Goal: Task Accomplishment & Management: Manage account settings

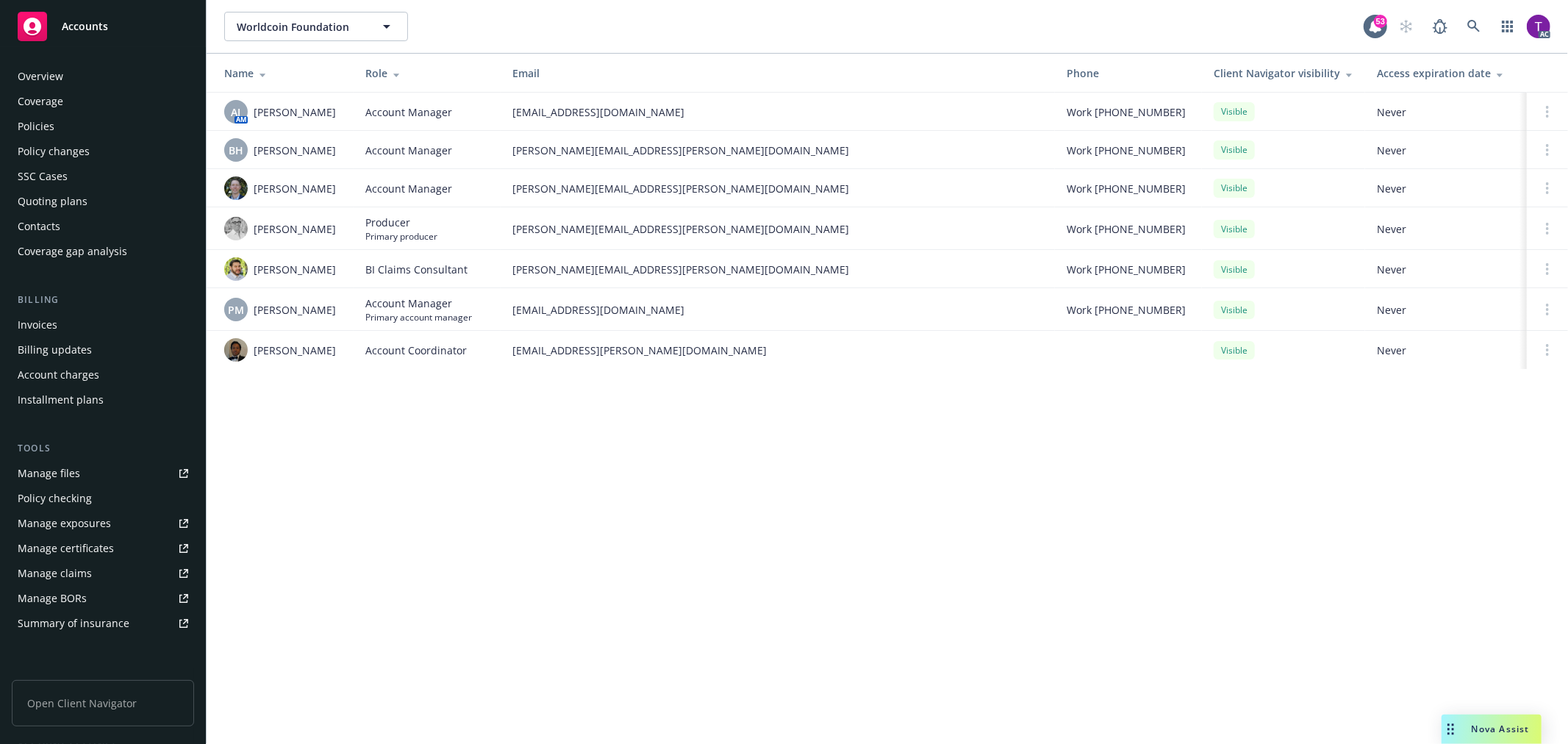
scroll to position [211, 0]
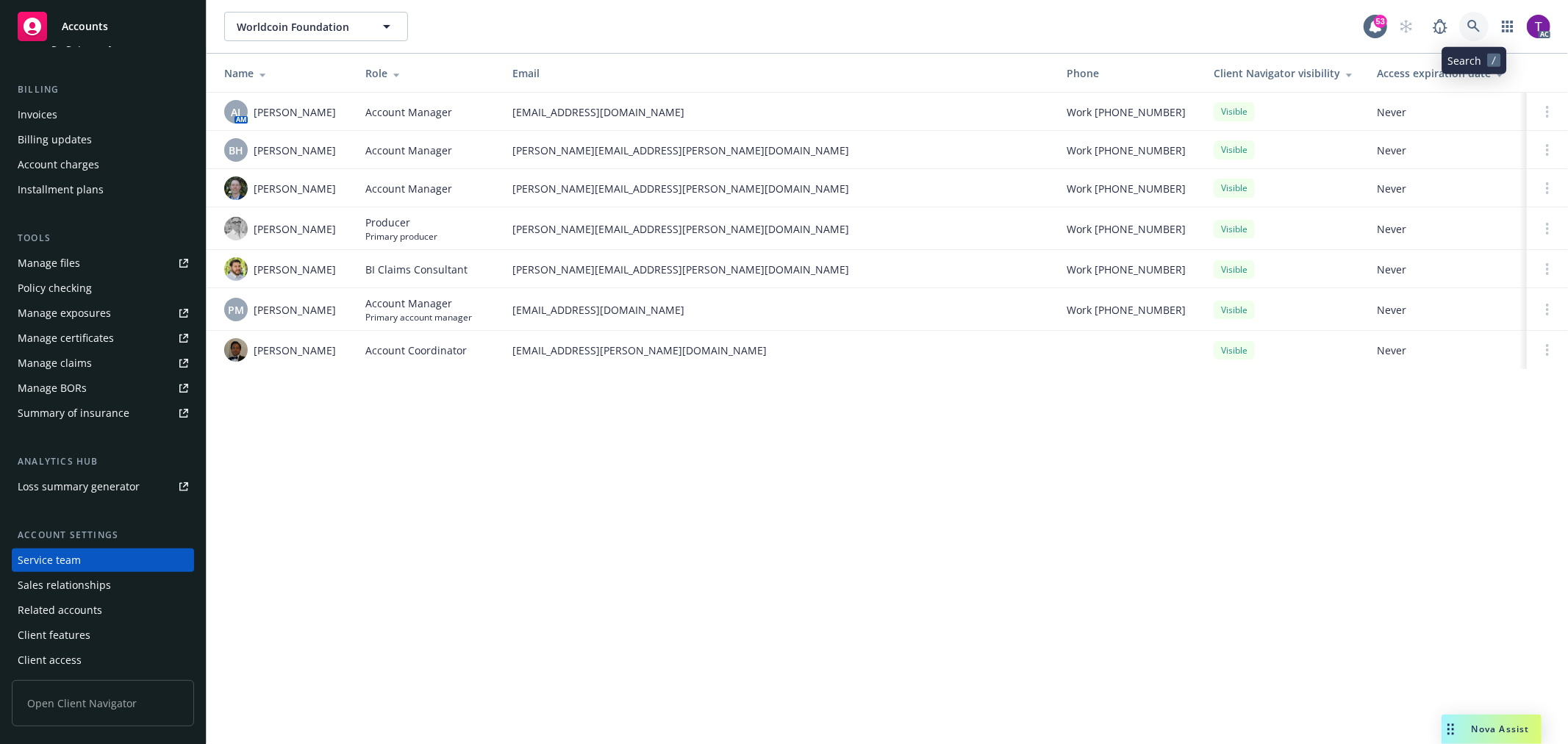
click at [1480, 24] on icon at bounding box center [1474, 26] width 13 height 13
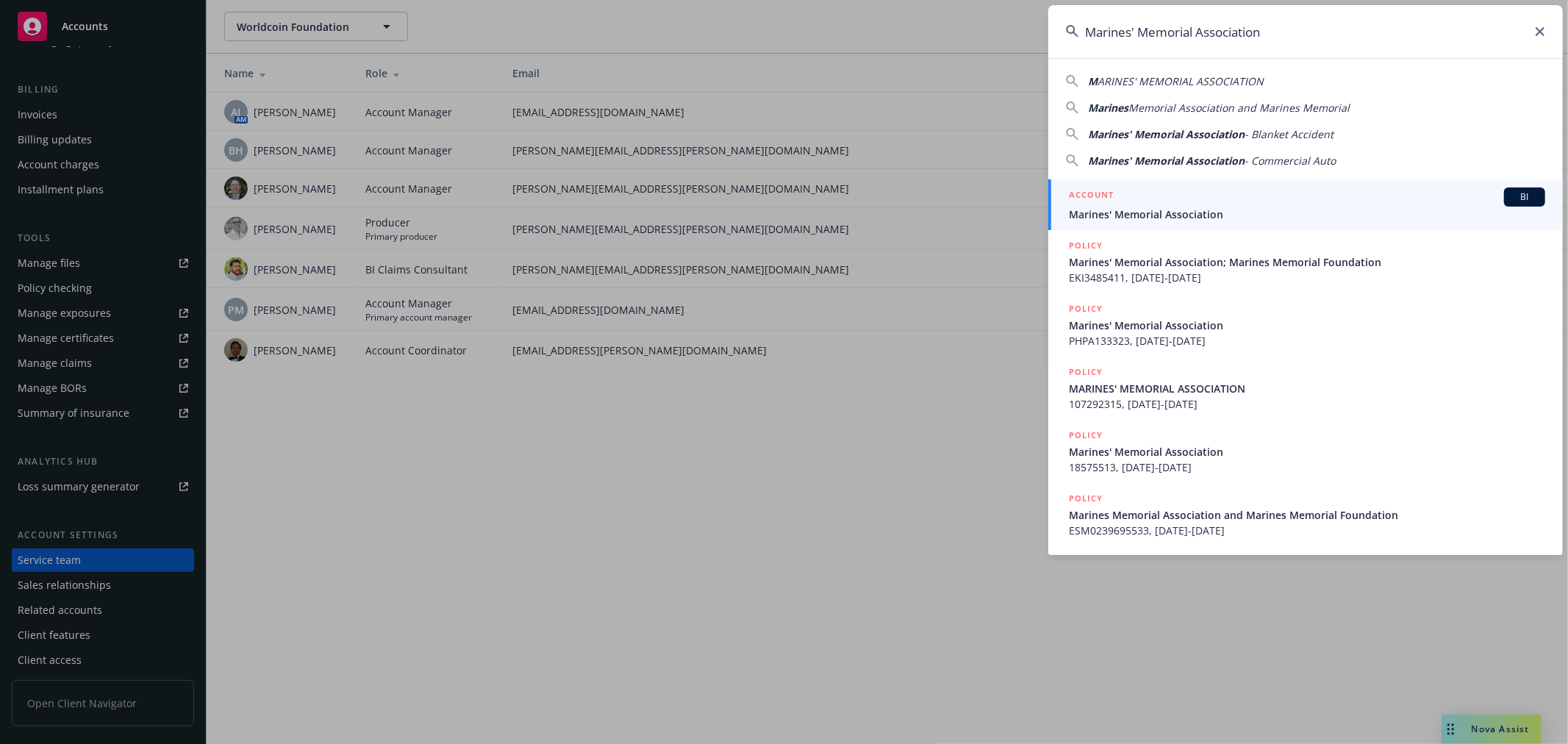
type input "Marines' Memorial Association"
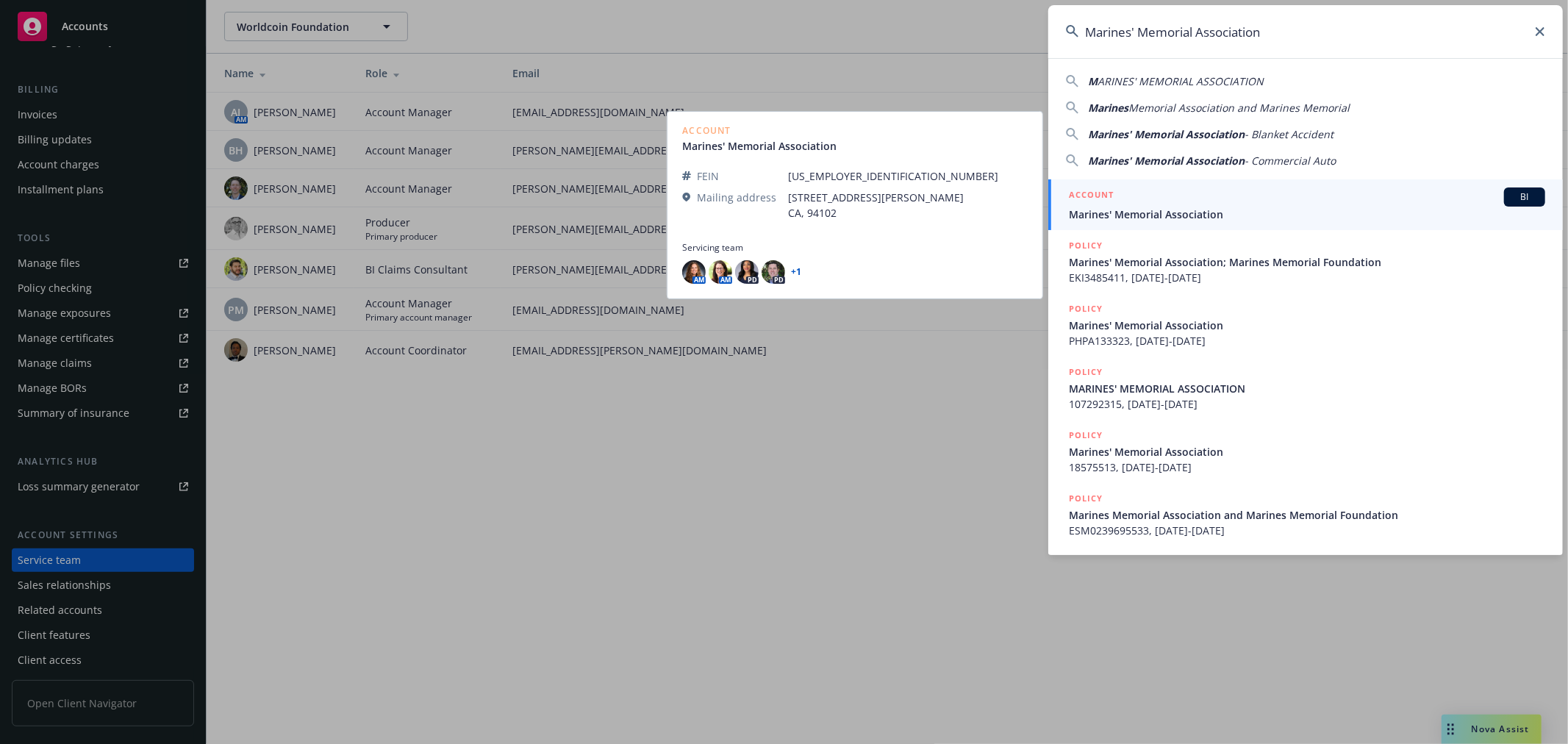
click at [1148, 201] on div "ACCOUNT BI" at bounding box center [1307, 197] width 476 height 19
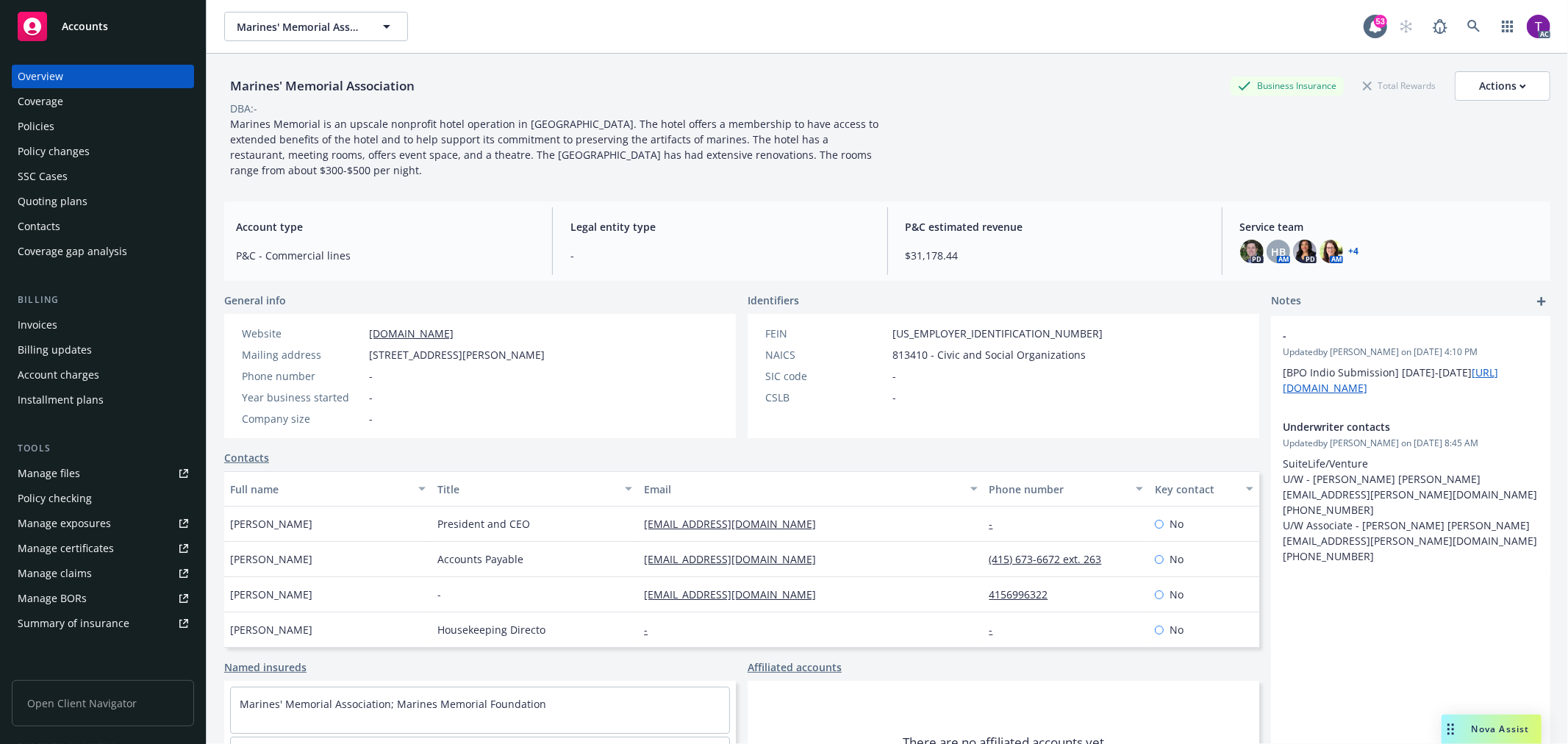
click at [60, 463] on div "Manage files" at bounding box center [48, 473] width 62 height 24
click at [72, 326] on div "Invoices" at bounding box center [102, 324] width 170 height 24
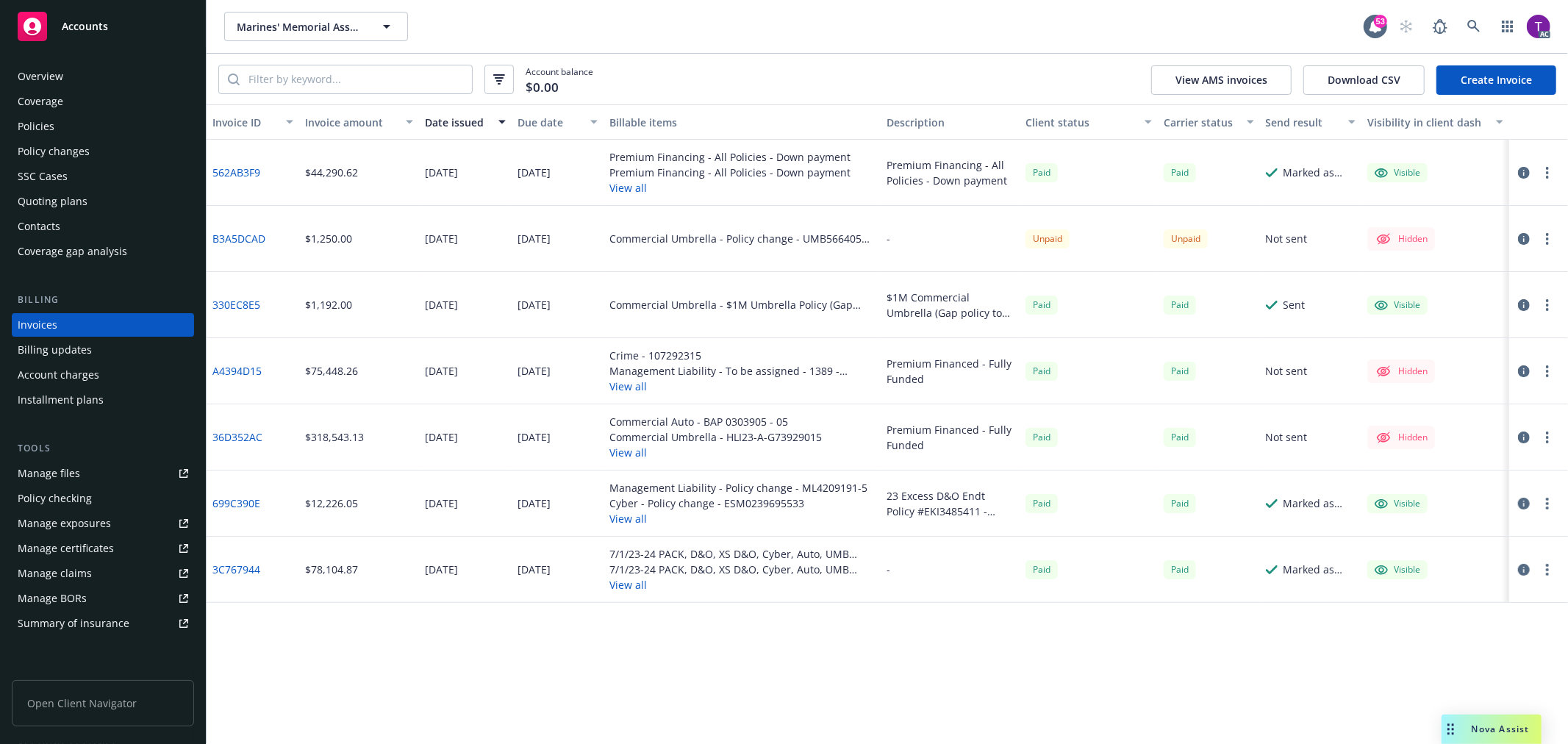
click at [1524, 167] on icon "button" at bounding box center [1523, 172] width 11 height 11
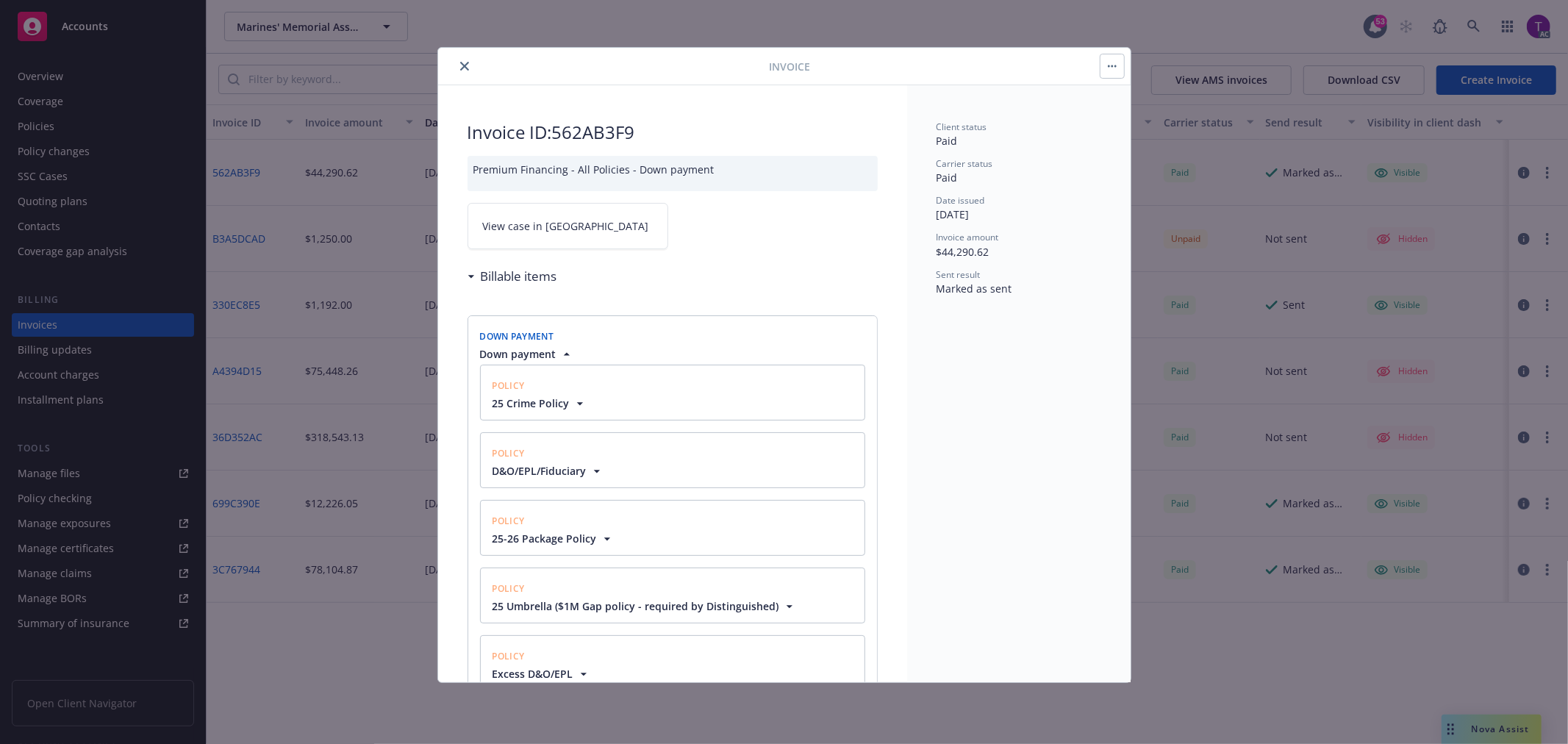
click at [516, 231] on span "View case in SSC" at bounding box center [566, 226] width 166 height 16
click at [458, 64] on button "close" at bounding box center [464, 66] width 17 height 17
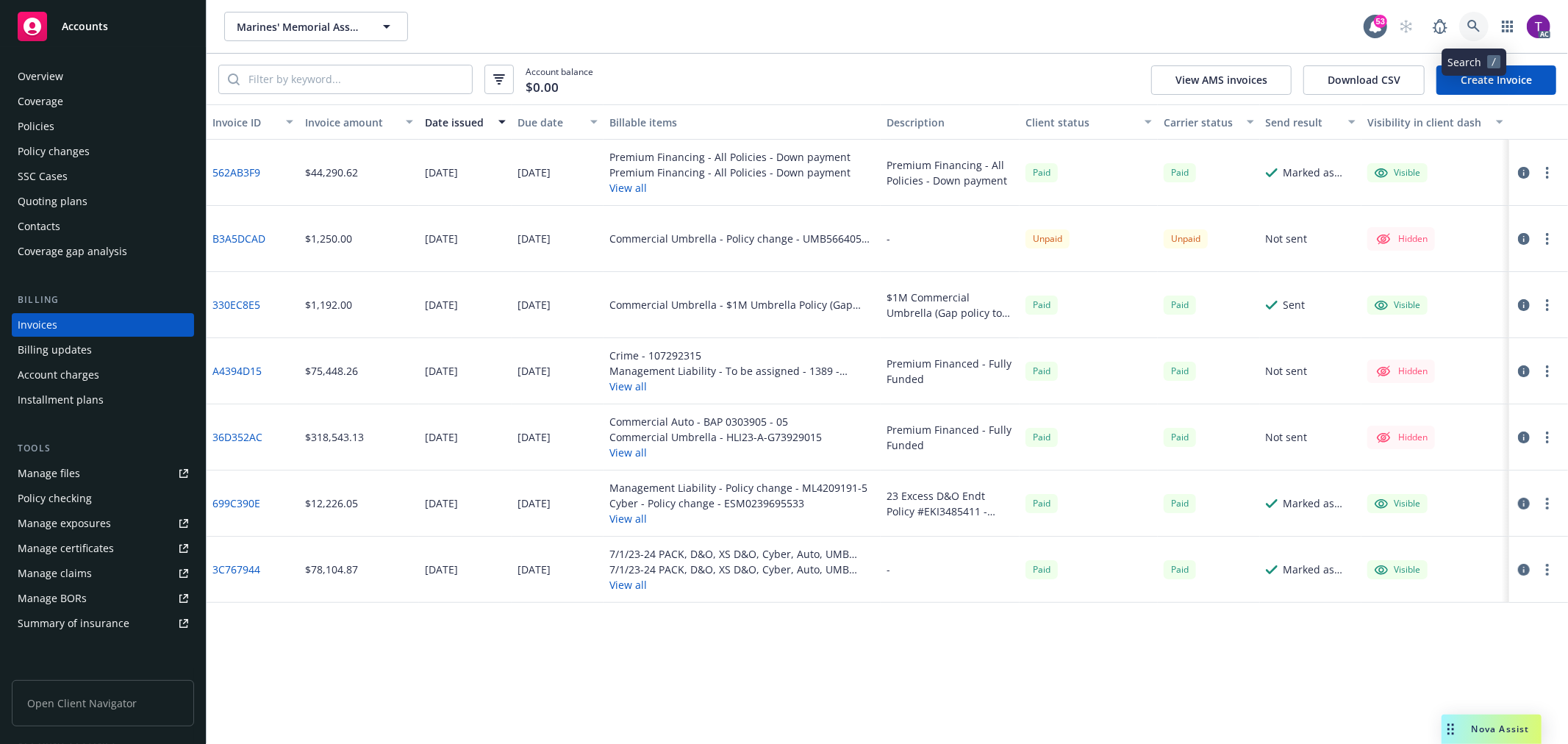
click at [1472, 22] on icon at bounding box center [1474, 26] width 13 height 13
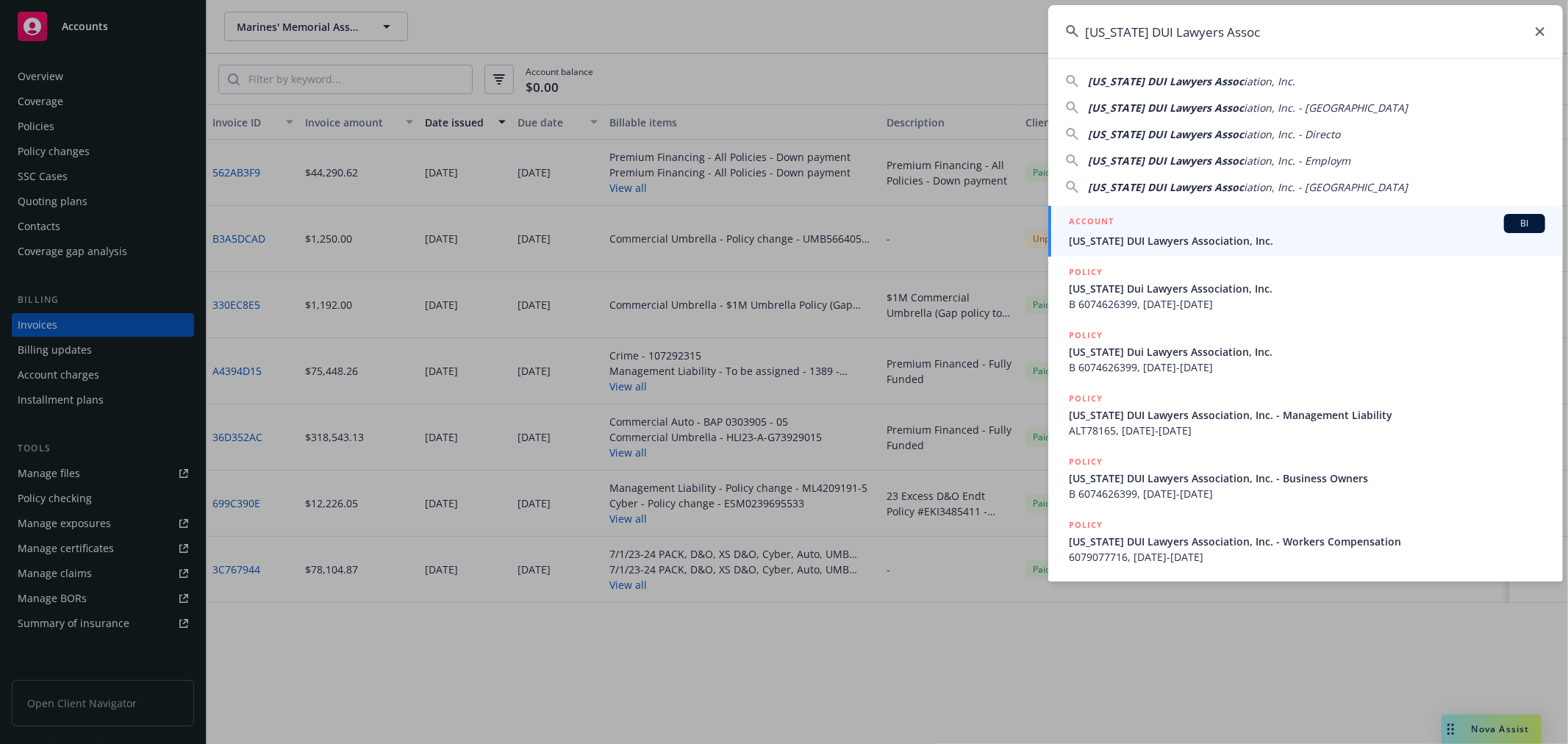
type input "California DUI Lawyers Assoc"
click at [1160, 217] on div "ACCOUNT BI" at bounding box center [1307, 224] width 476 height 19
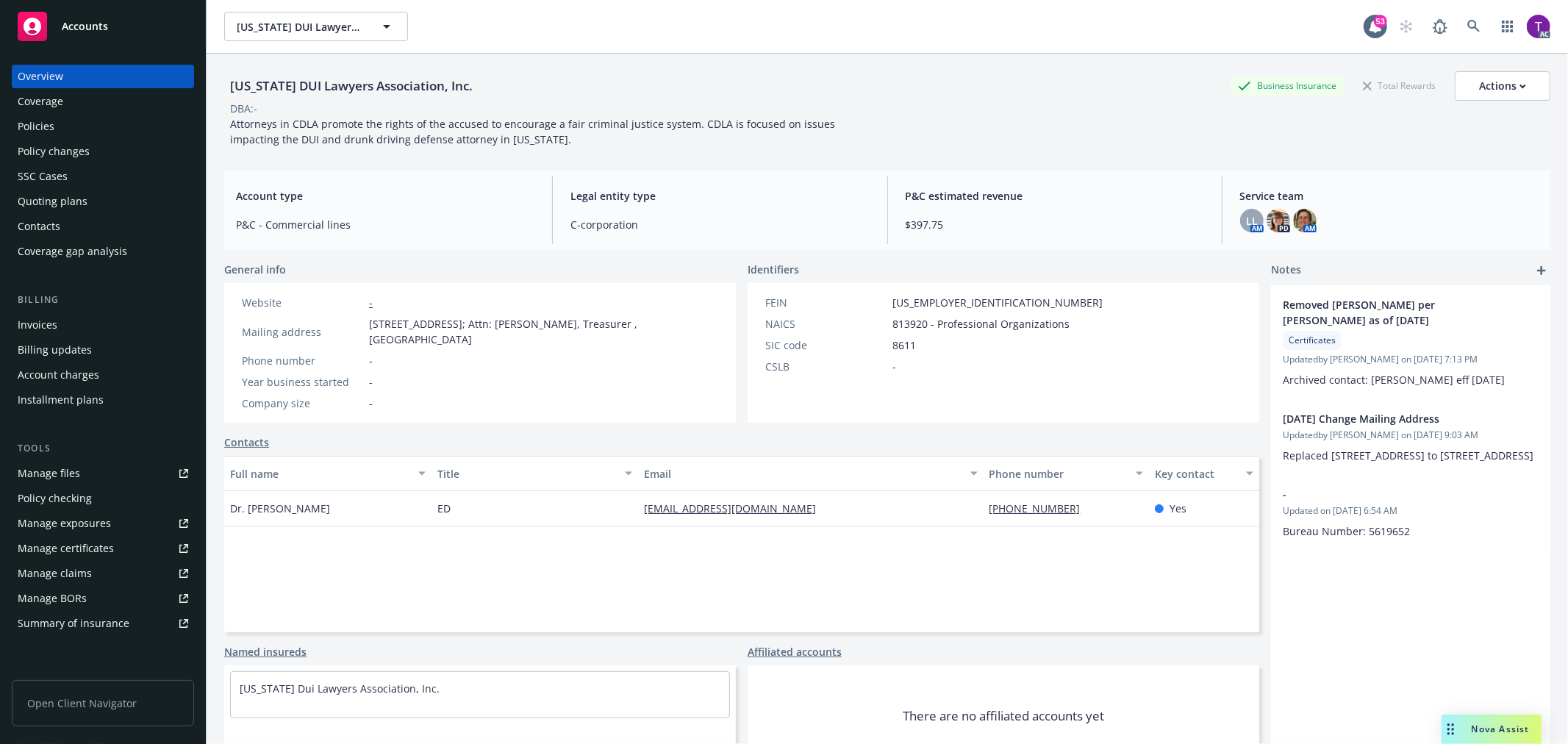
click at [38, 325] on div "Invoices" at bounding box center [37, 324] width 39 height 24
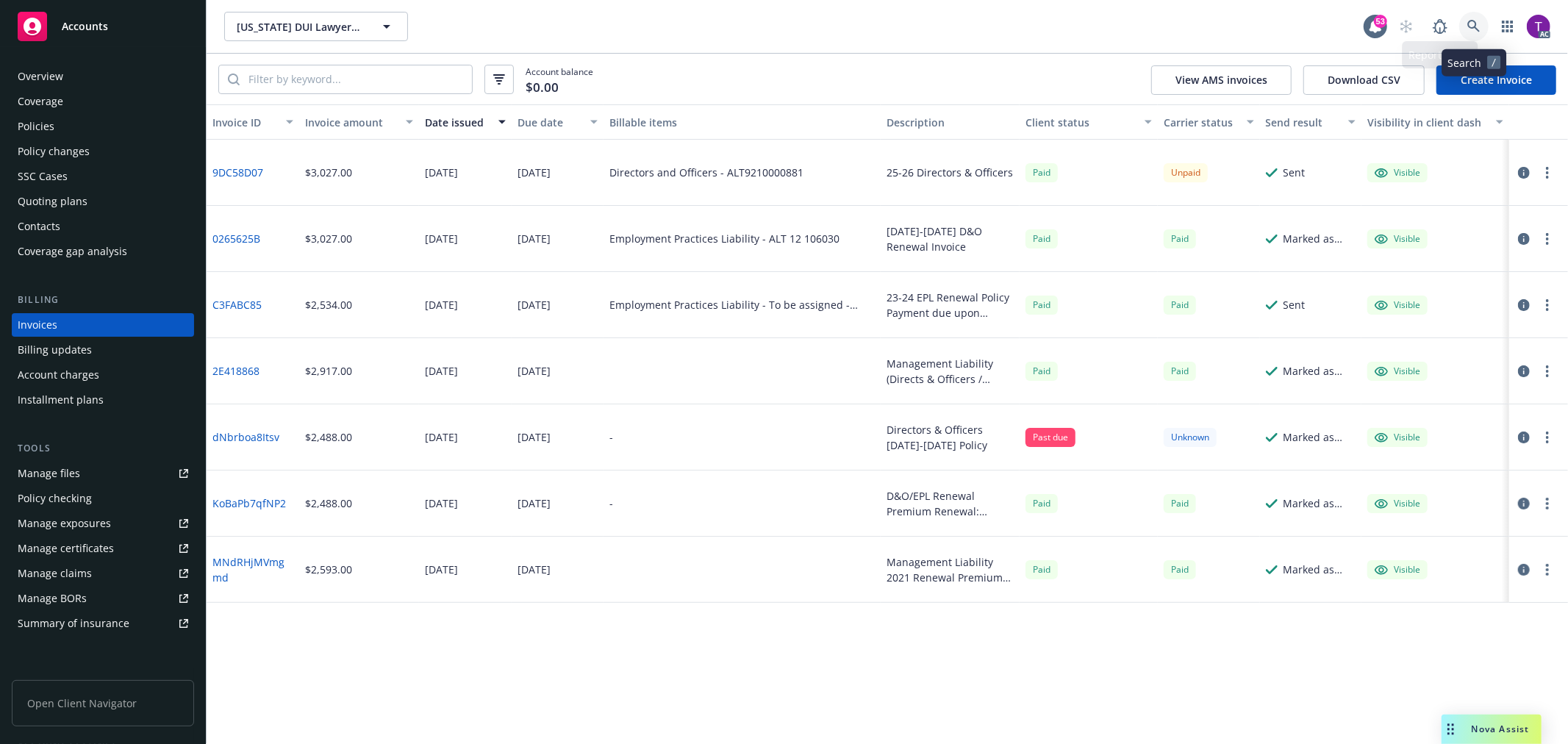
click at [1471, 31] on icon at bounding box center [1474, 26] width 13 height 13
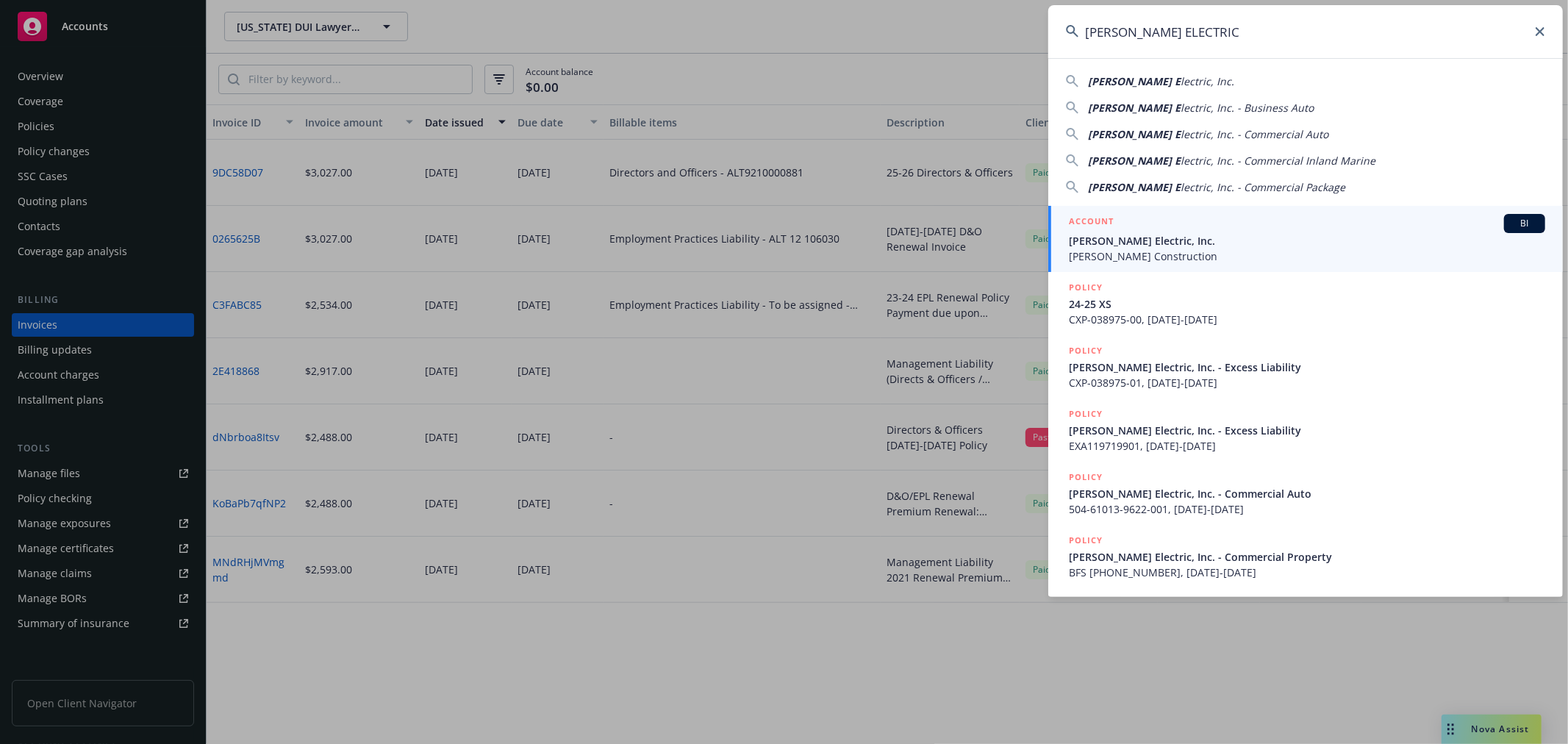
type input "RBT ELECTRIC"
click at [1093, 243] on span "RBT Electric, Inc." at bounding box center [1307, 241] width 476 height 16
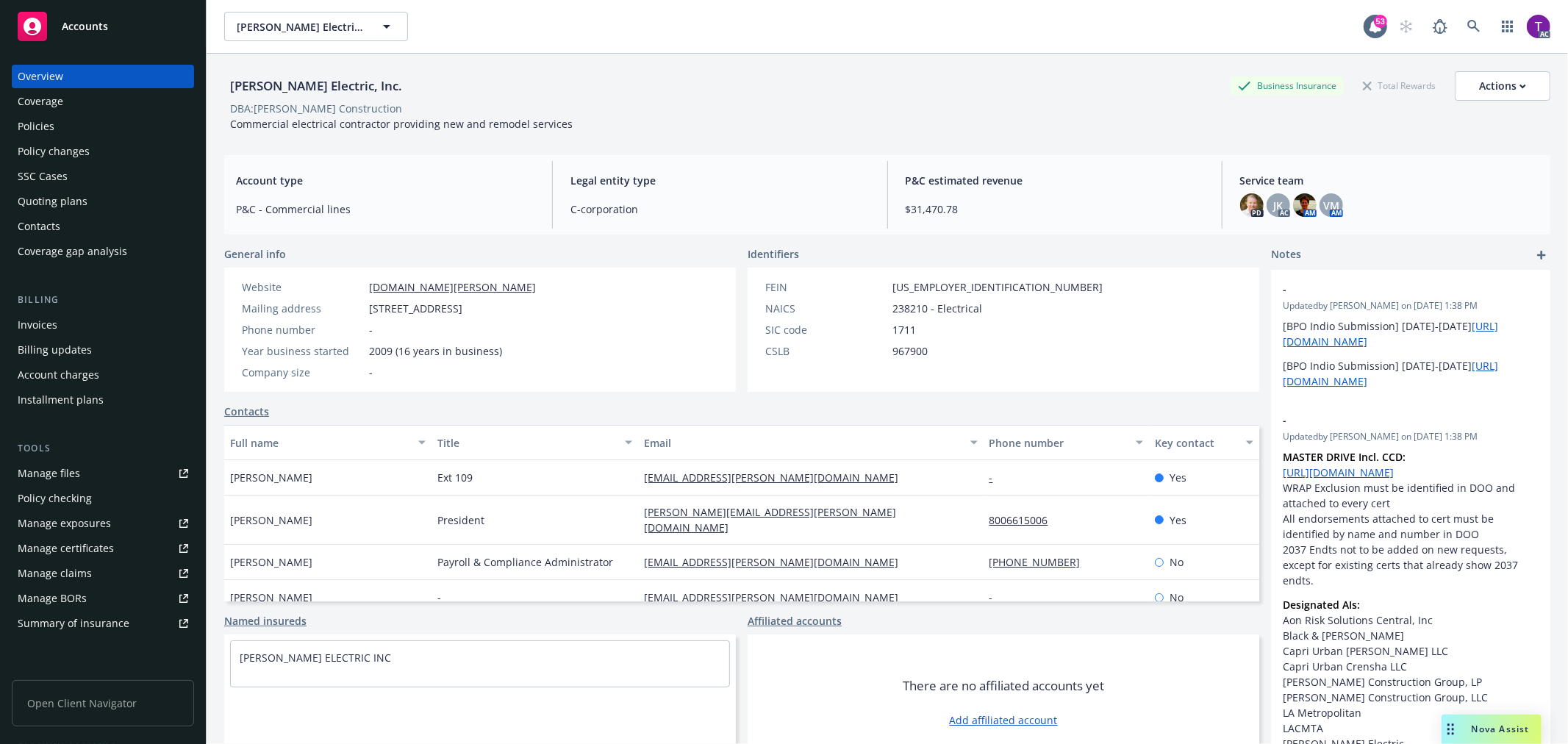
click at [62, 315] on div "Invoices" at bounding box center [102, 324] width 170 height 24
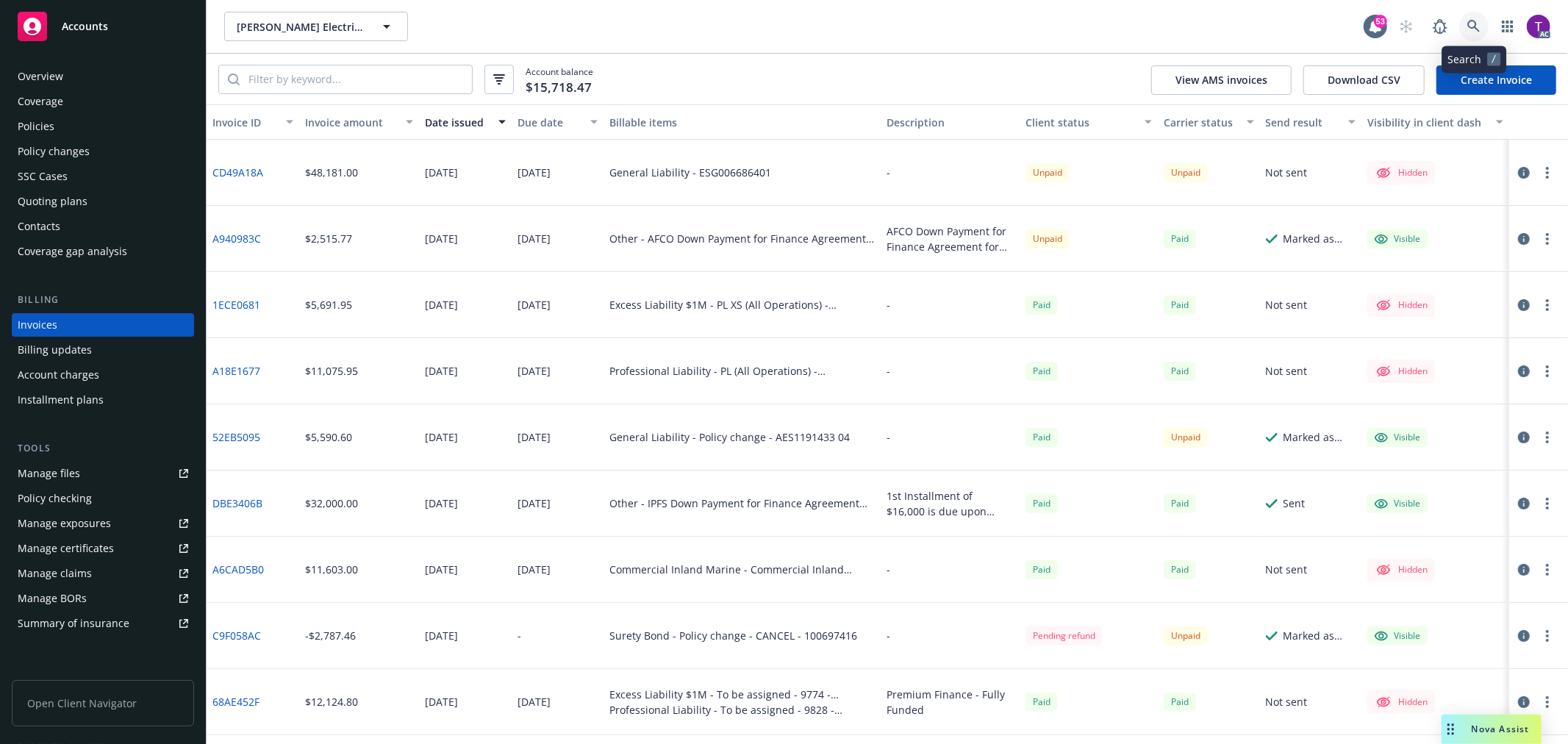
click at [1479, 20] on icon at bounding box center [1474, 26] width 13 height 13
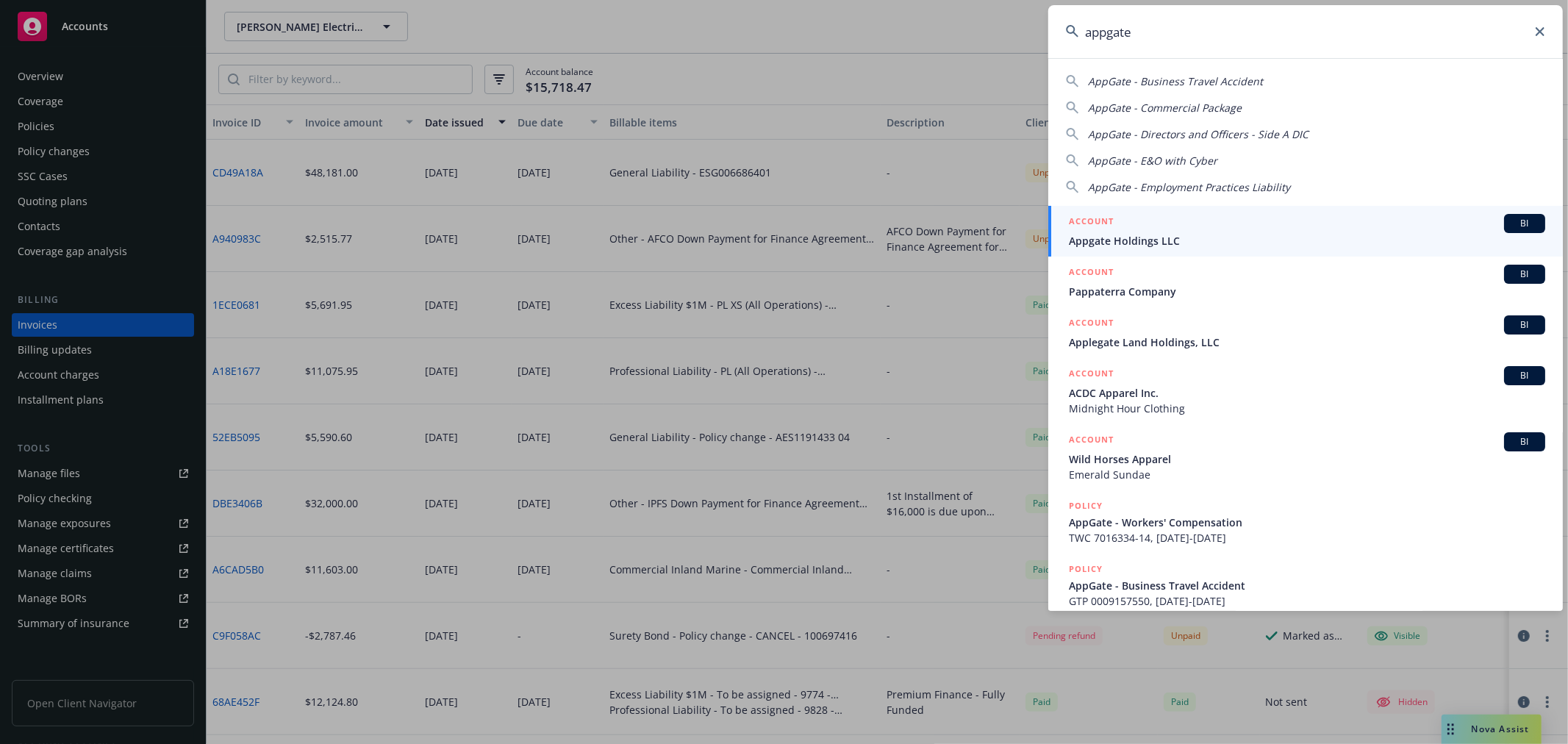
type input "appgate"
click at [1157, 218] on div "ACCOUNT BI" at bounding box center [1307, 224] width 476 height 19
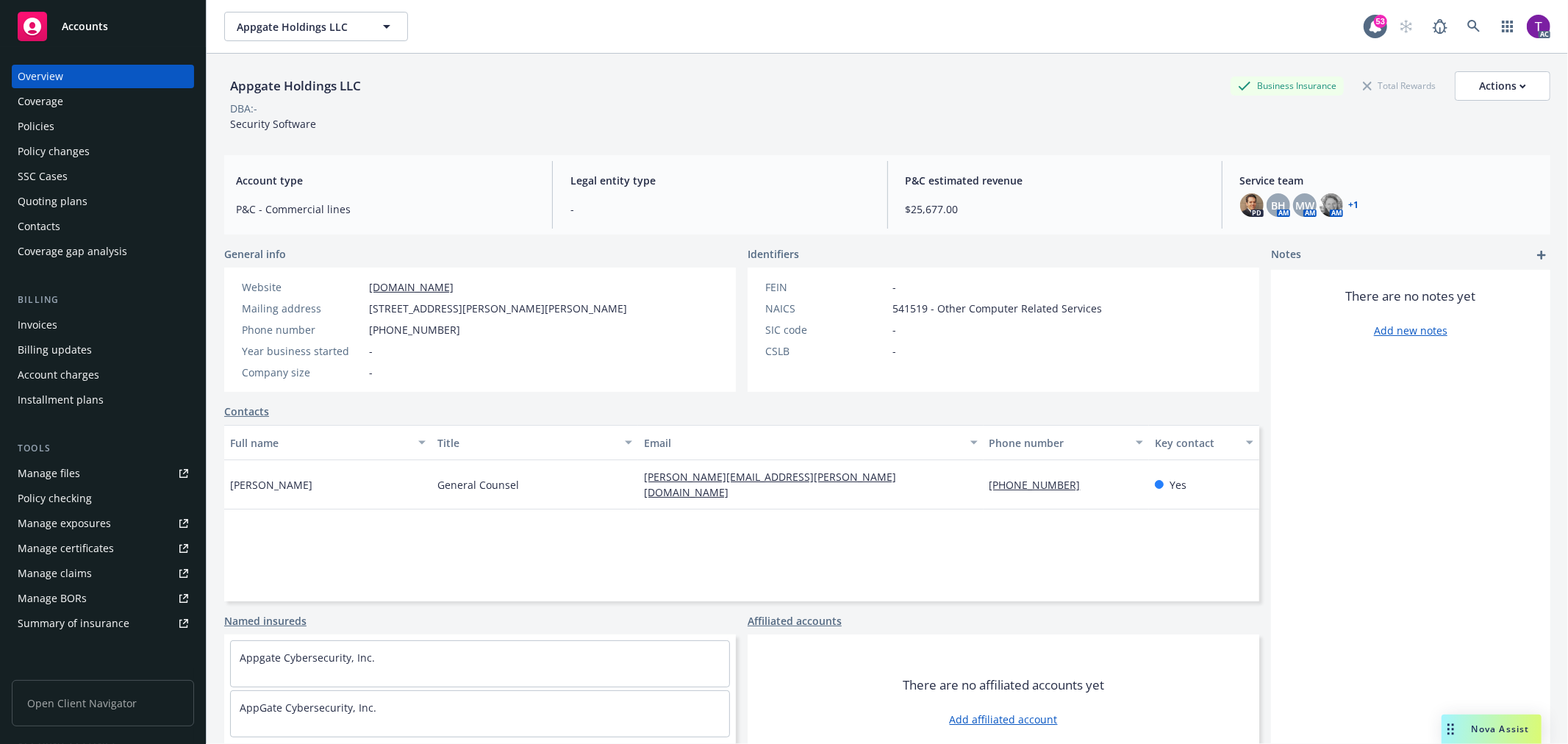
click at [1341, 197] on div "PD BH AM MW AM AM + 1" at bounding box center [1389, 205] width 298 height 24
click at [1349, 201] on link "+ 1" at bounding box center [1354, 205] width 10 height 9
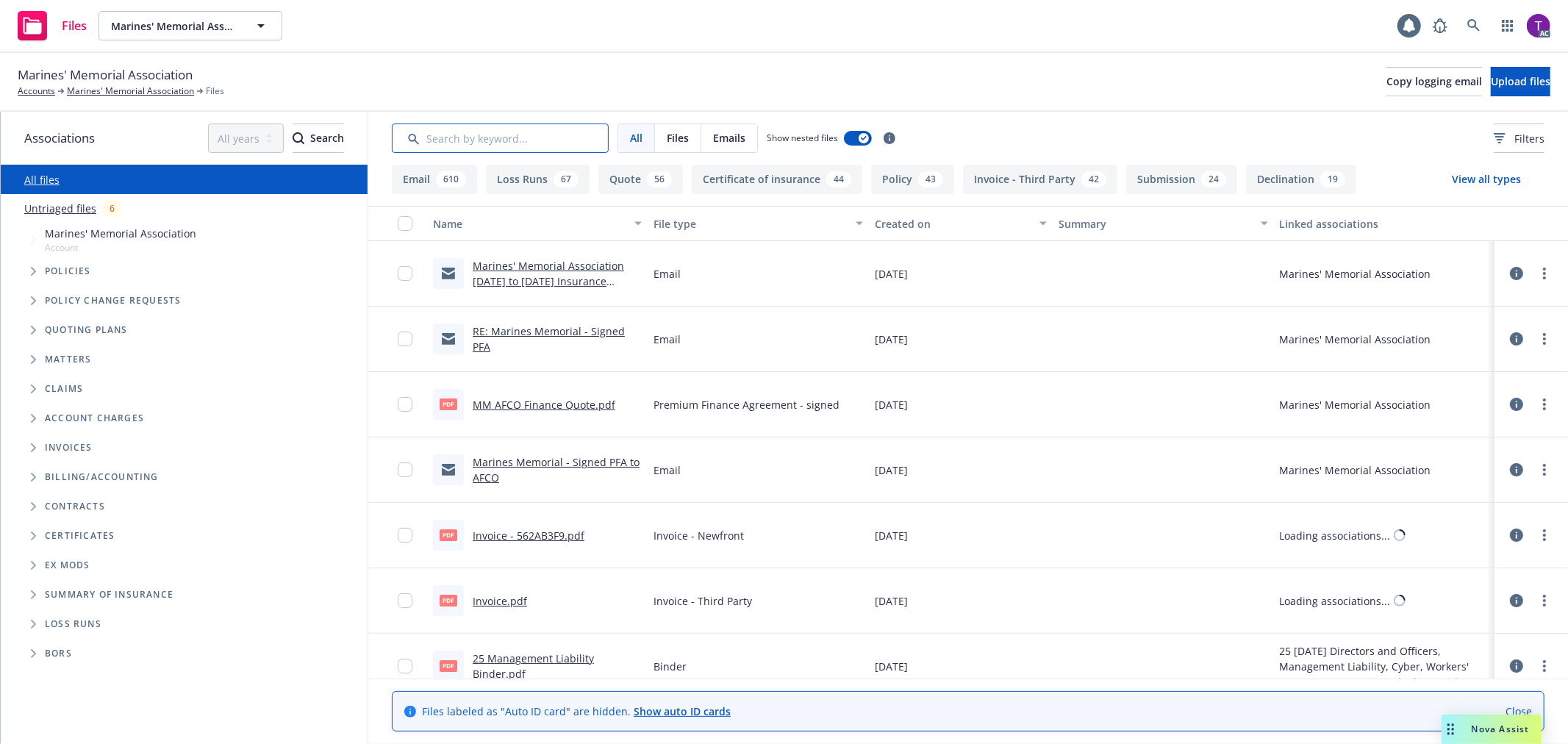
click at [442, 127] on input "Search by keyword..." at bounding box center [500, 138] width 217 height 30
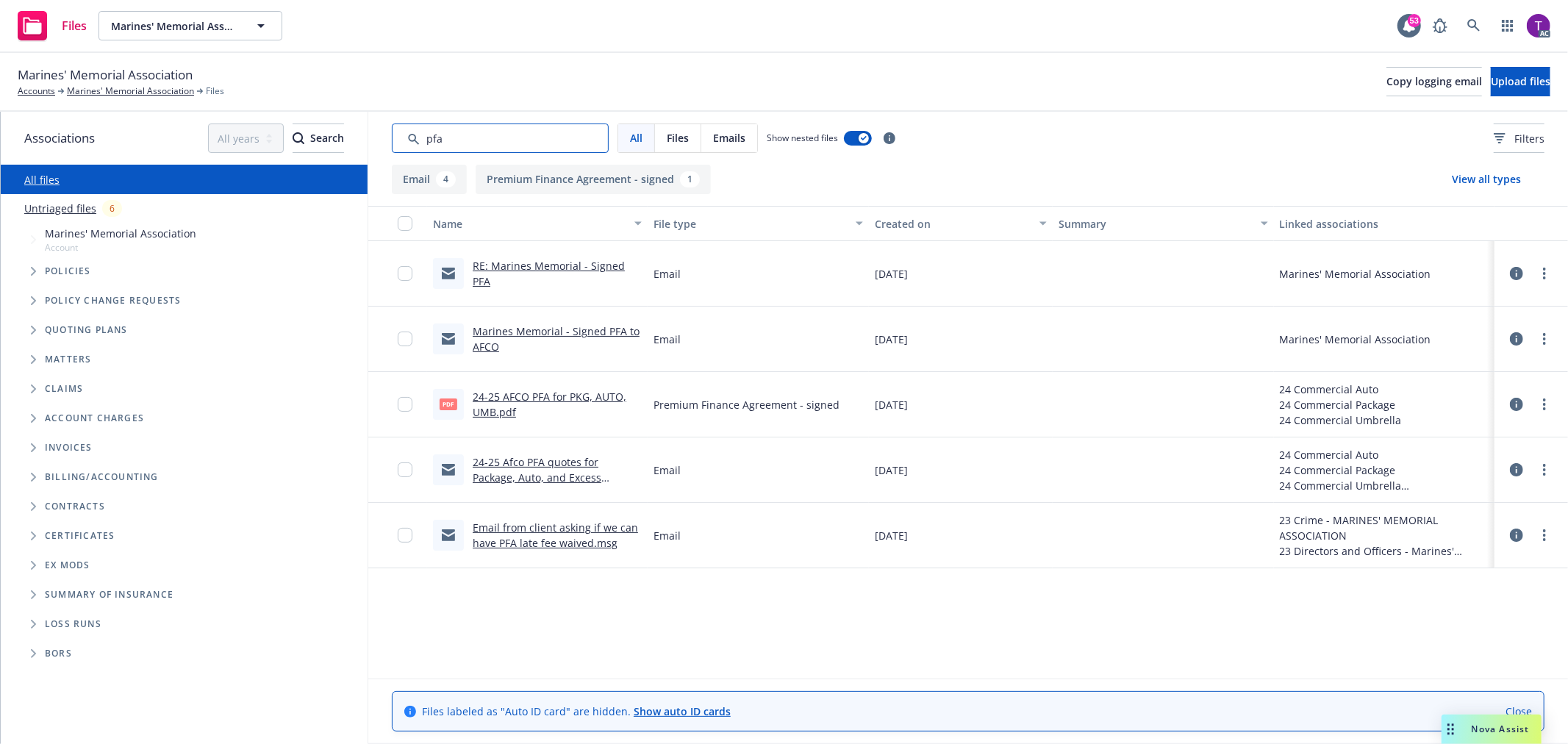
type input "pfa"
click at [516, 274] on link "RE: Marines Memorial - Signed PFA" at bounding box center [549, 274] width 152 height 30
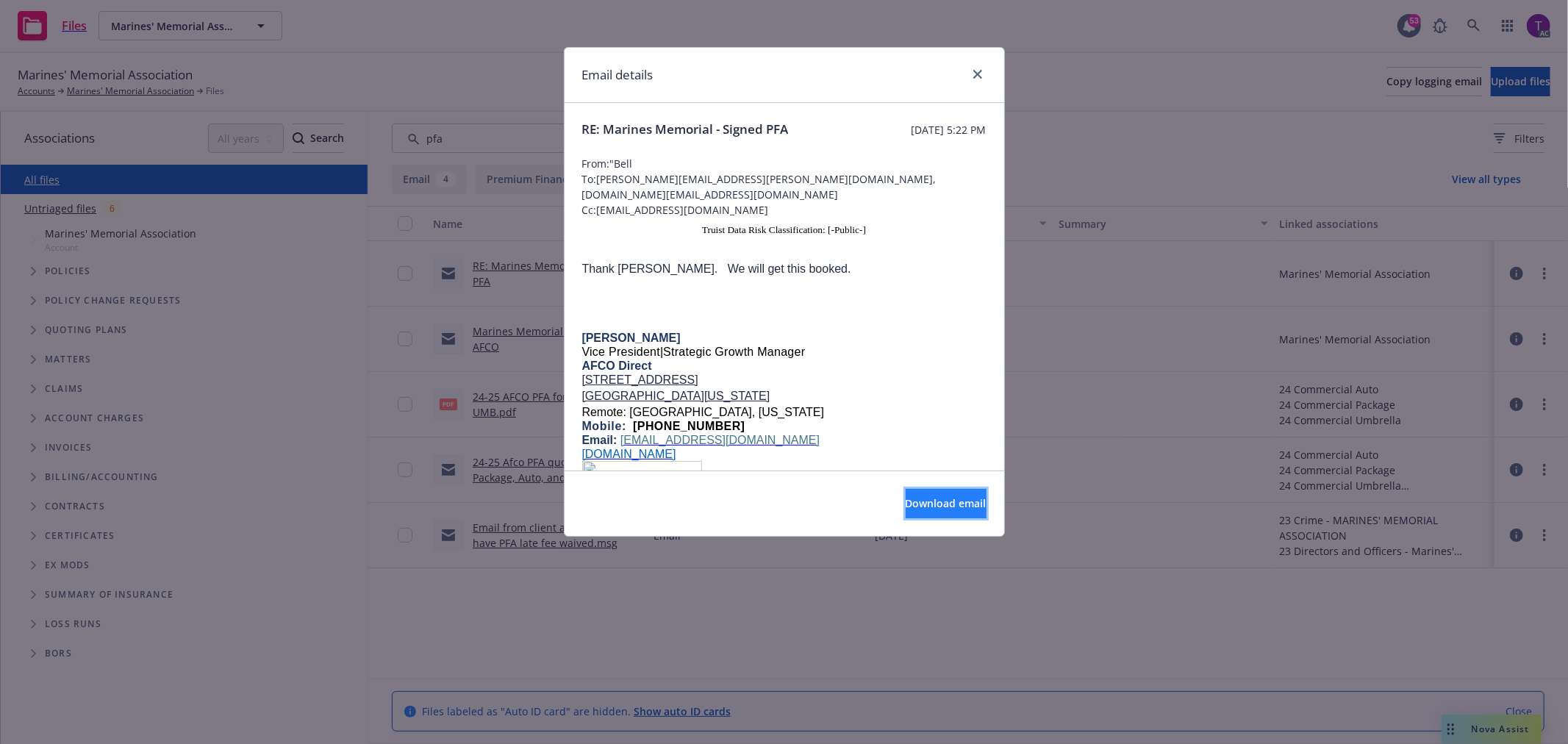
click at [905, 512] on button "Download email" at bounding box center [946, 504] width 81 height 30
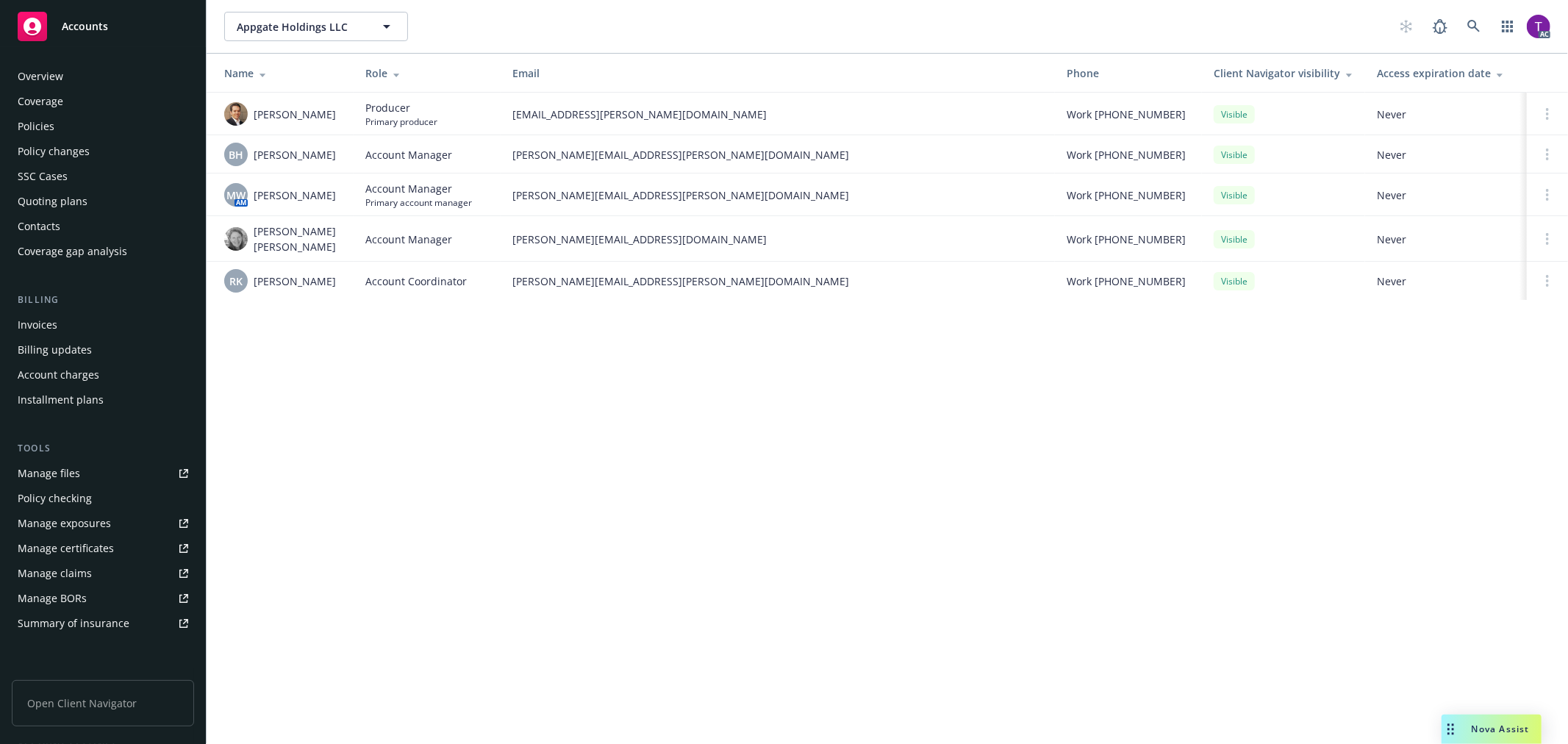
scroll to position [214, 0]
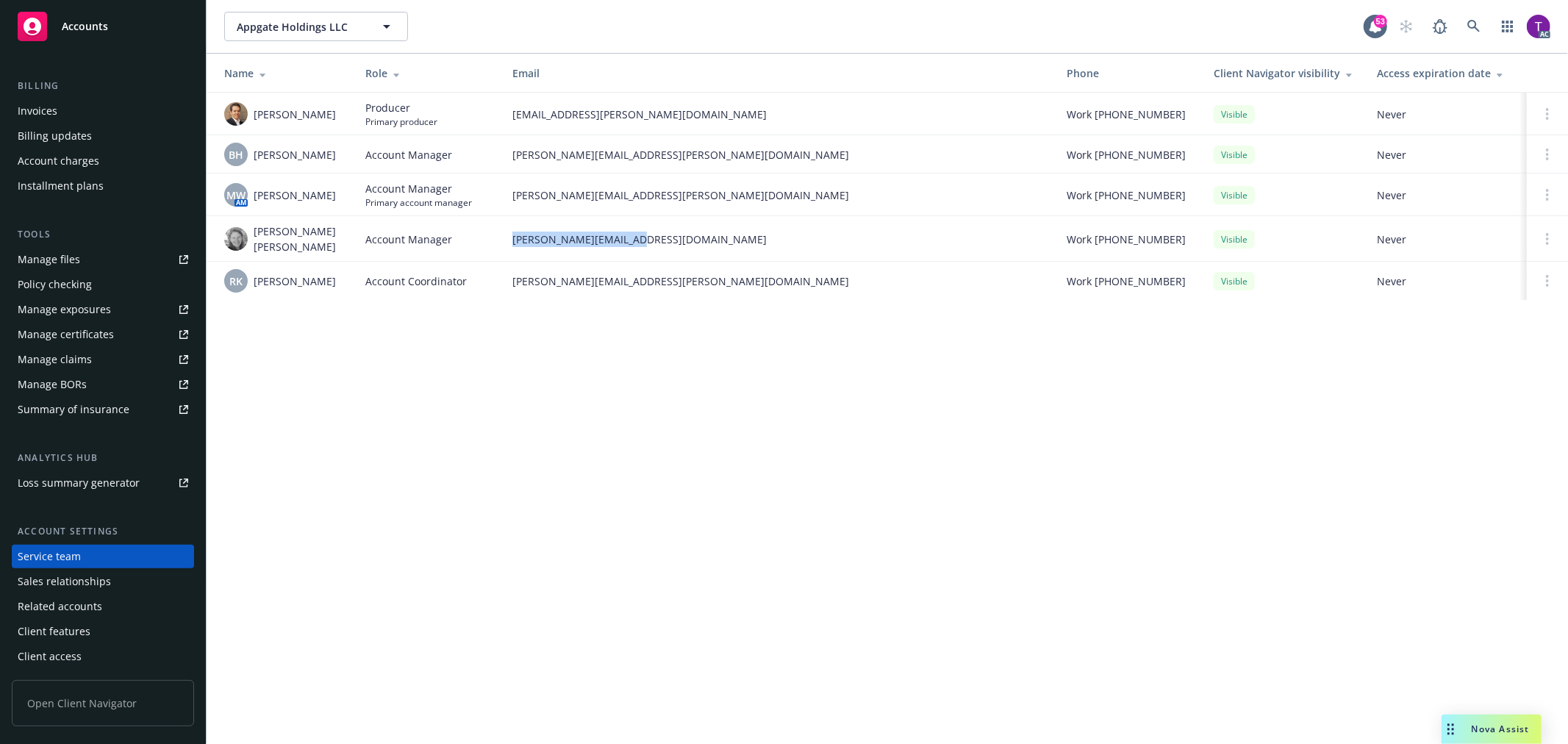
drag, startPoint x: 637, startPoint y: 238, endPoint x: 513, endPoint y: 243, distance: 124.1
click at [513, 243] on span "mary.mark@newfront.com" at bounding box center [777, 240] width 531 height 16
copy span "mary.mark@newfront.com"
click at [71, 103] on div "Invoices" at bounding box center [102, 111] width 170 height 24
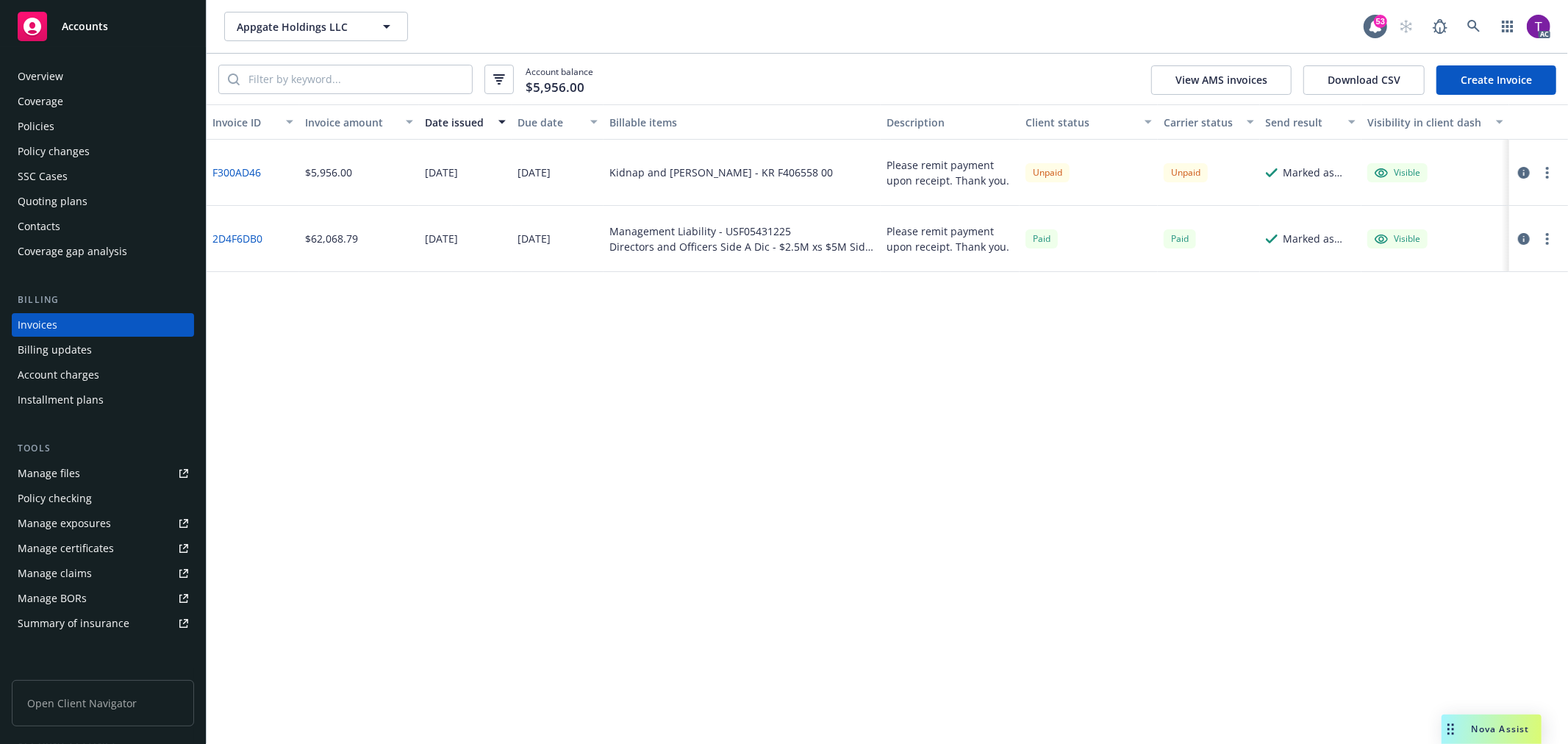
click at [53, 127] on div "Policies" at bounding box center [102, 126] width 170 height 24
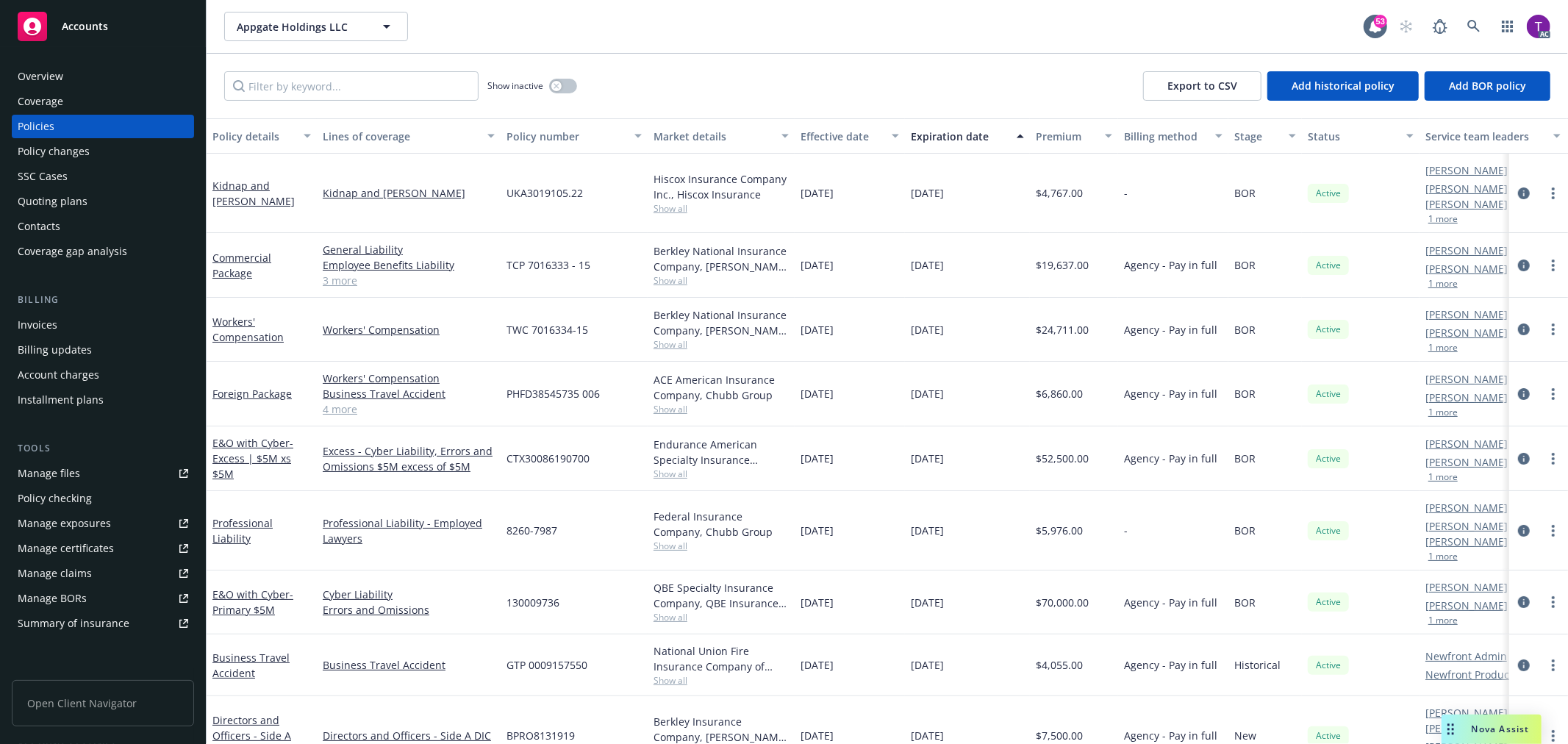
click at [55, 104] on div "Coverage" at bounding box center [40, 101] width 45 height 24
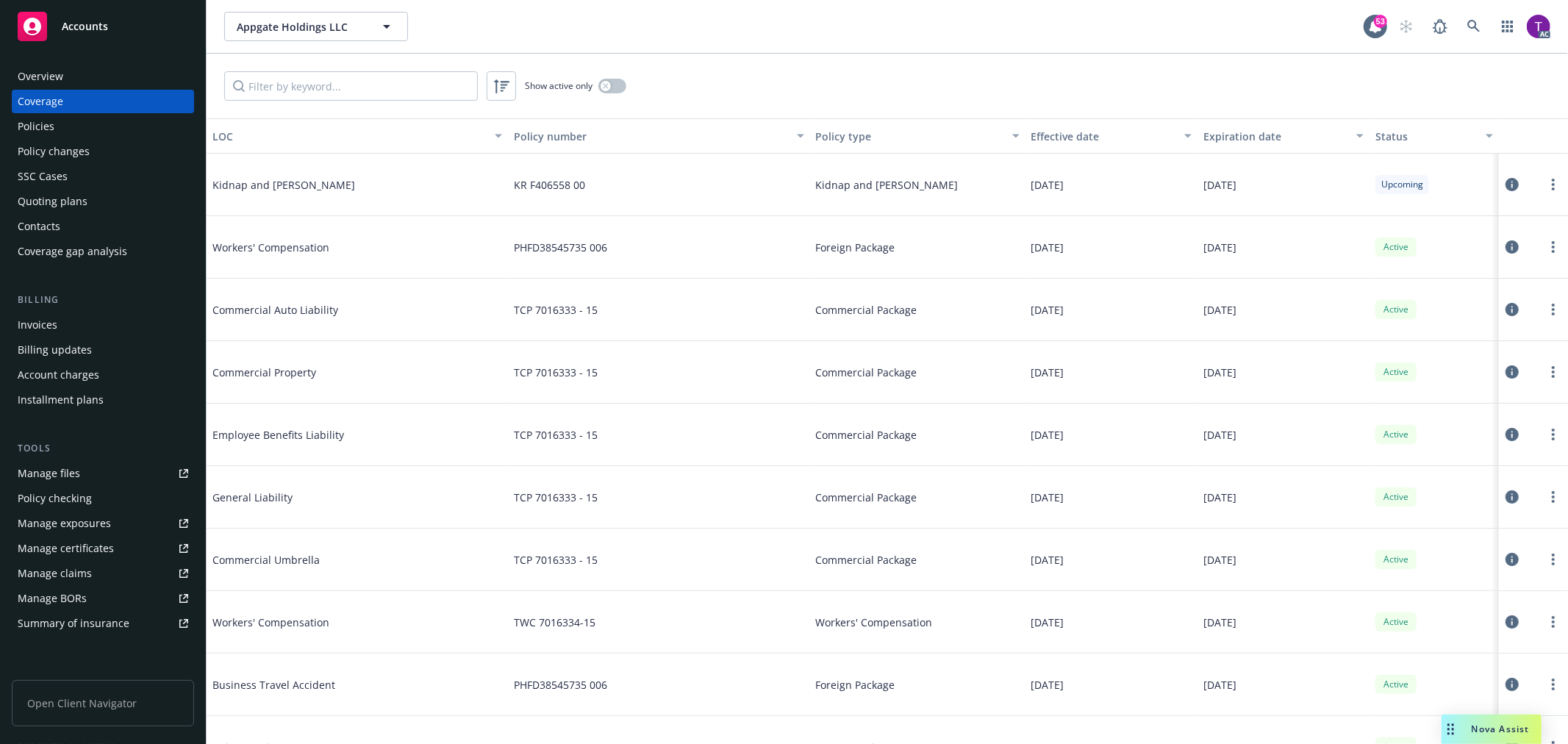
click at [71, 81] on div "Overview" at bounding box center [102, 76] width 170 height 24
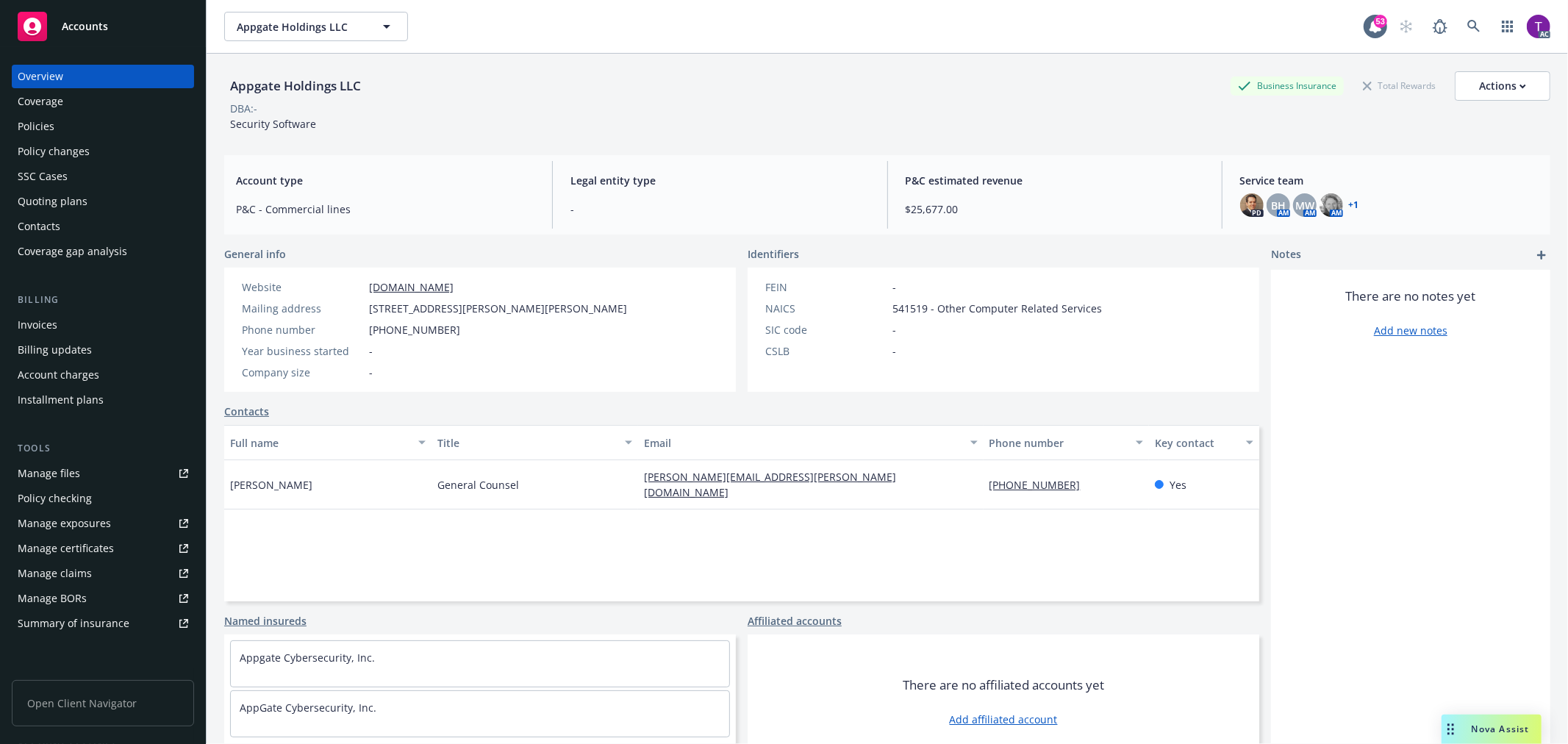
click at [1349, 201] on link "+ 1" at bounding box center [1354, 205] width 10 height 9
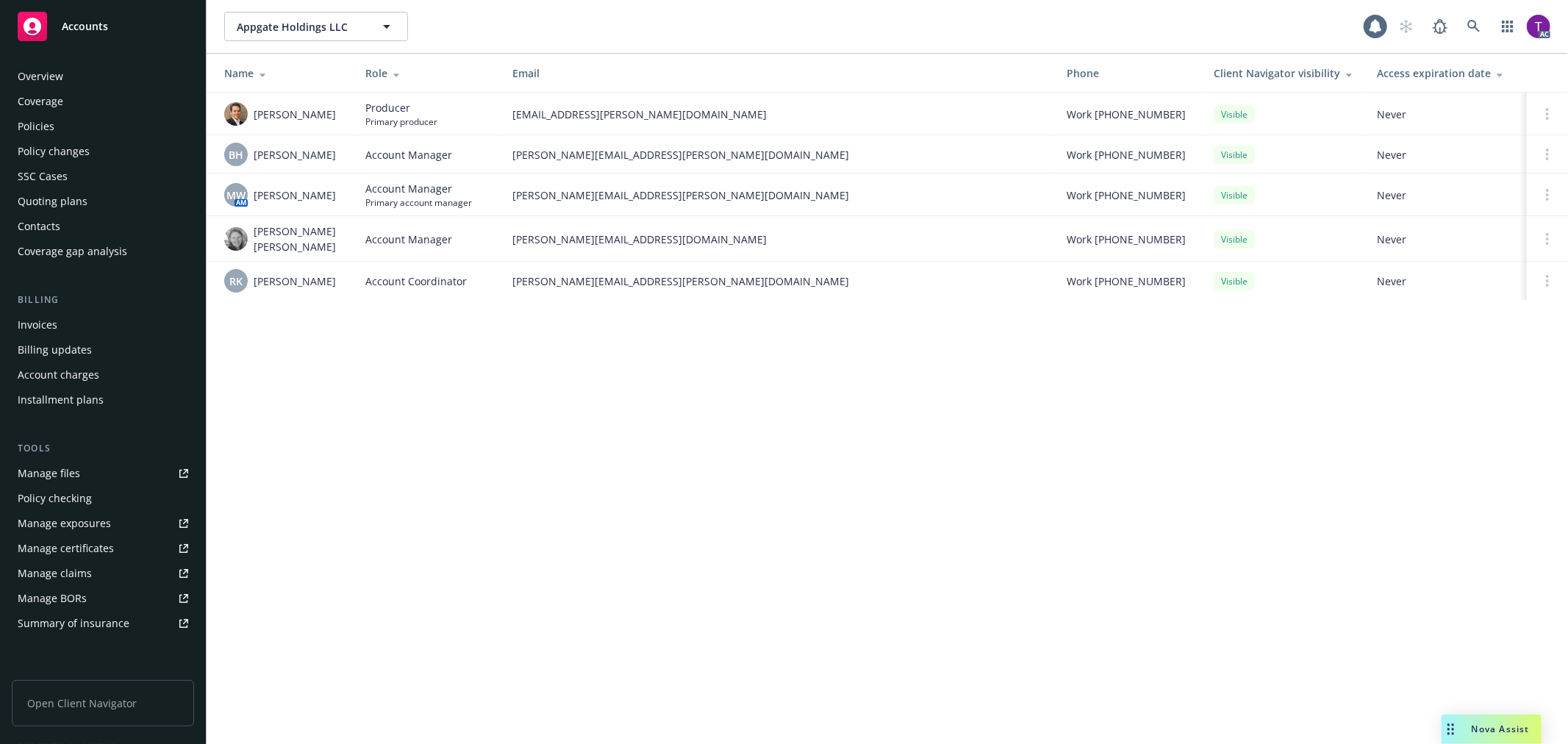
scroll to position [214, 0]
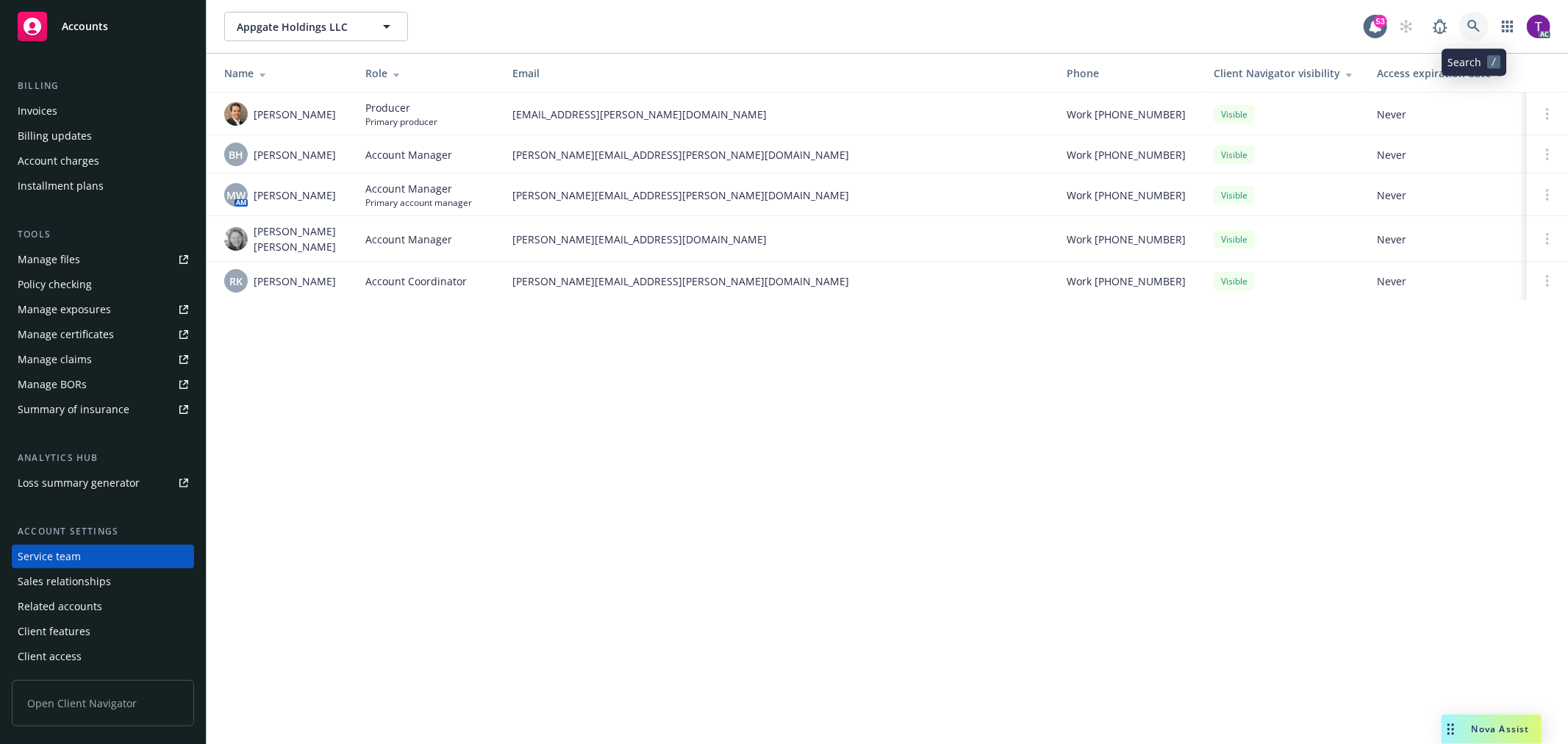
click at [1467, 21] on icon at bounding box center [1474, 26] width 13 height 13
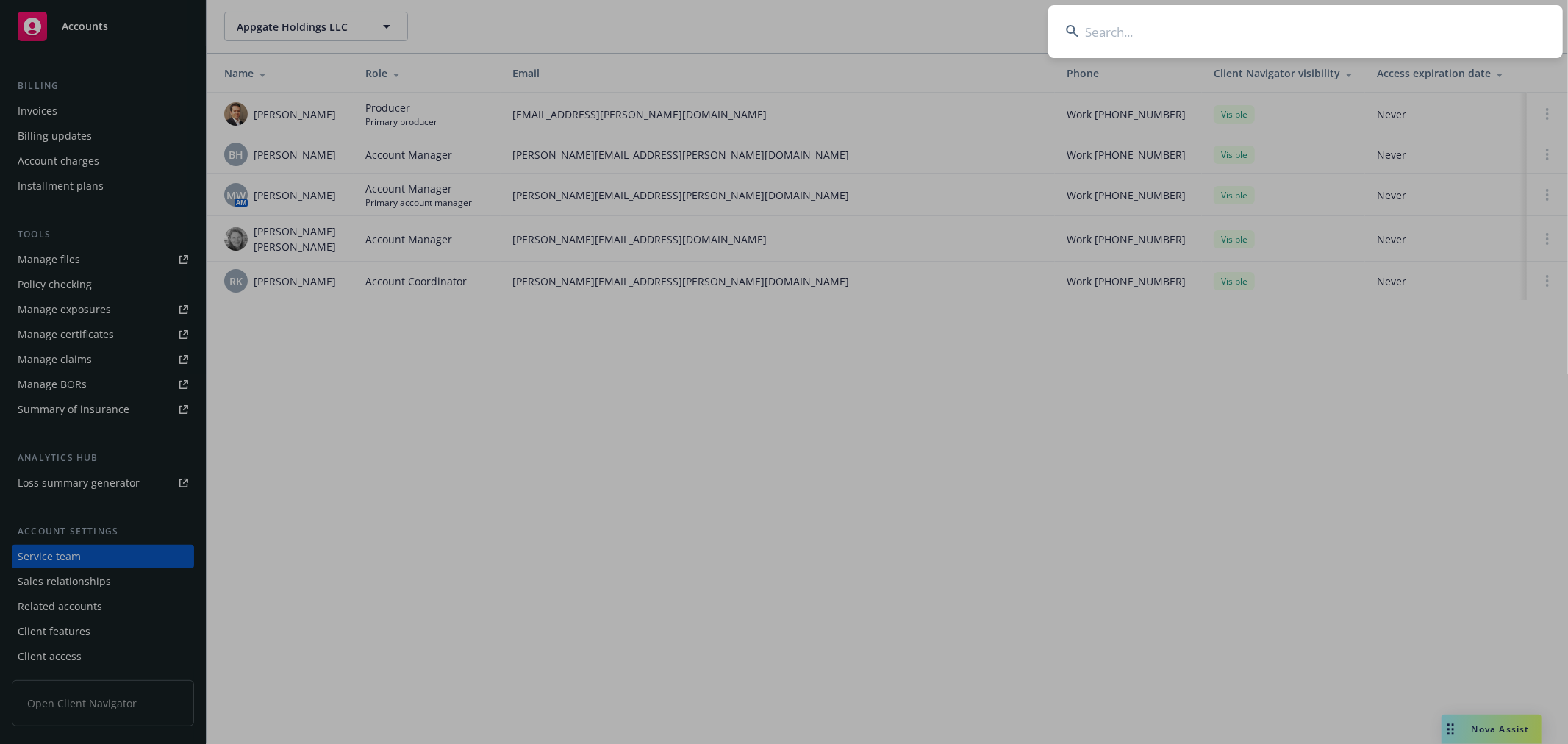
click at [1151, 31] on input at bounding box center [1305, 31] width 515 height 53
paste input "Anthropic"
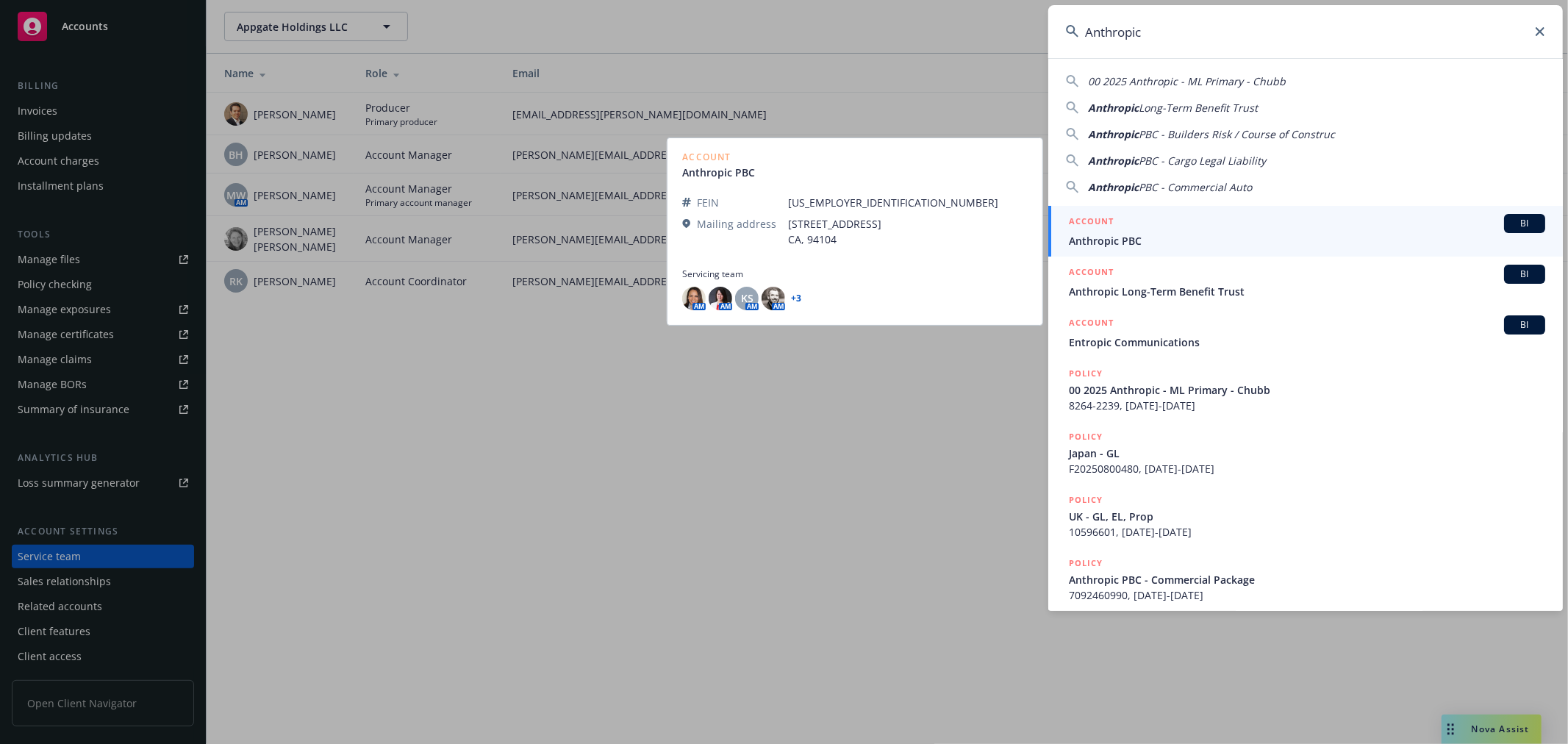
type input "Anthropic"
click at [1120, 252] on link "ACCOUNT BI Anthropic PBC" at bounding box center [1305, 231] width 515 height 51
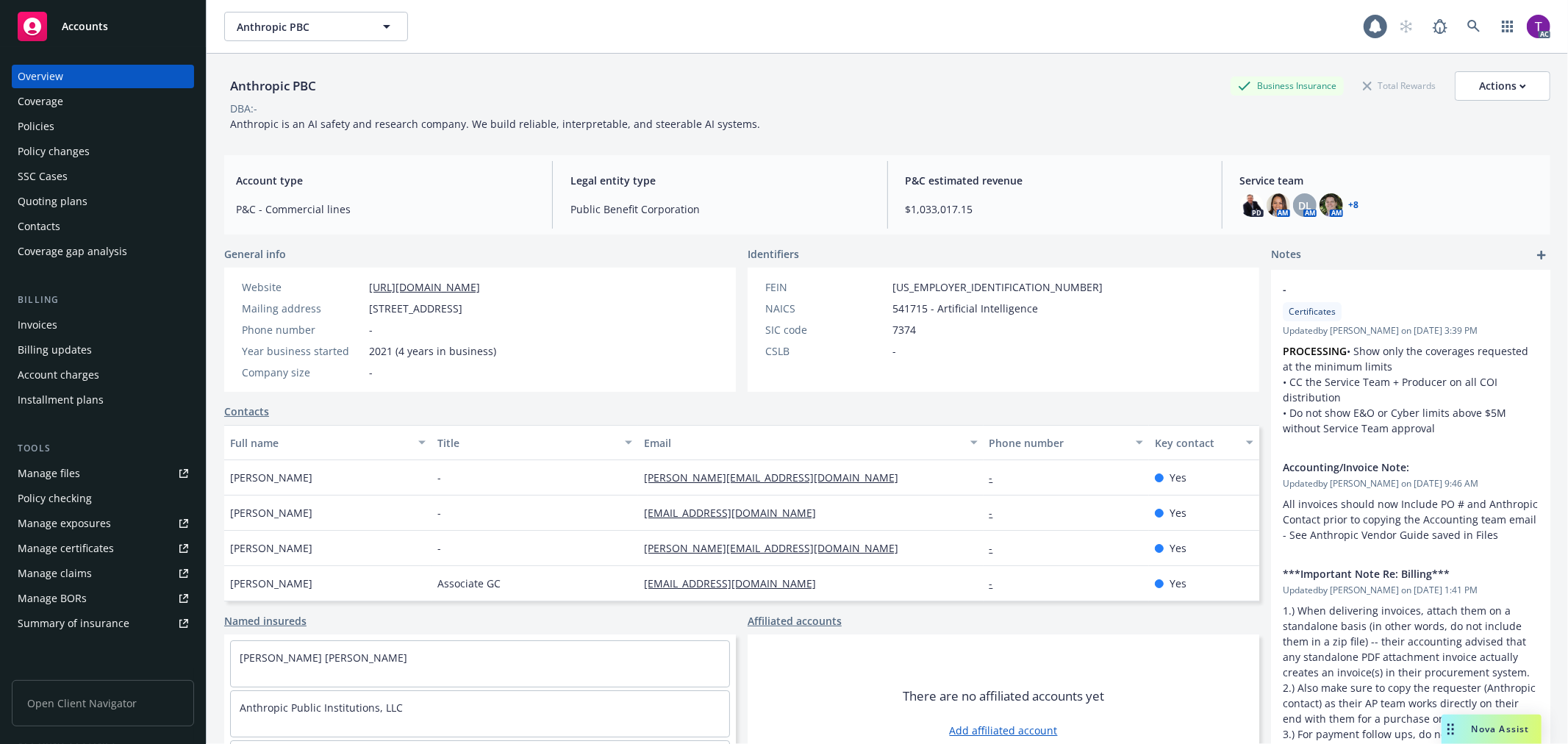
click at [58, 334] on div "Invoices" at bounding box center [102, 324] width 170 height 24
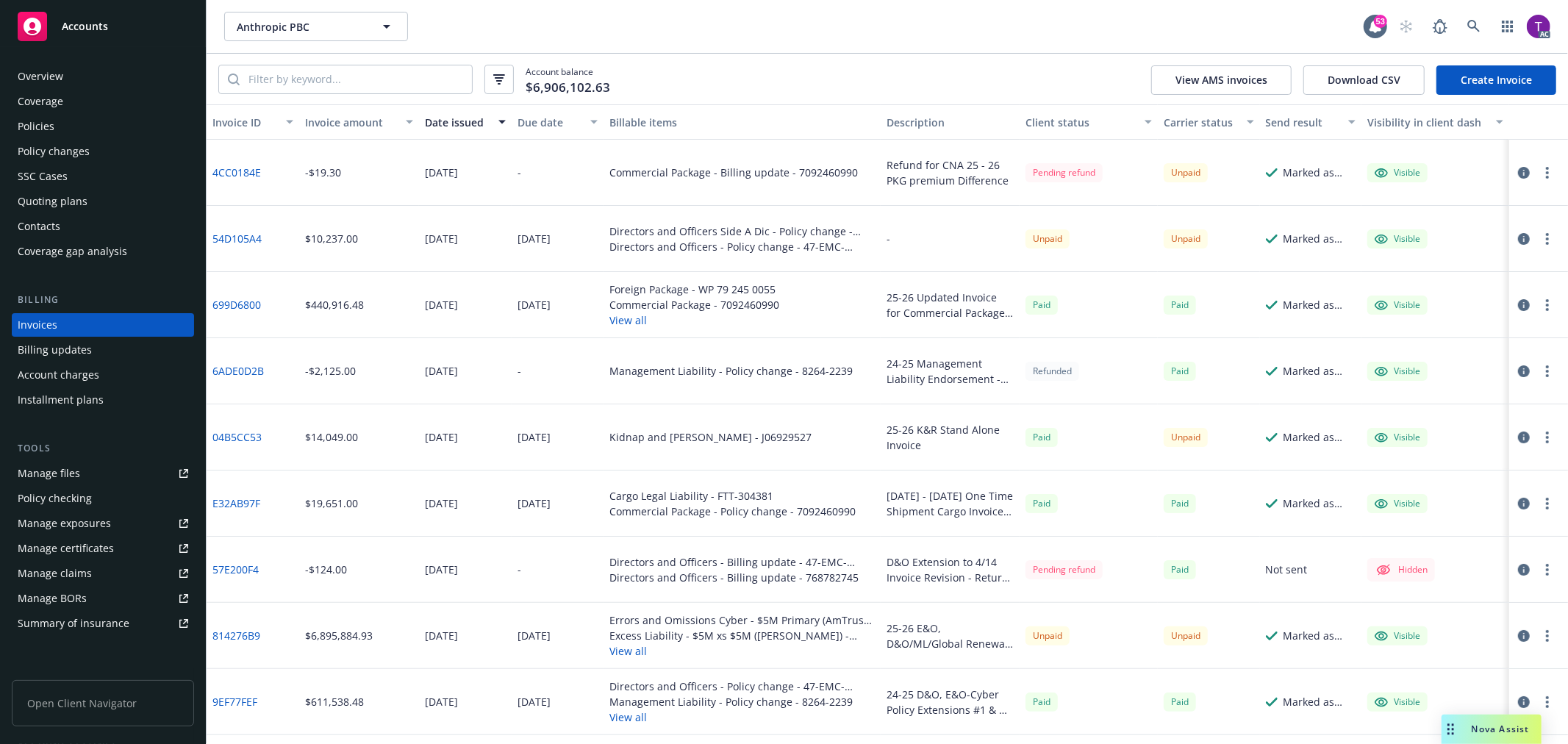
click at [34, 76] on div "Overview" at bounding box center [40, 76] width 45 height 24
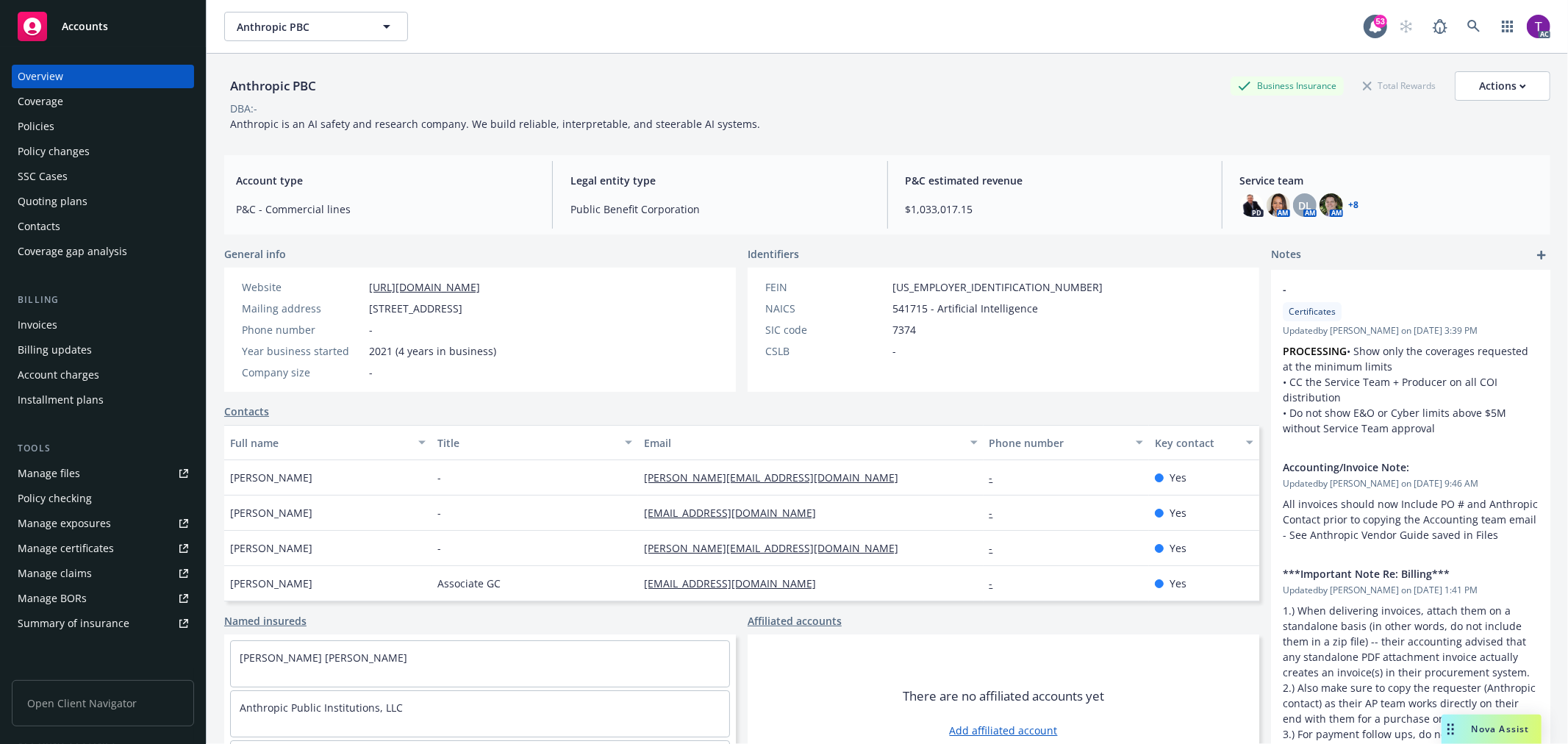
click at [1349, 201] on link "+ 8" at bounding box center [1354, 205] width 10 height 9
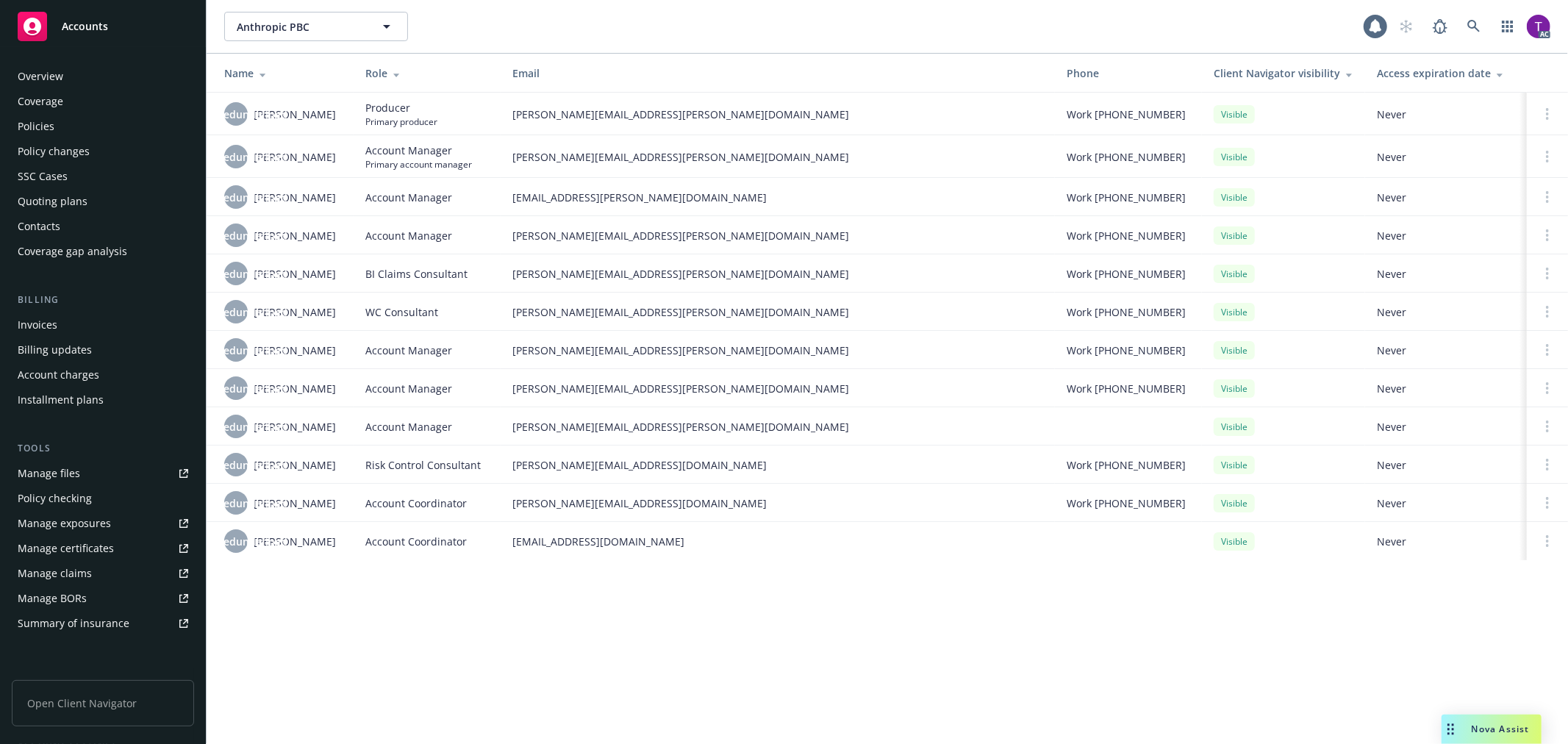
scroll to position [214, 0]
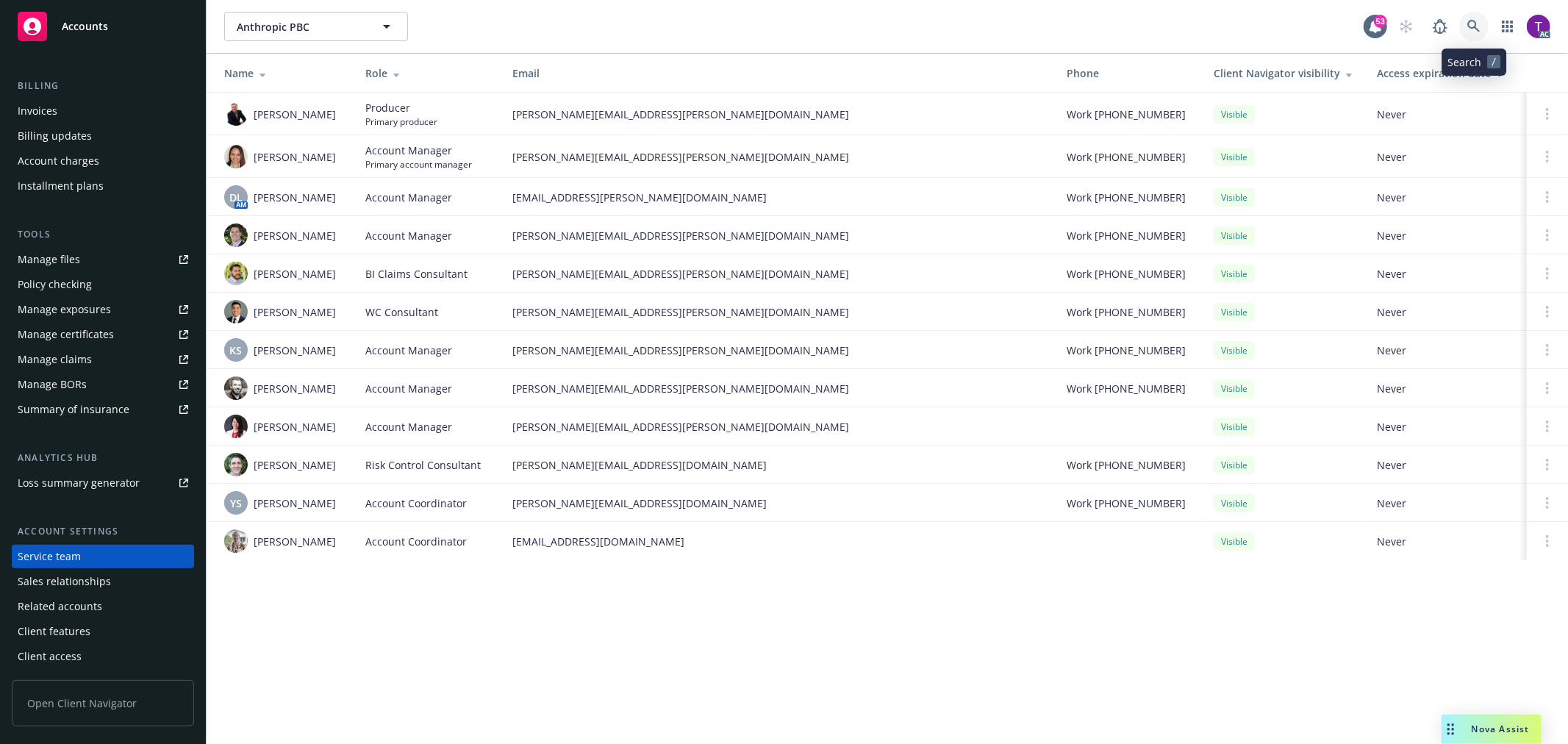
click at [1473, 25] on icon at bounding box center [1474, 26] width 13 height 13
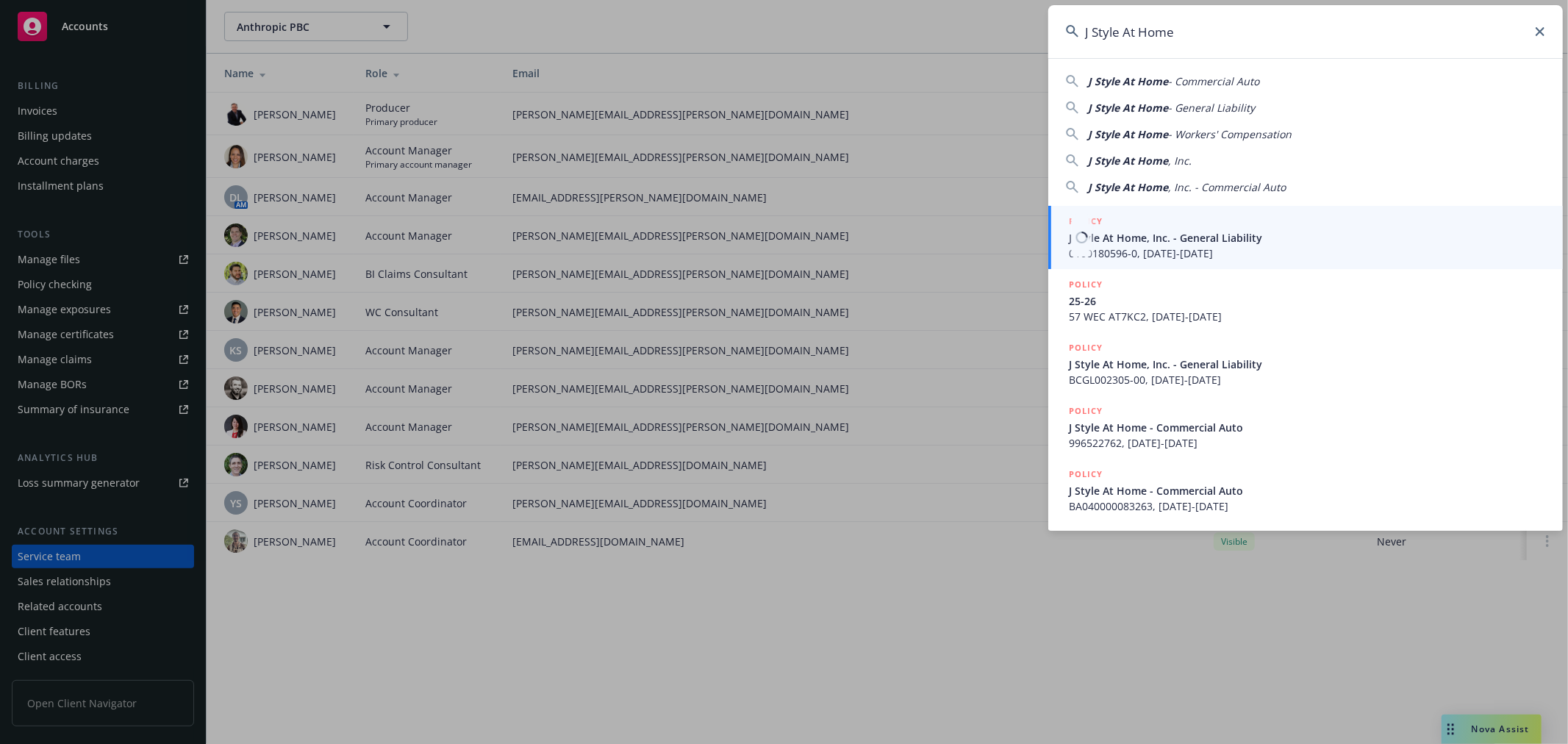
type input "J Style At Home"
click at [1158, 256] on span "0100180596-0, 02/27/2022-02/27/2023" at bounding box center [1307, 254] width 476 height 16
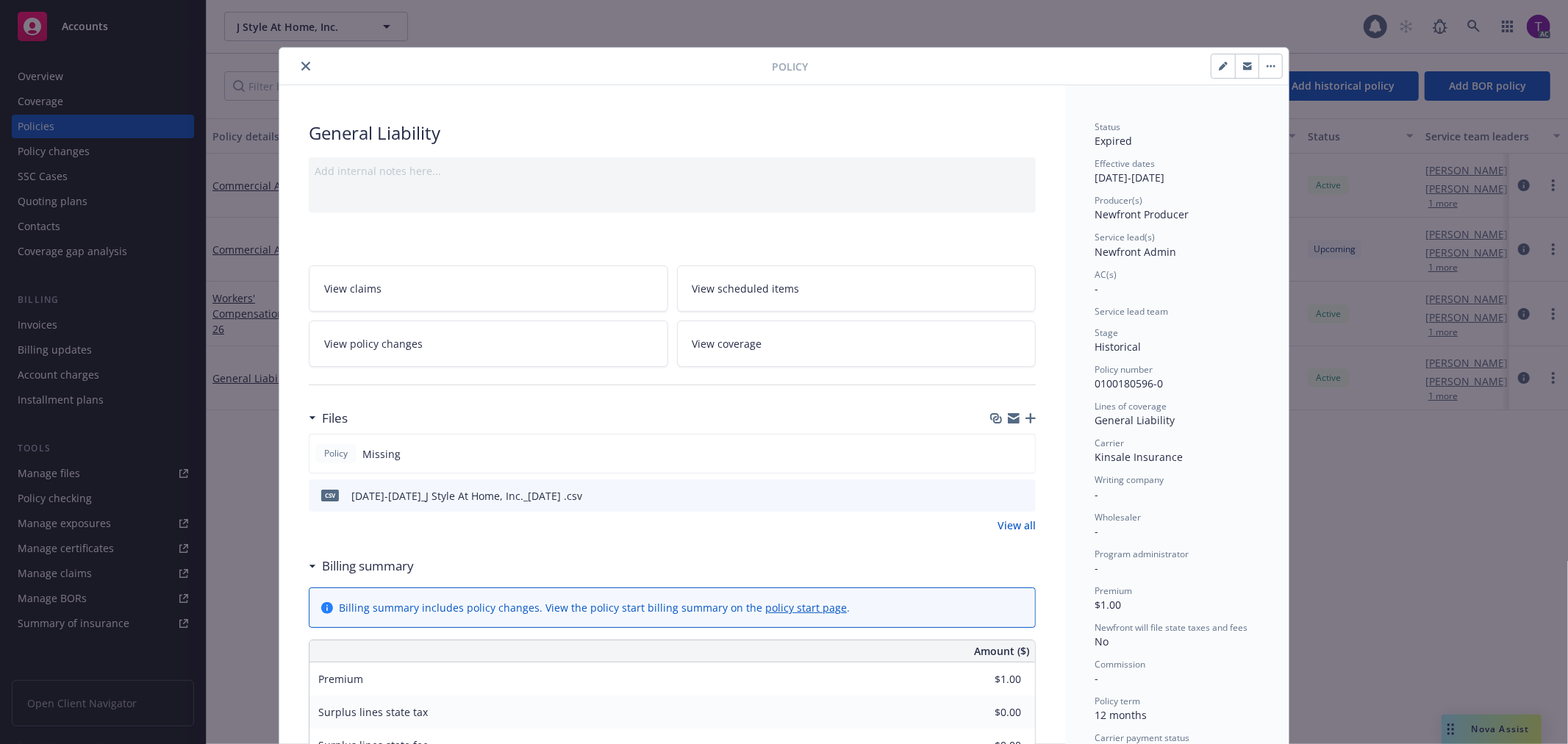
click at [55, 322] on div "Policy General Liability Add internal notes here... View claims View scheduled …" at bounding box center [784, 372] width 1568 height 744
drag, startPoint x: 298, startPoint y: 63, endPoint x: 205, endPoint y: 156, distance: 131.5
click at [302, 65] on icon "close" at bounding box center [306, 66] width 9 height 9
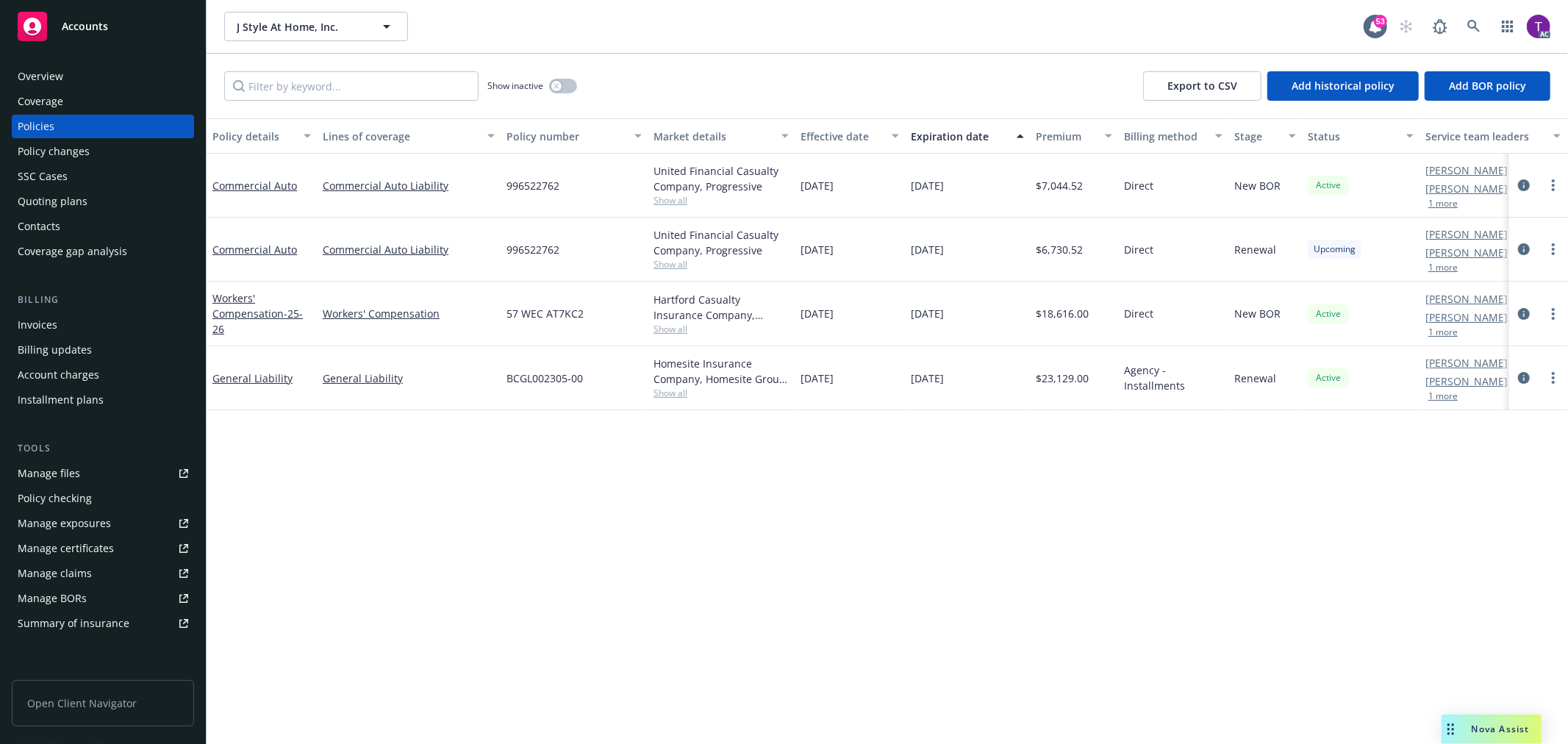
click at [41, 325] on div "Invoices" at bounding box center [37, 324] width 39 height 24
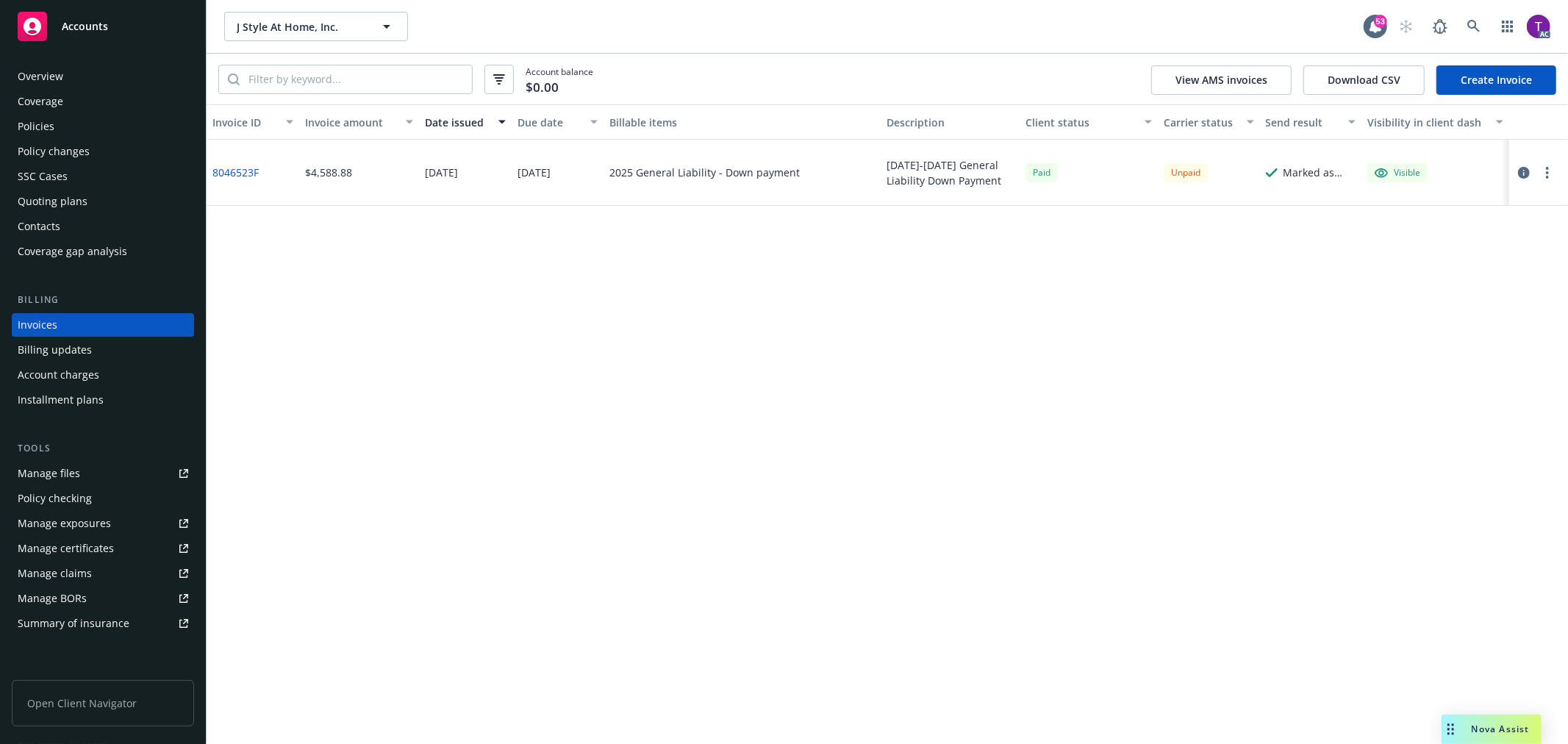
click at [244, 173] on link "8046523F" at bounding box center [235, 172] width 46 height 16
drag, startPoint x: 363, startPoint y: 304, endPoint x: 299, endPoint y: 206, distance: 117.0
click at [360, 304] on div "Invoice ID Invoice amount Date issued Due date Billable items Description Clien…" at bounding box center [887, 424] width 1362 height 640
click at [232, 174] on link "8046523F" at bounding box center [235, 172] width 46 height 16
click at [1483, 28] on link at bounding box center [1474, 26] width 30 height 30
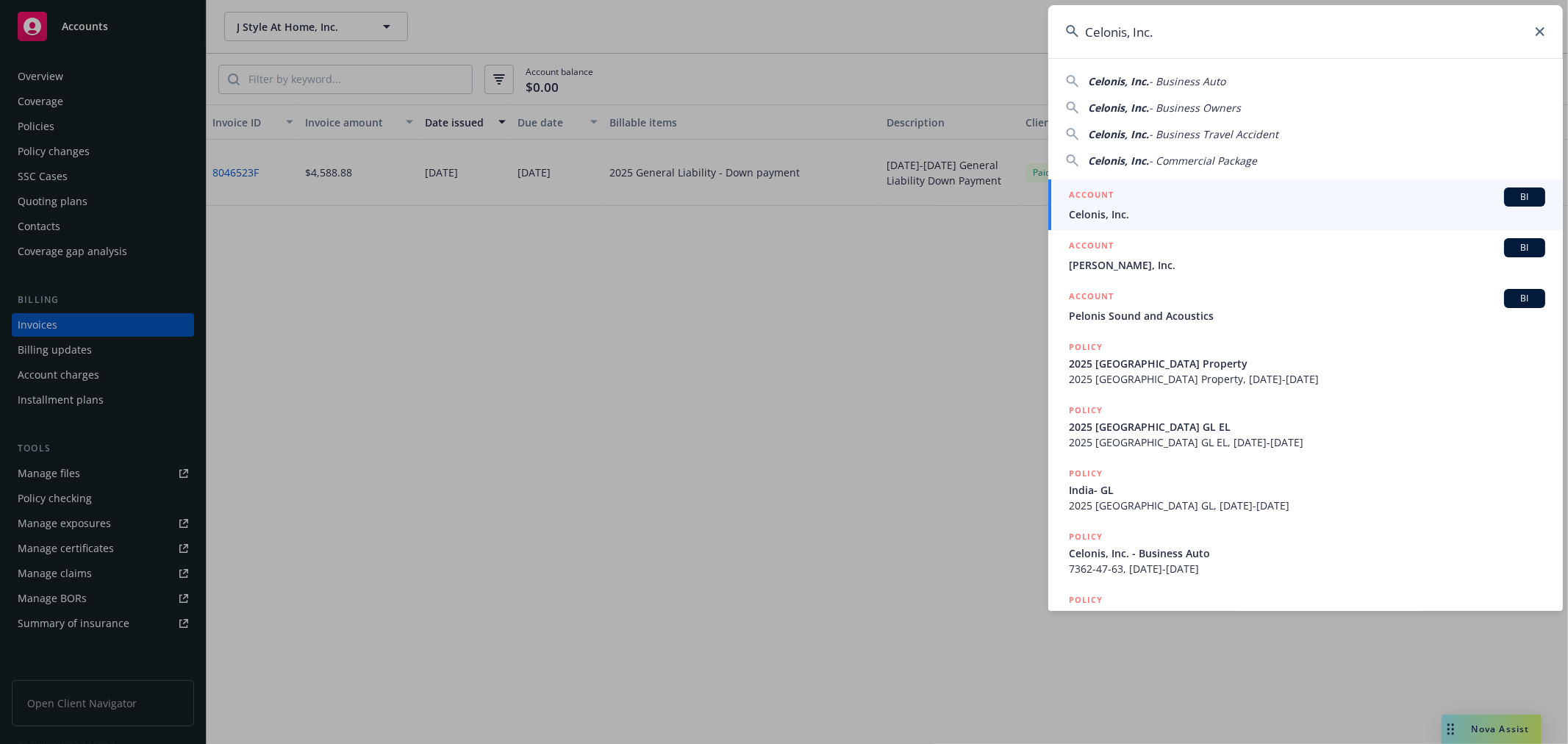
type input "Celonis, Inc."
click at [1128, 214] on span "Celonis, Inc." at bounding box center [1307, 214] width 476 height 16
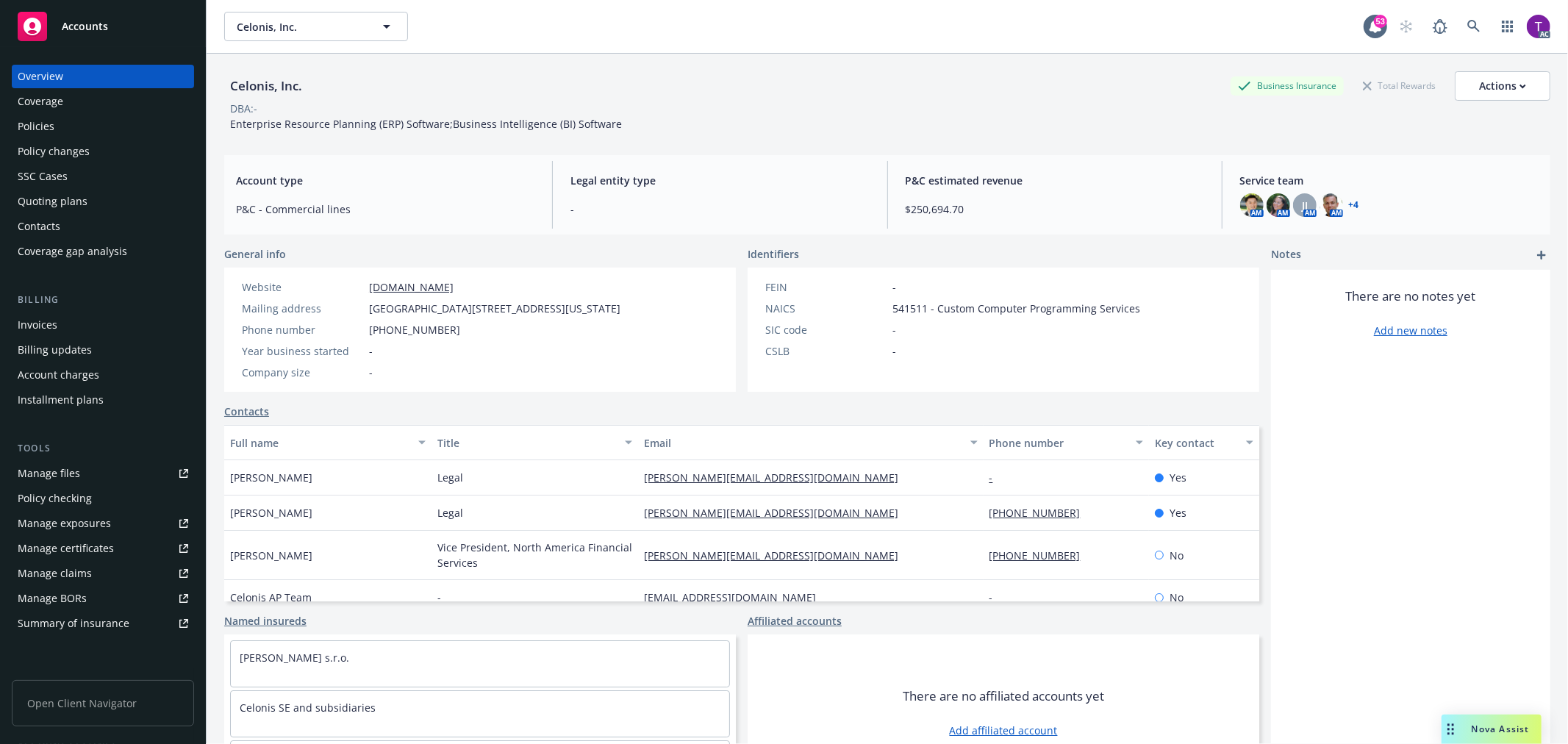
click at [38, 325] on div "Invoices" at bounding box center [37, 324] width 39 height 24
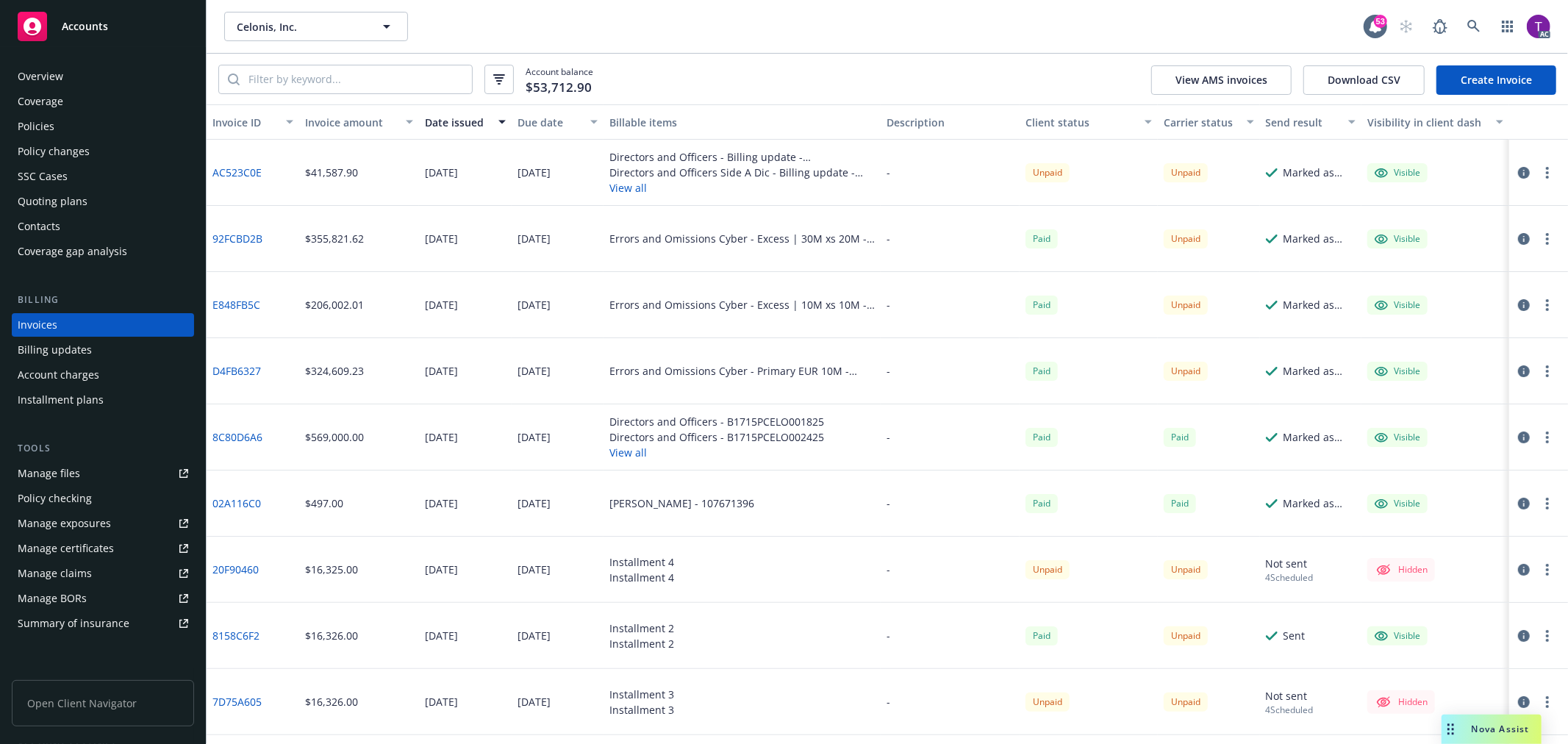
click at [875, 74] on div "Account balance $53,712.90 View AMS invoices Download CSV Create Invoice" at bounding box center [887, 79] width 1362 height 51
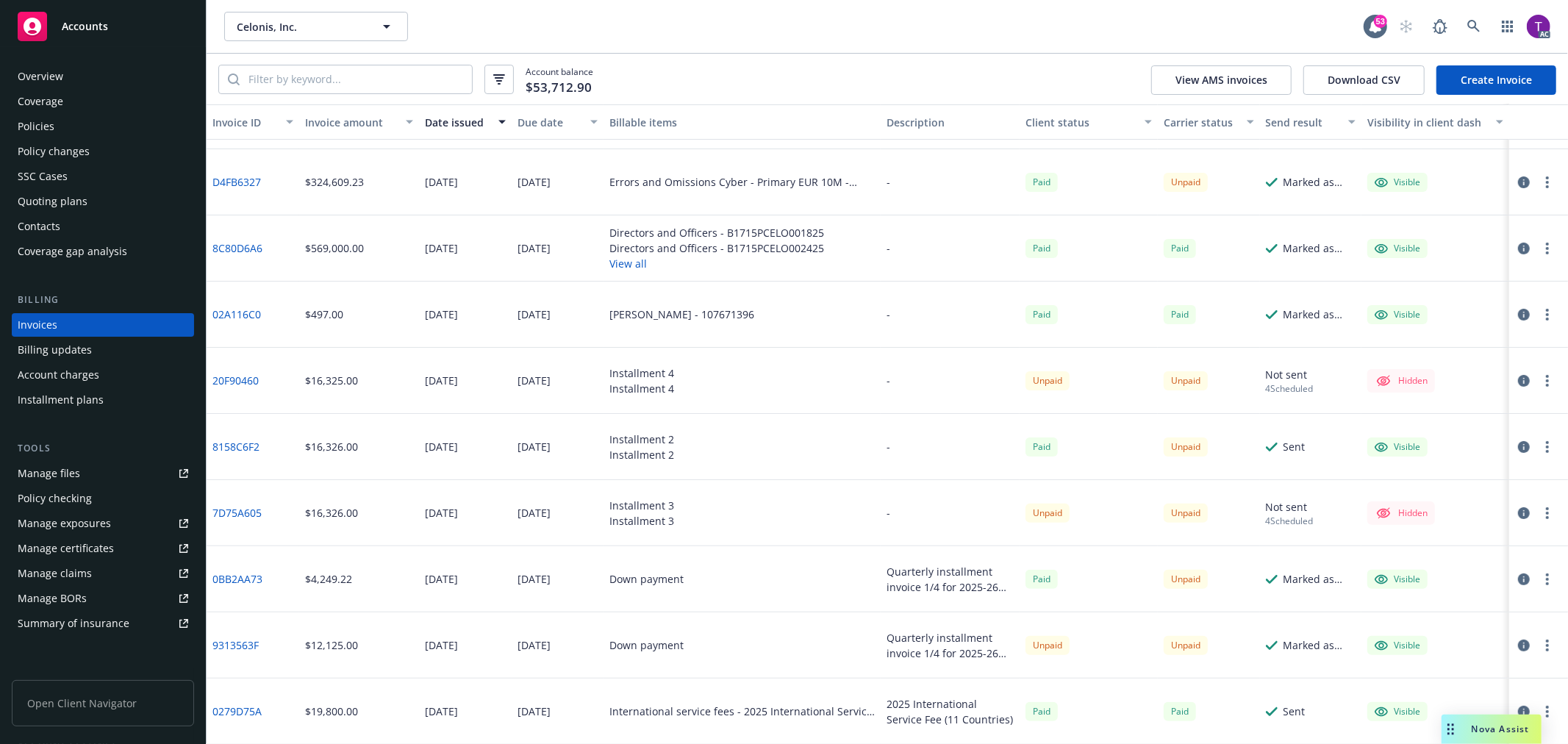
click at [225, 641] on link "9313563F" at bounding box center [235, 645] width 46 height 16
click at [1518, 643] on icon "button" at bounding box center [1523, 645] width 11 height 11
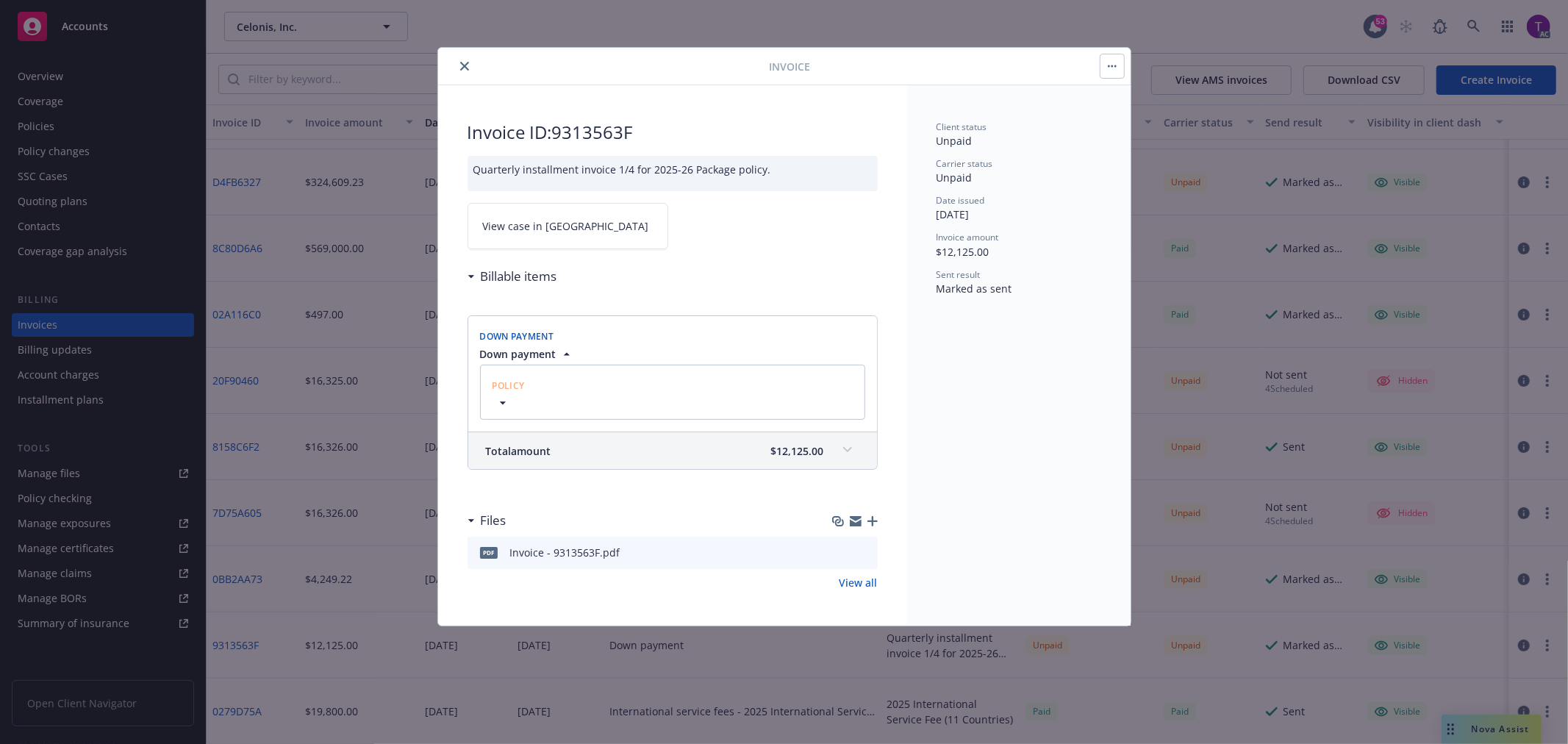
click at [531, 235] on link "View case in SSC" at bounding box center [568, 226] width 201 height 46
click at [457, 61] on button "close" at bounding box center [464, 66] width 17 height 17
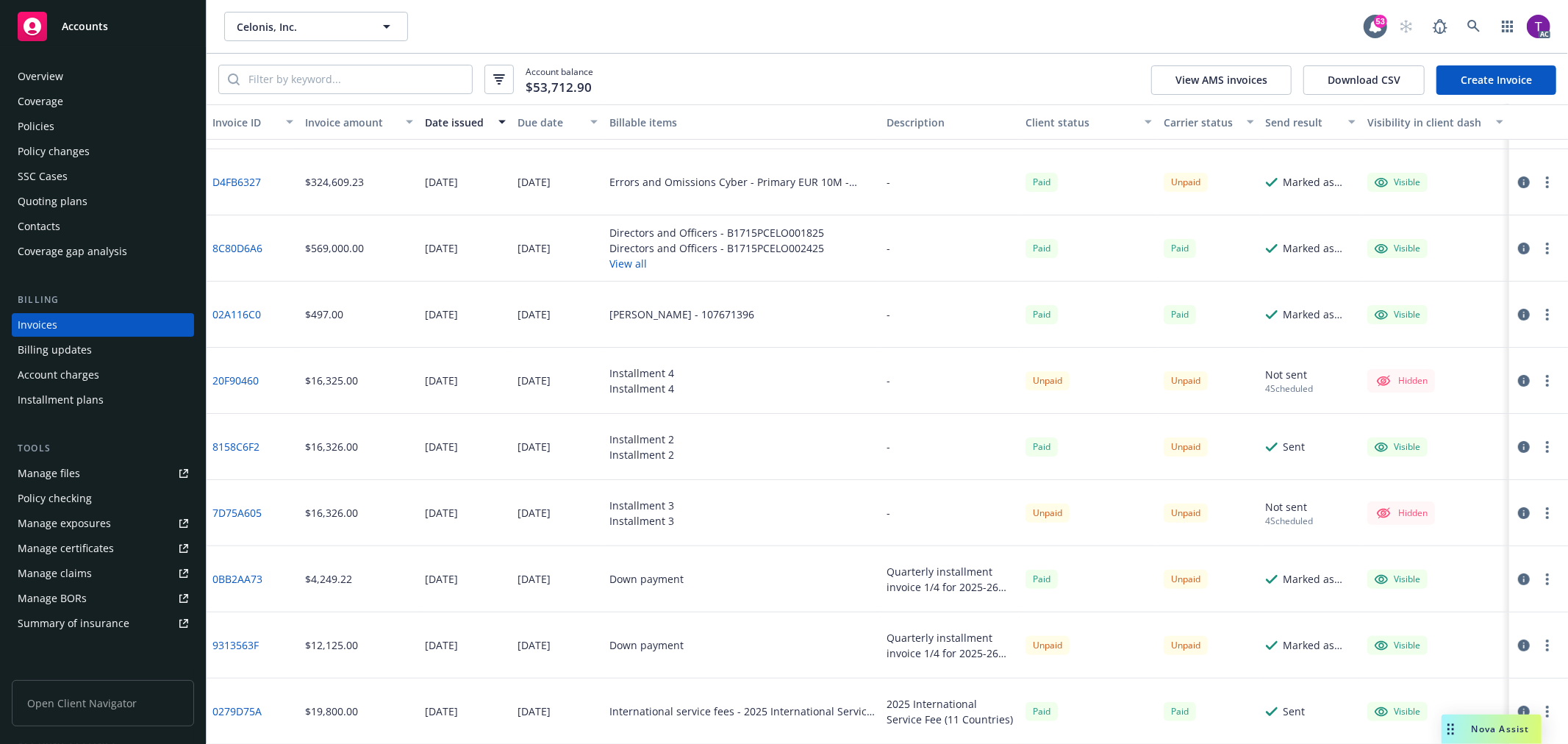
click at [47, 131] on div "Policies" at bounding box center [36, 126] width 37 height 24
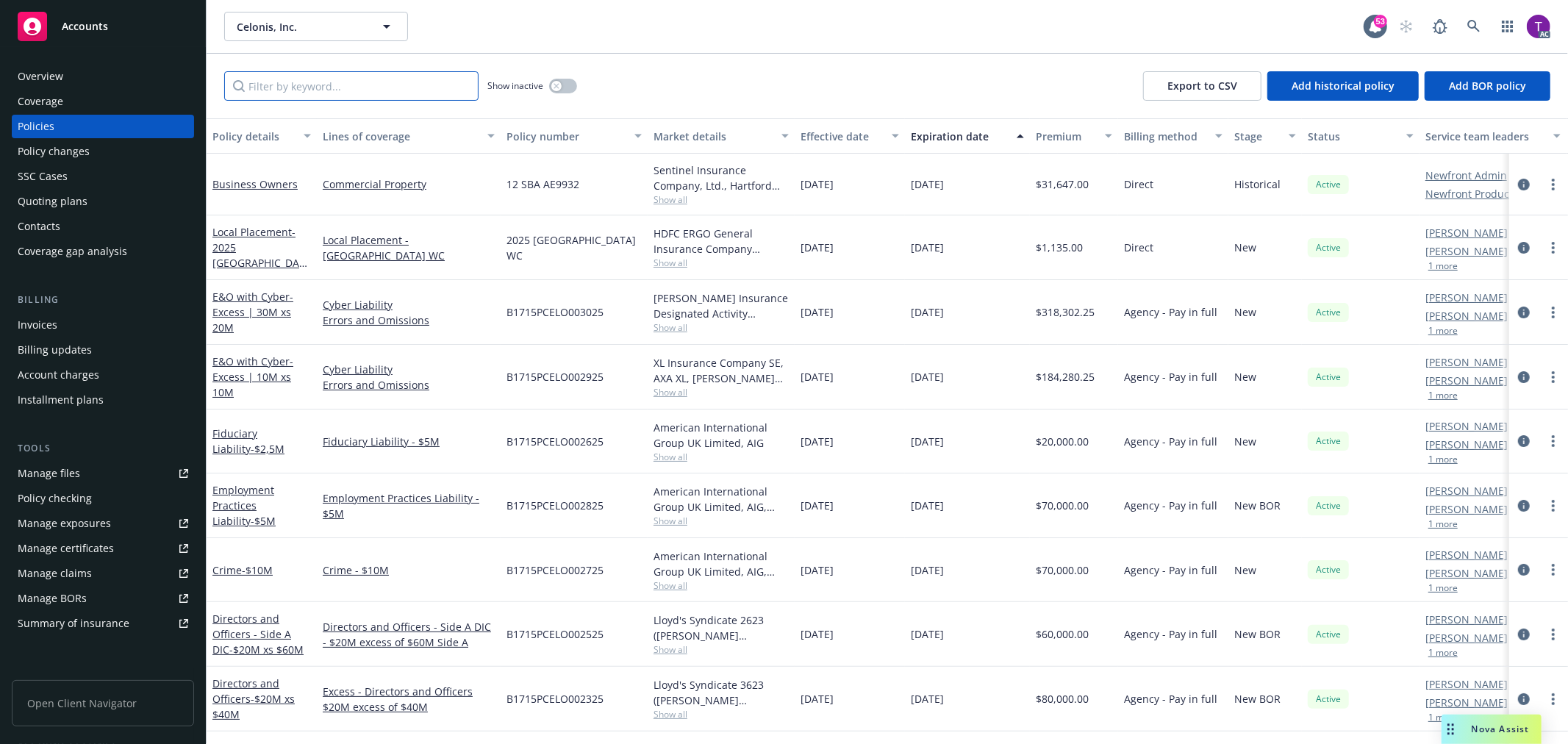
click at [327, 87] on input "Filter by keyword..." at bounding box center [351, 87] width 254 height 30
paste input "9313563F"
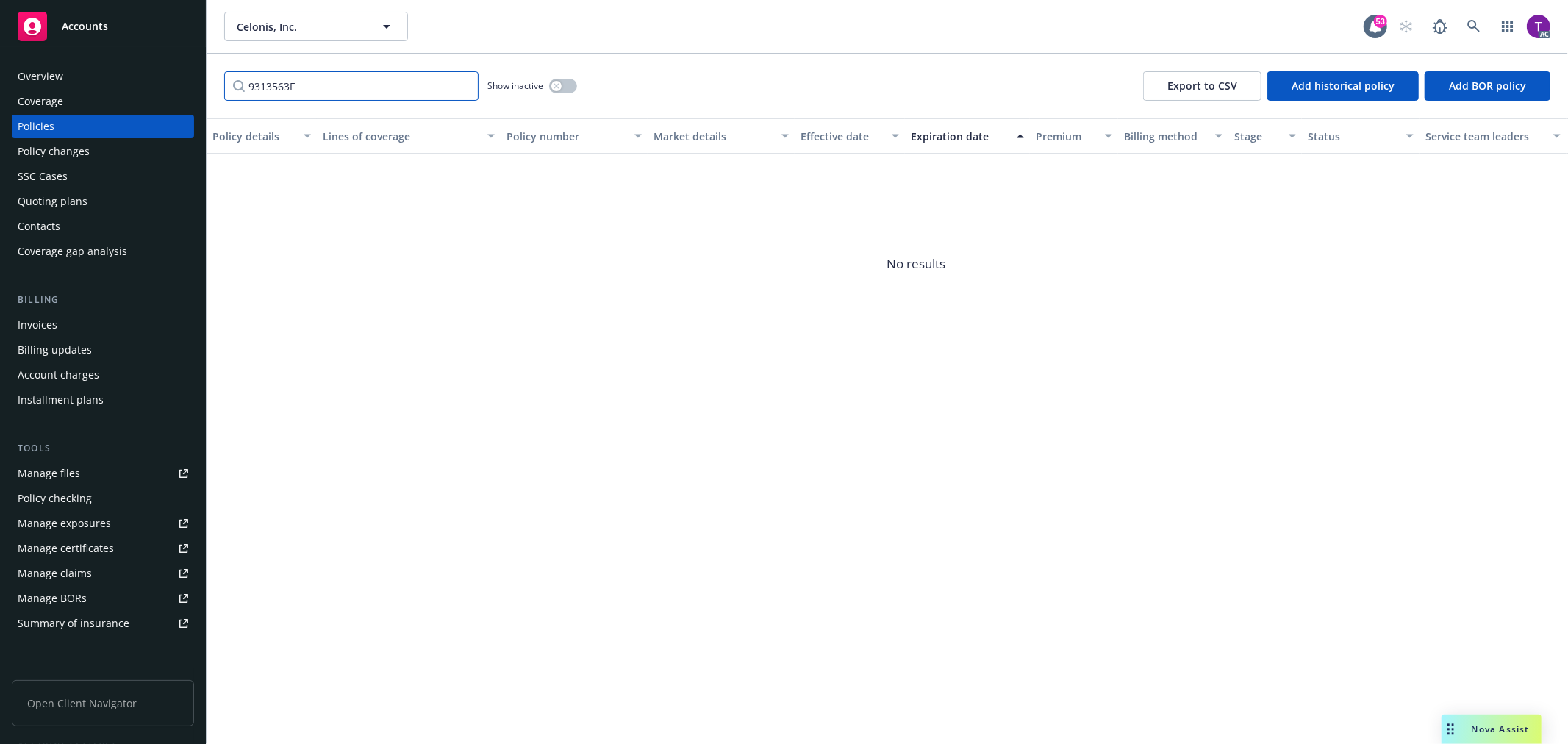
type input "9313563F"
click at [1465, 26] on link at bounding box center [1474, 26] width 30 height 30
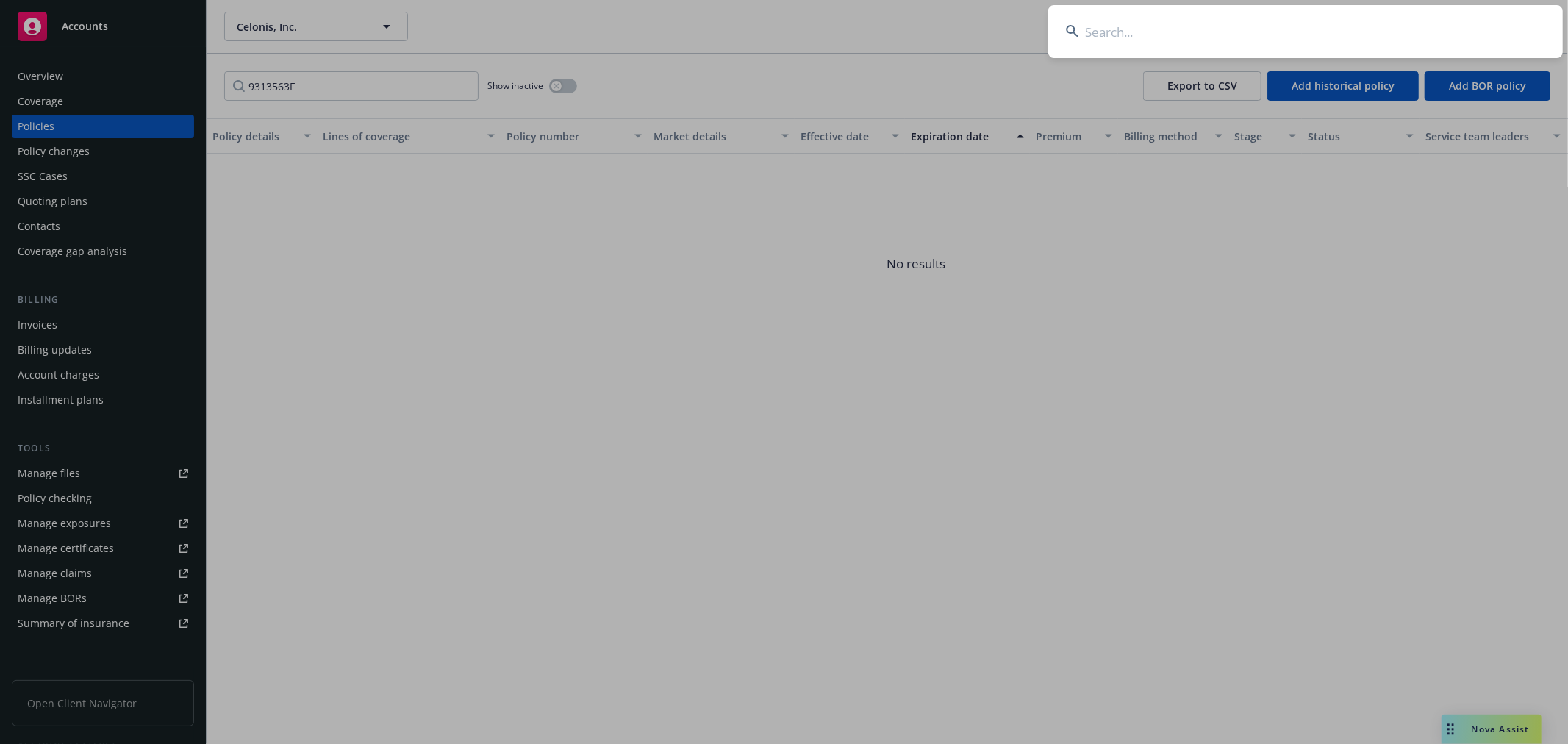
type input "9313563F"
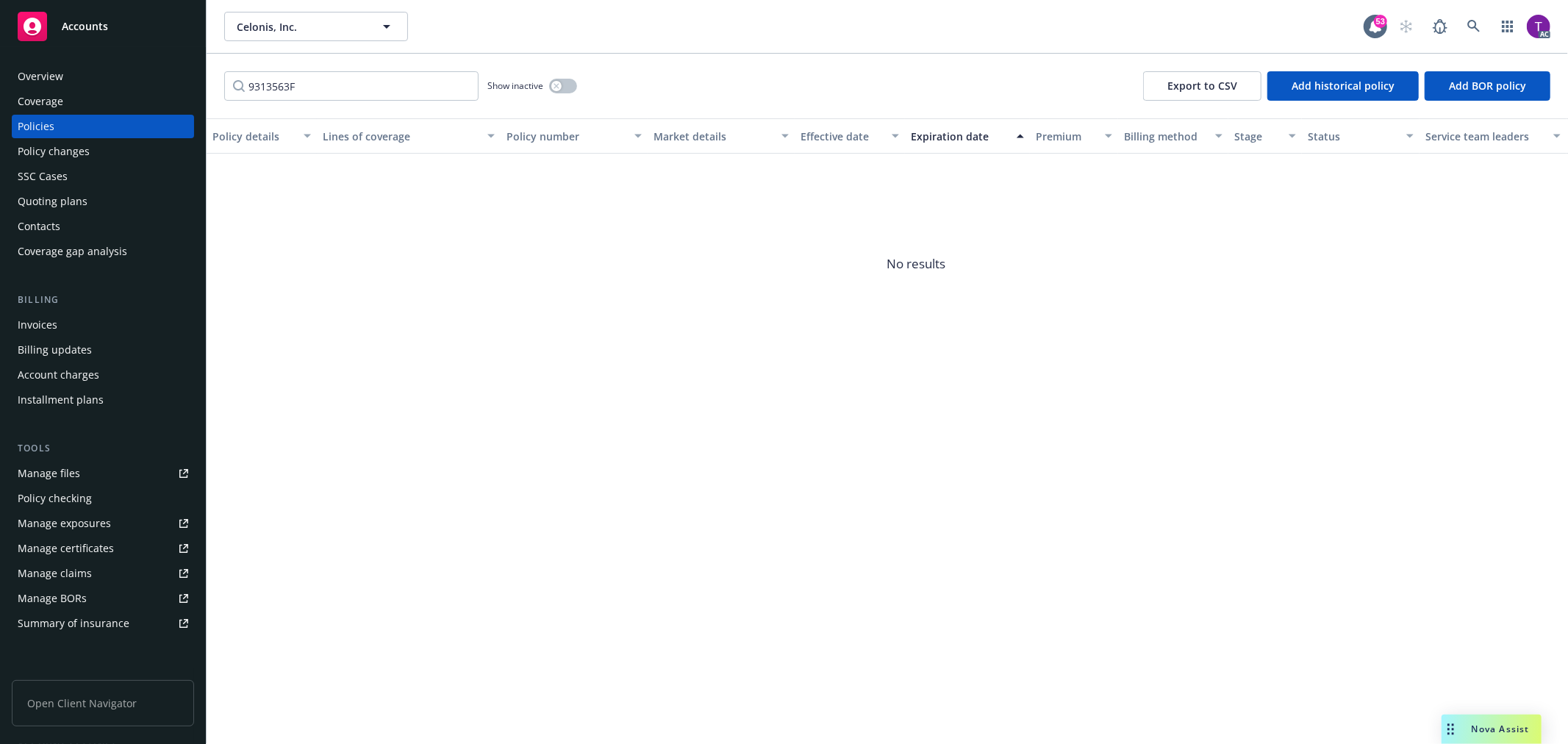
click at [90, 320] on div "Invoices" at bounding box center [102, 324] width 170 height 24
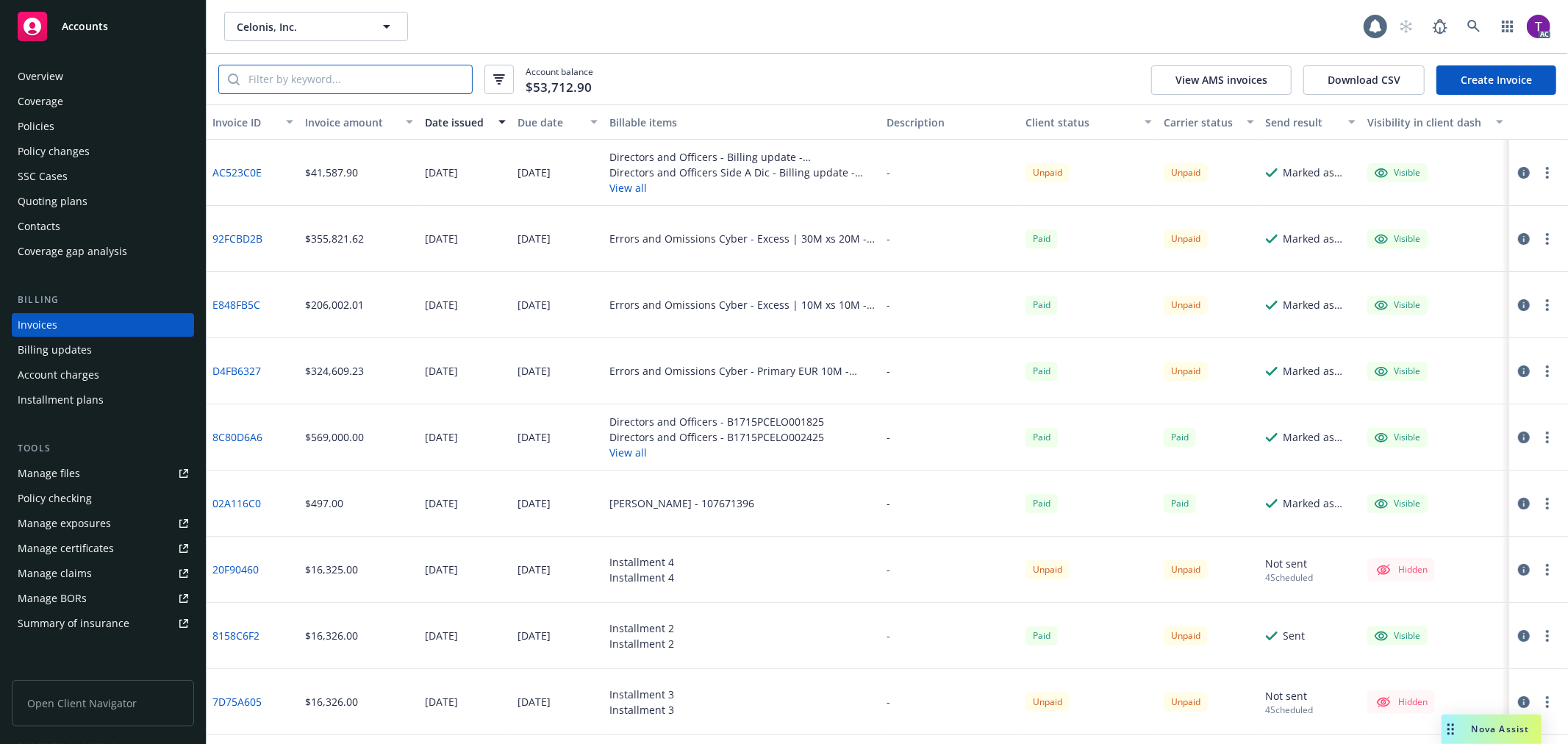
click at [343, 85] on input "search" at bounding box center [356, 80] width 232 height 28
paste input "9313563F"
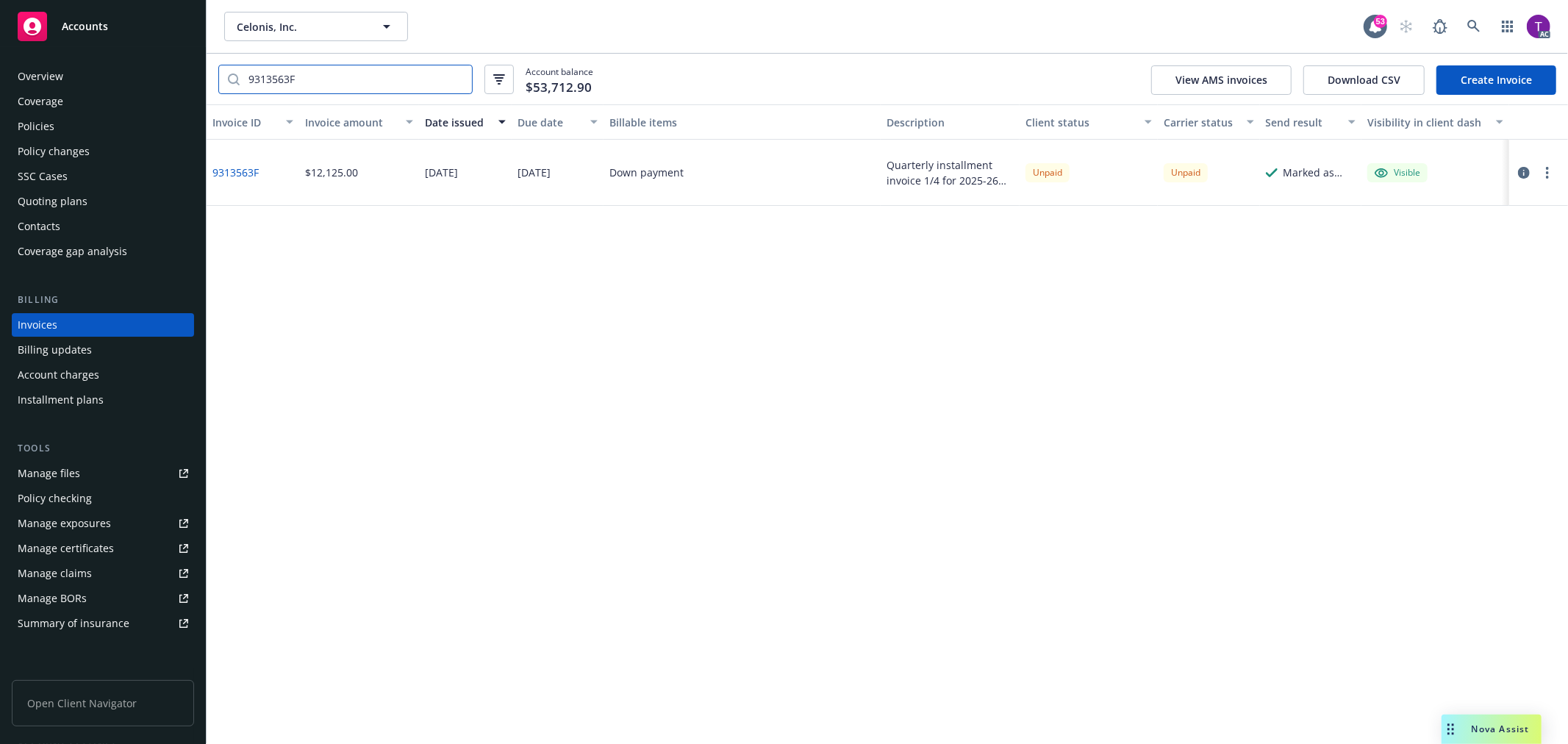
type input "9313563F"
click at [231, 173] on link "9313563F" at bounding box center [235, 172] width 46 height 16
click at [85, 125] on div "Policies" at bounding box center [102, 126] width 170 height 24
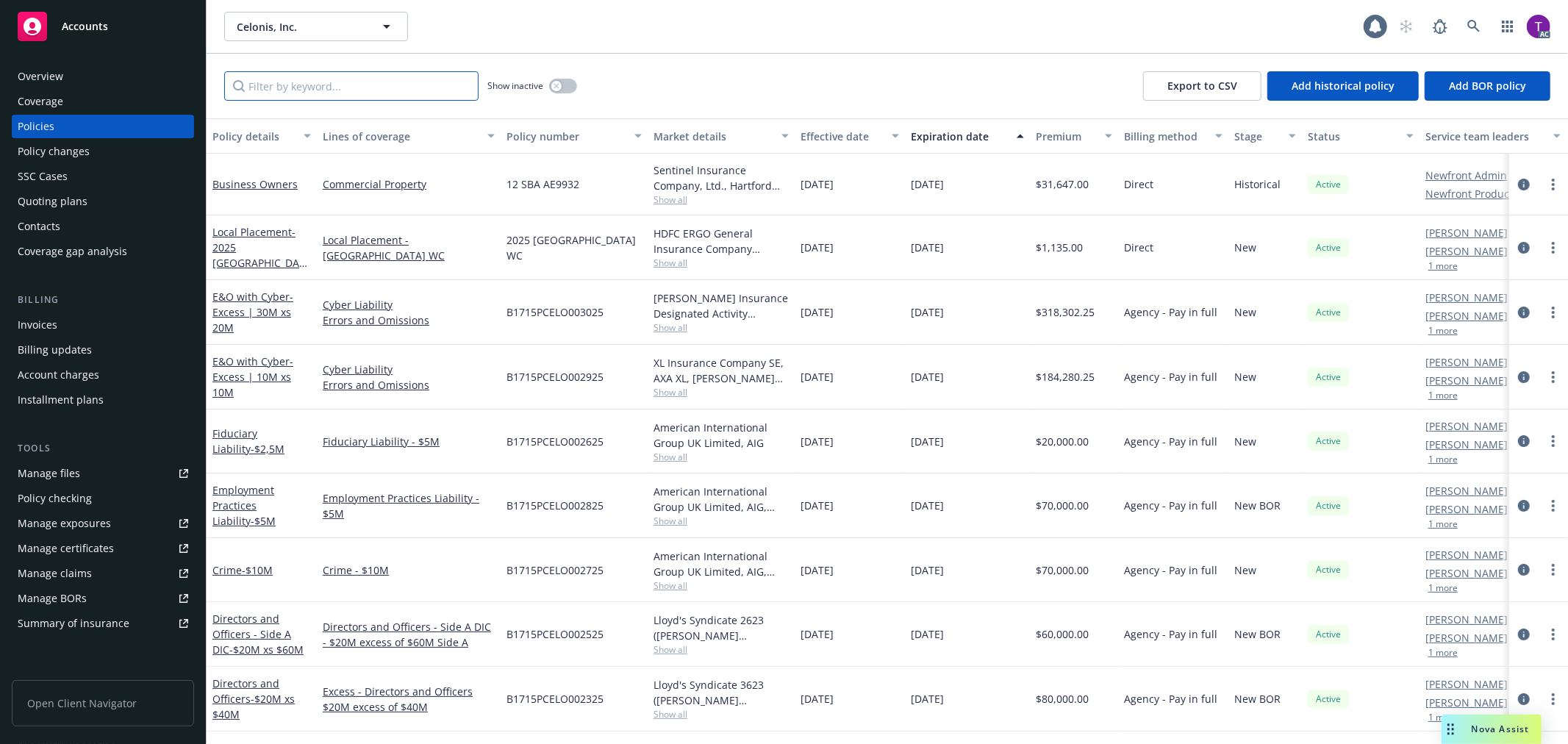
click at [295, 89] on input "Filter by keyword..." at bounding box center [351, 87] width 254 height 30
paste input "TCP 7029020"
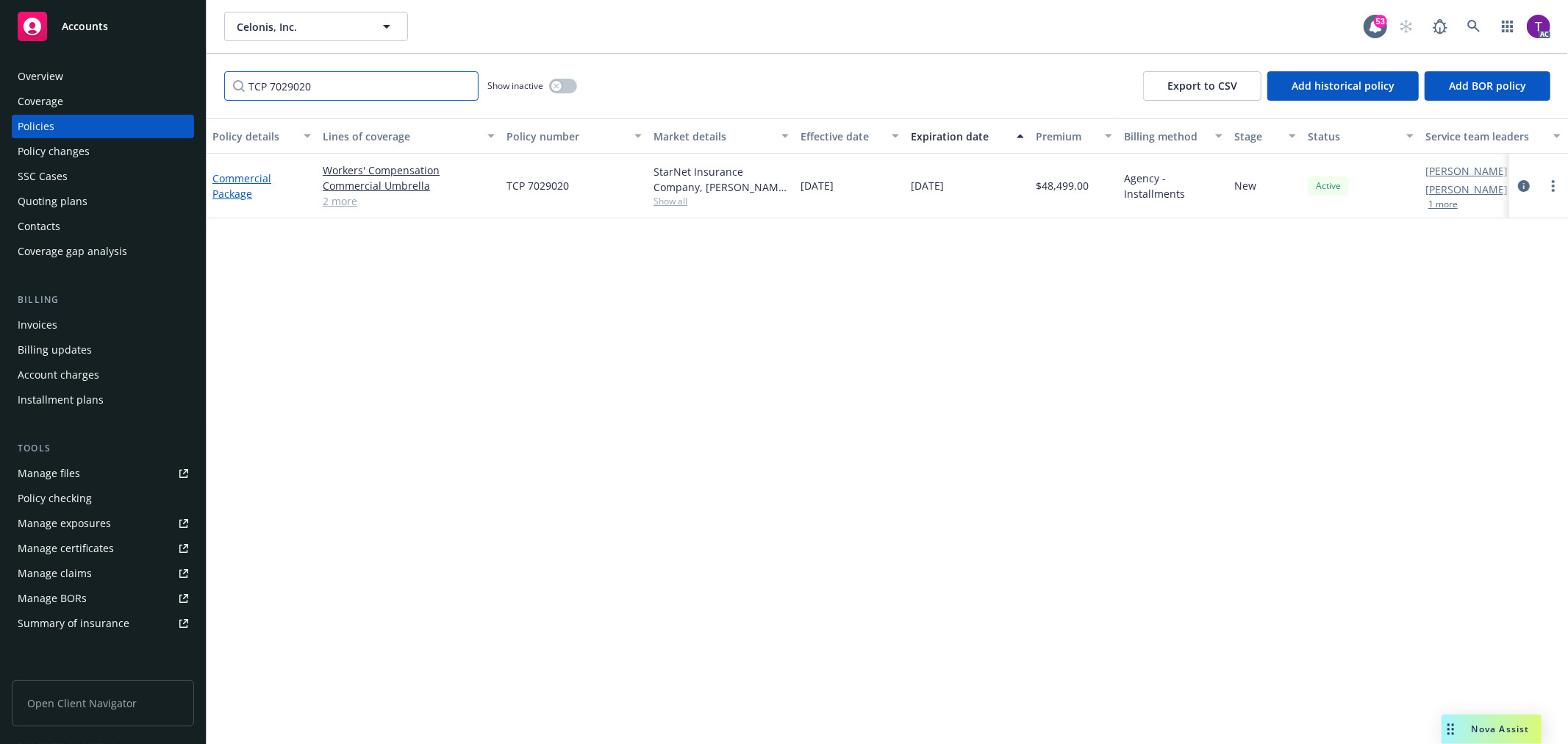
type input "TCP 7029020"
click at [238, 177] on link "Commercial Package" at bounding box center [241, 186] width 59 height 30
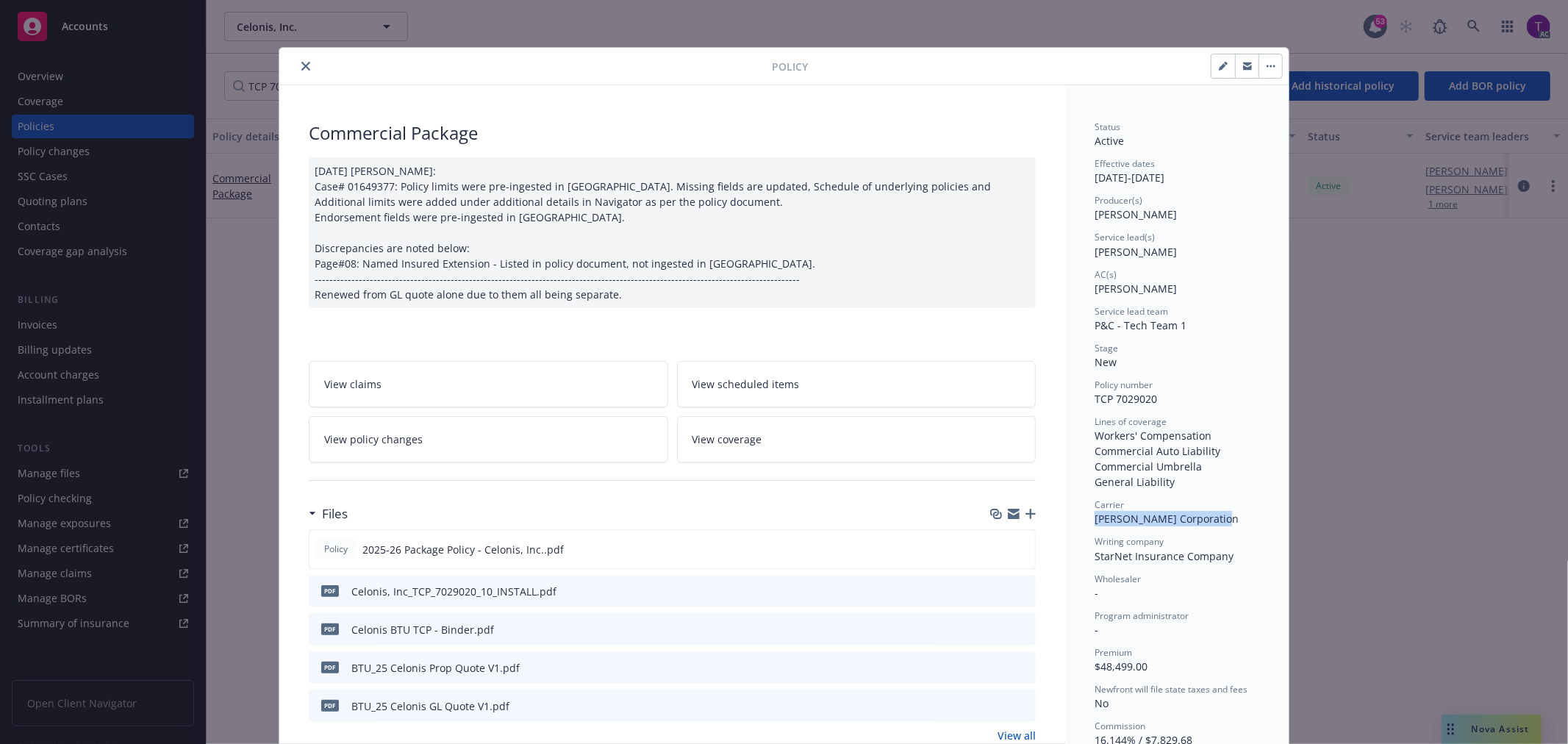
drag, startPoint x: 1088, startPoint y: 518, endPoint x: 1231, endPoint y: 516, distance: 143.0
click at [1231, 516] on div "Carrier W.R. Berkley Corporation" at bounding box center [1176, 512] width 164 height 28
copy span "W.R. Berkley Corporation"
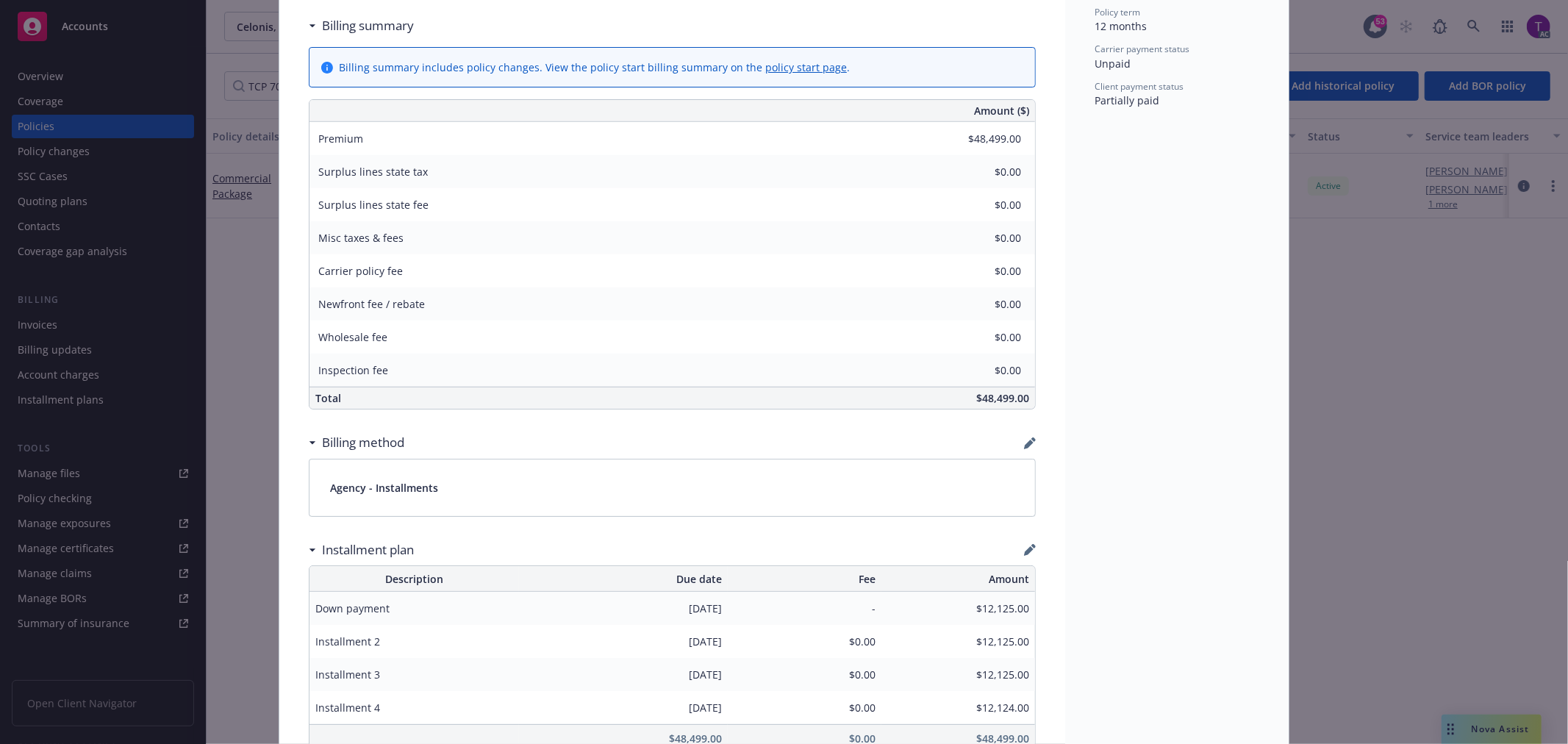
scroll to position [770, 0]
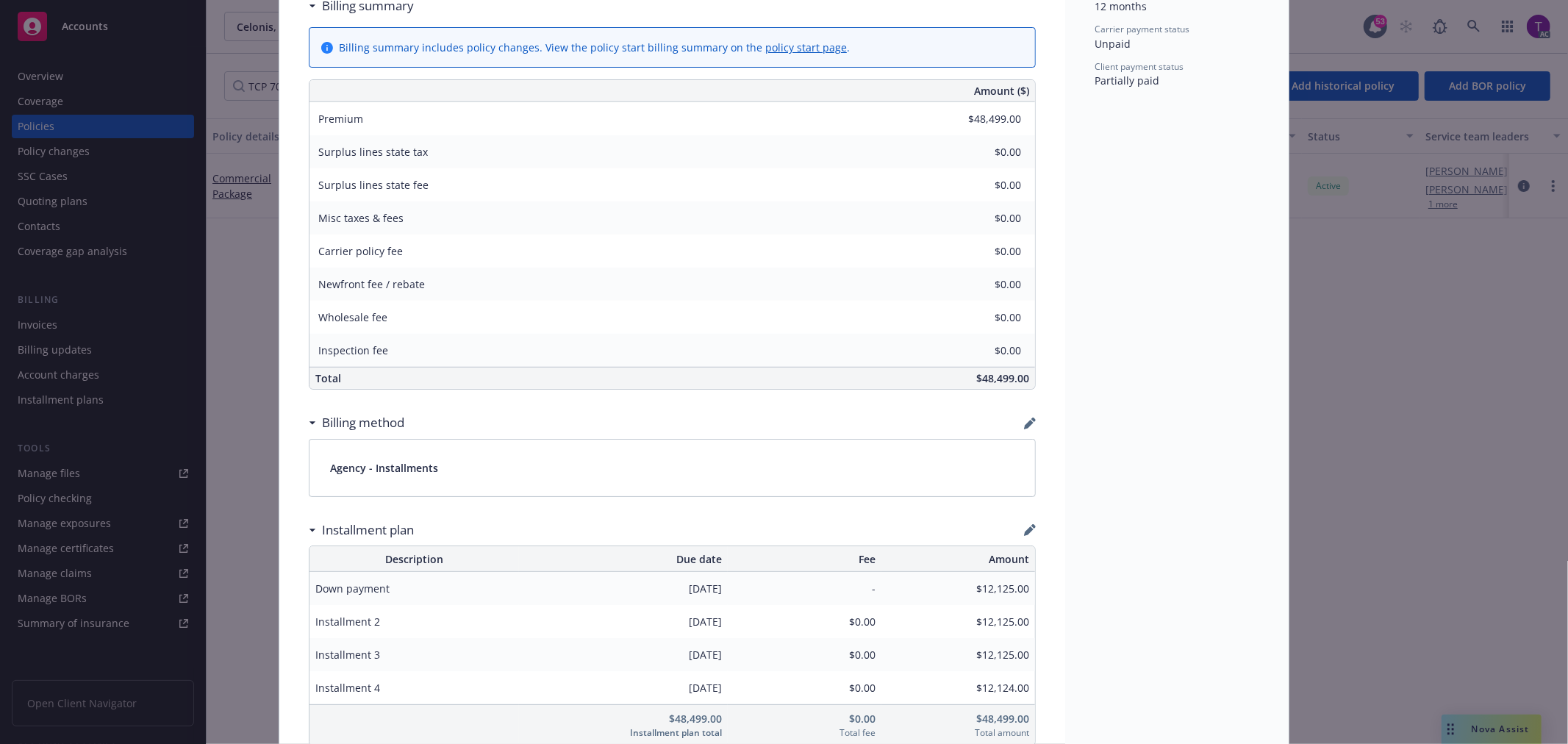
click at [1409, 315] on div "Policy Commercial Package 06/16/2025 Galib Sheik: Case# 01649377: Policy limits…" at bounding box center [784, 372] width 1568 height 744
click at [1463, 12] on div "Policy Commercial Package 06/16/2025 Galib Sheik: Case# 01649377: Policy limits…" at bounding box center [784, 372] width 1568 height 744
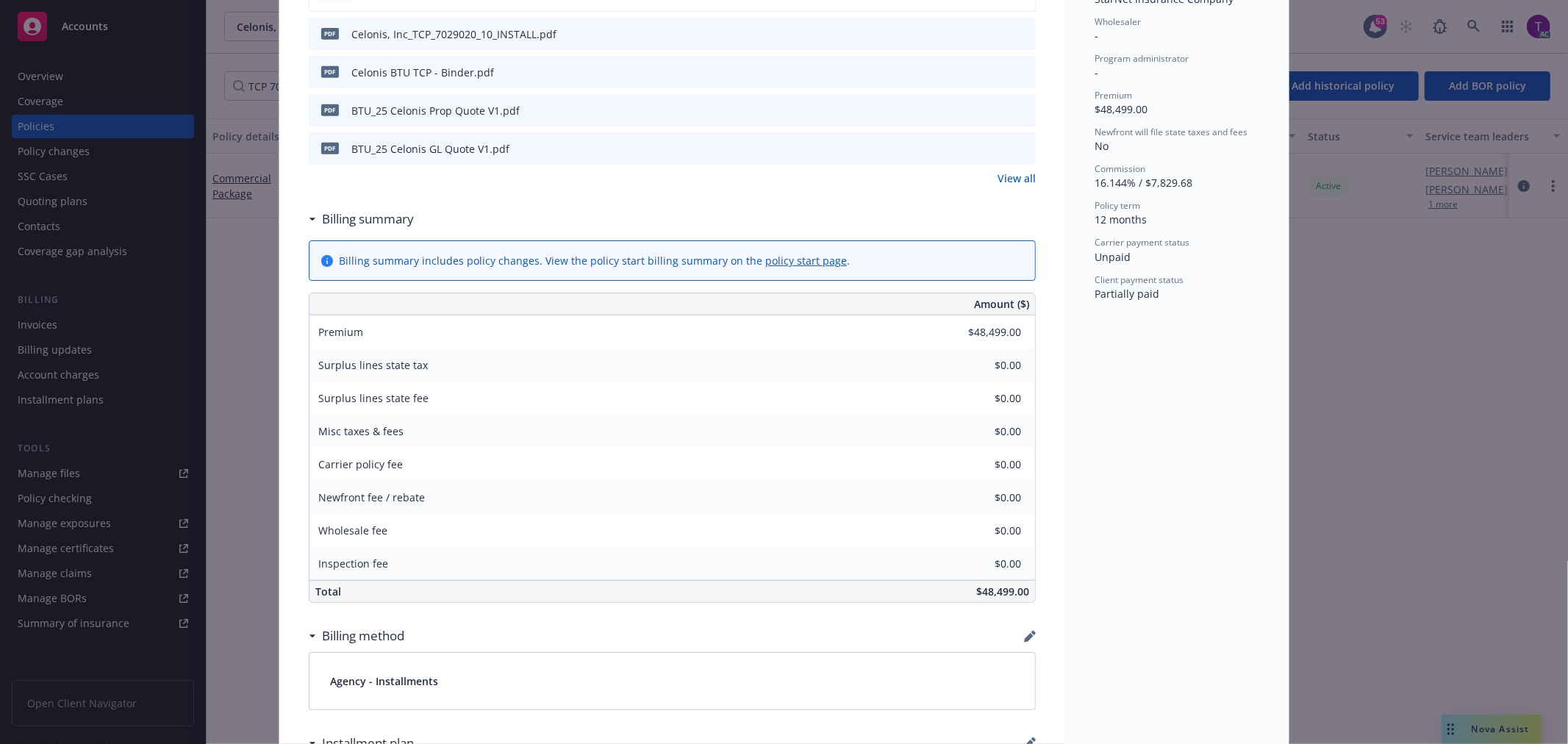
scroll to position [0, 0]
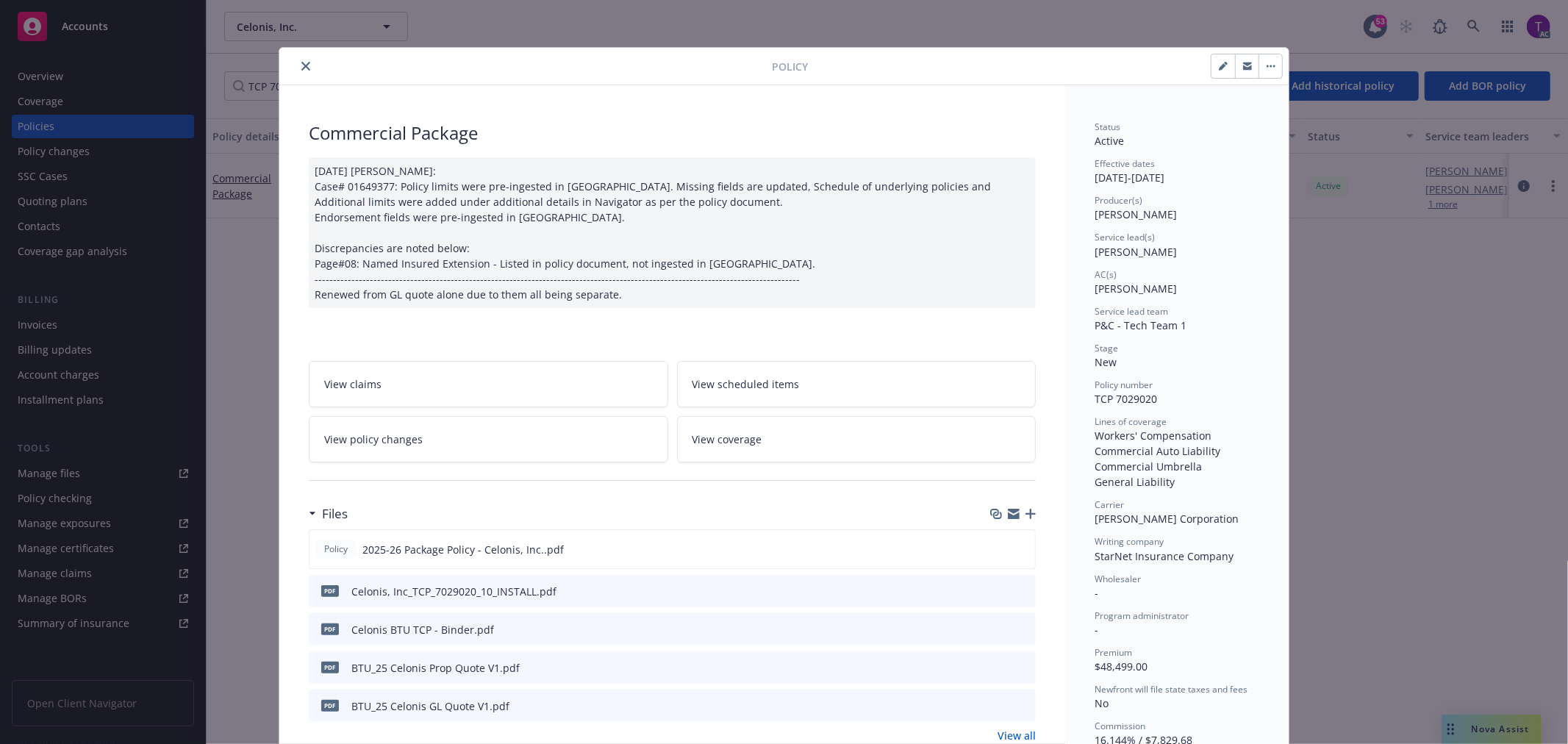
click at [302, 62] on icon "close" at bounding box center [306, 66] width 9 height 9
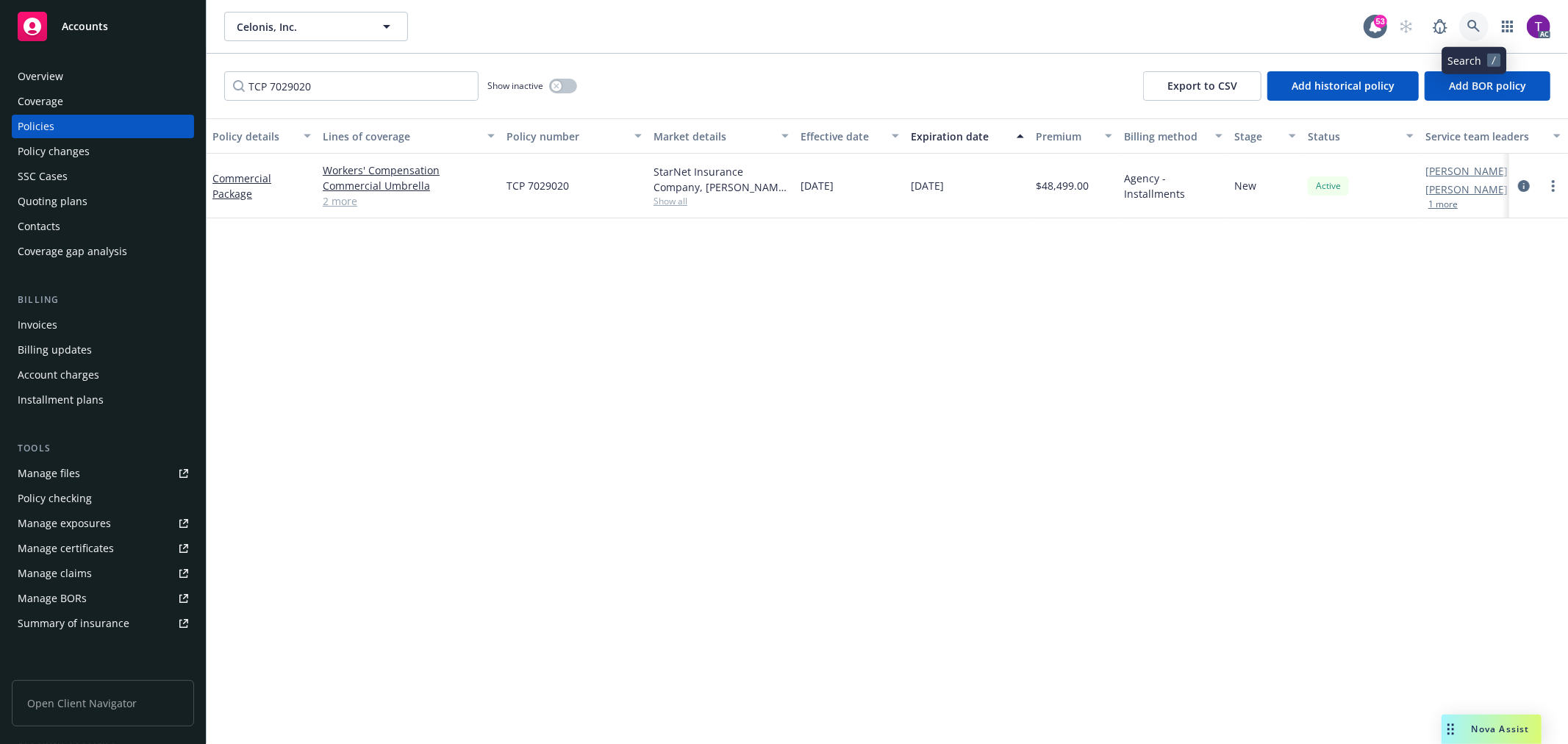
click at [1468, 23] on icon at bounding box center [1474, 26] width 12 height 12
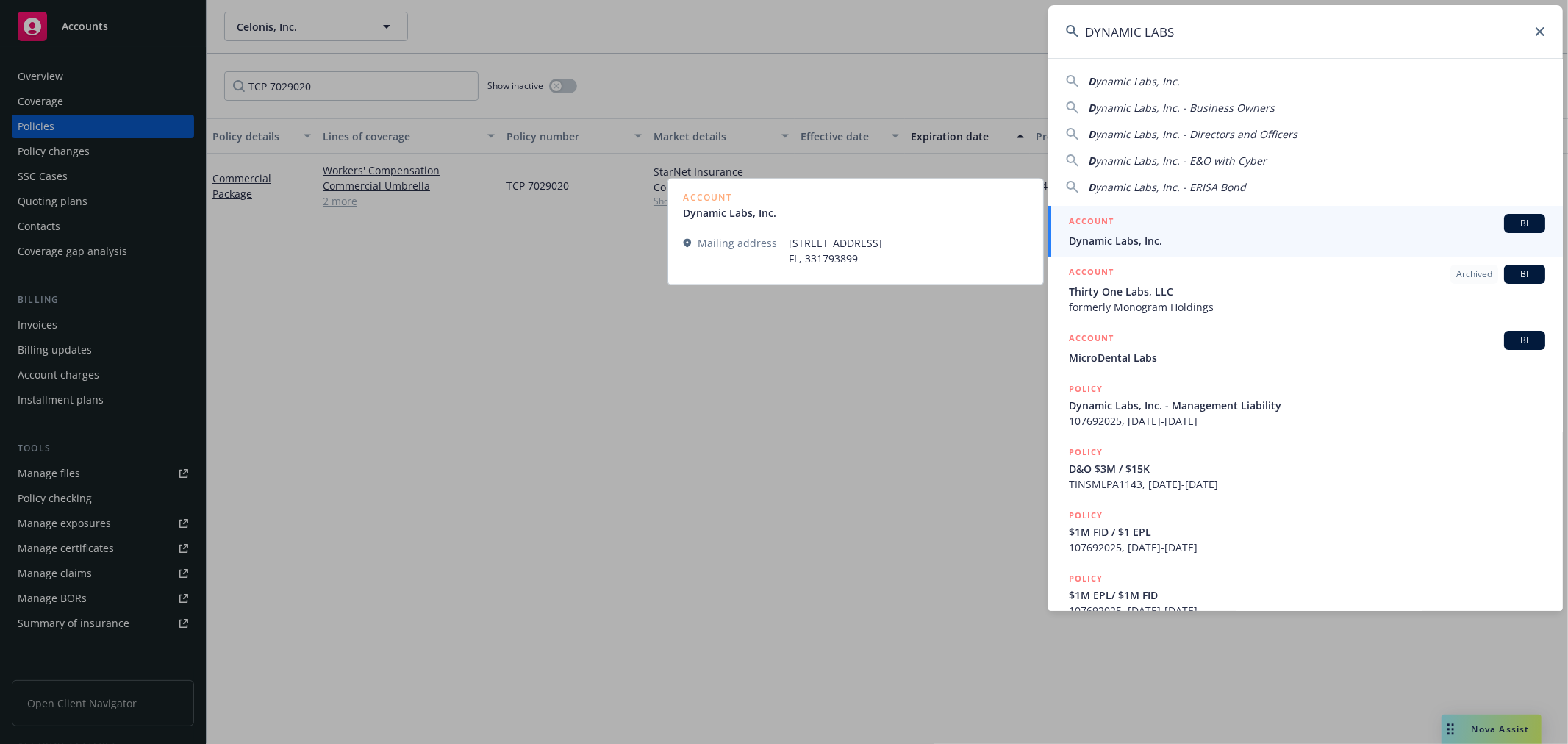
type input "DYNAMIC LABS"
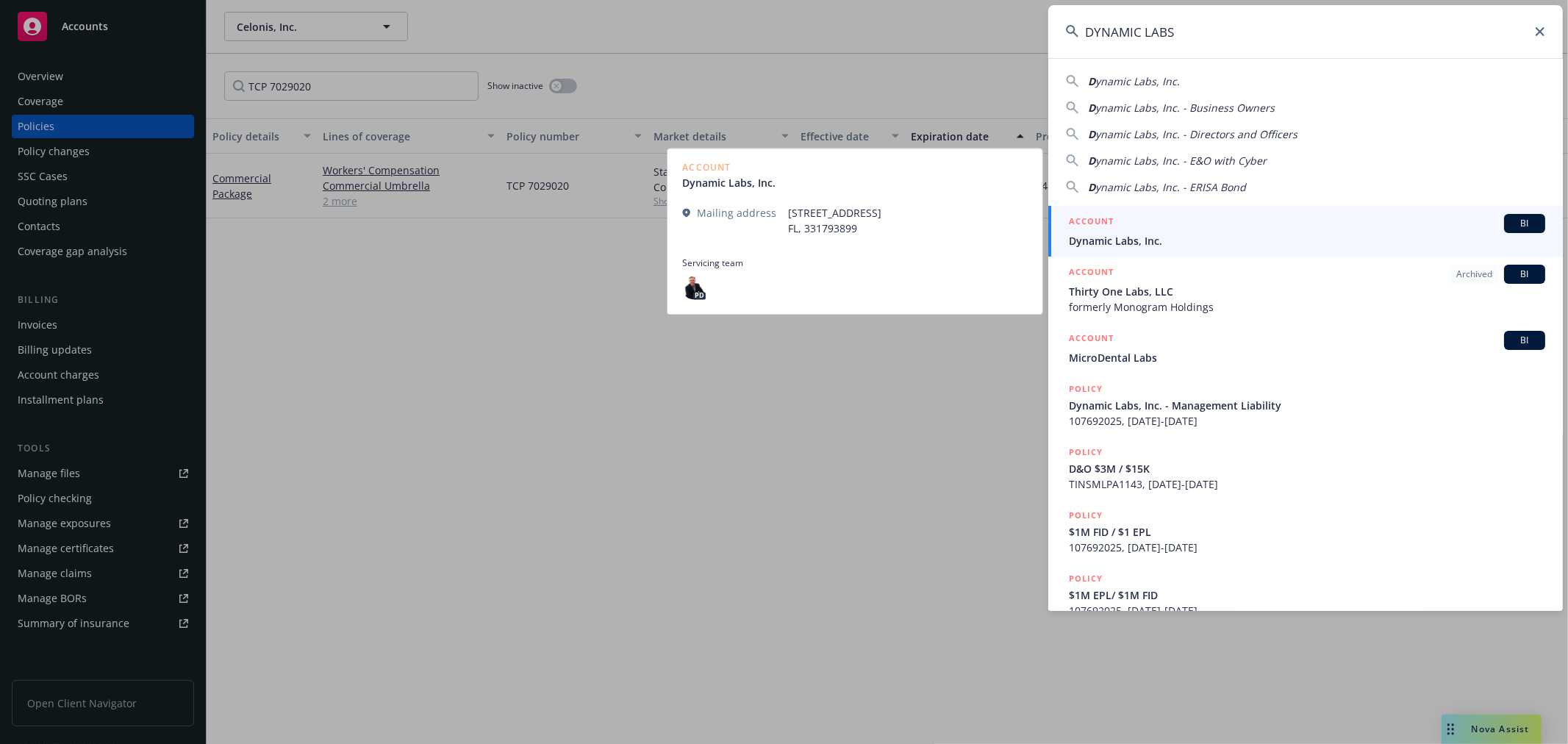
click at [1113, 238] on span "Dynamic Labs, Inc." at bounding box center [1307, 241] width 476 height 16
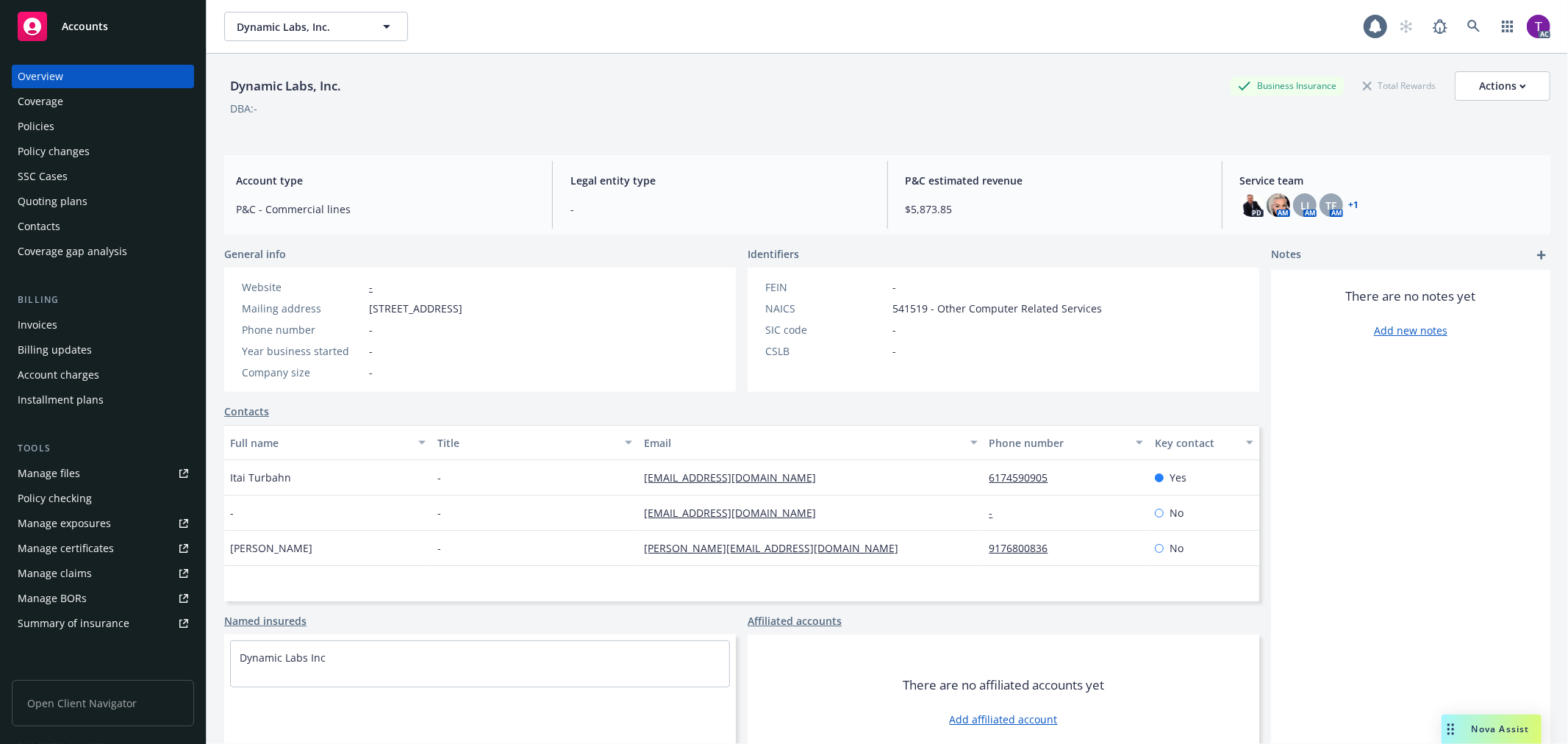
click at [50, 333] on div "Invoices" at bounding box center [37, 324] width 39 height 24
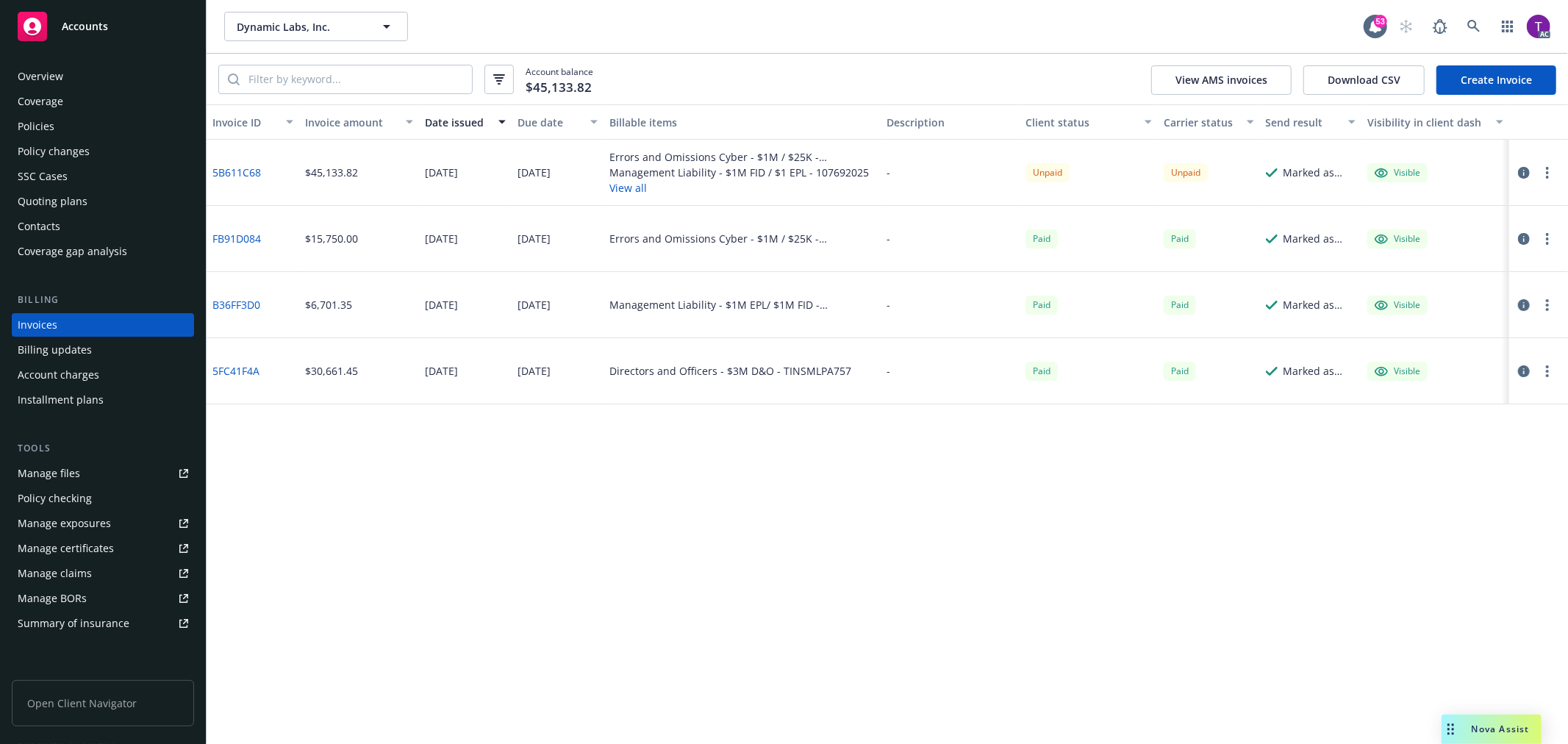
click at [236, 164] on link "5B611C68" at bounding box center [237, 172] width 49 height 16
click at [1475, 11] on link at bounding box center [1474, 26] width 30 height 30
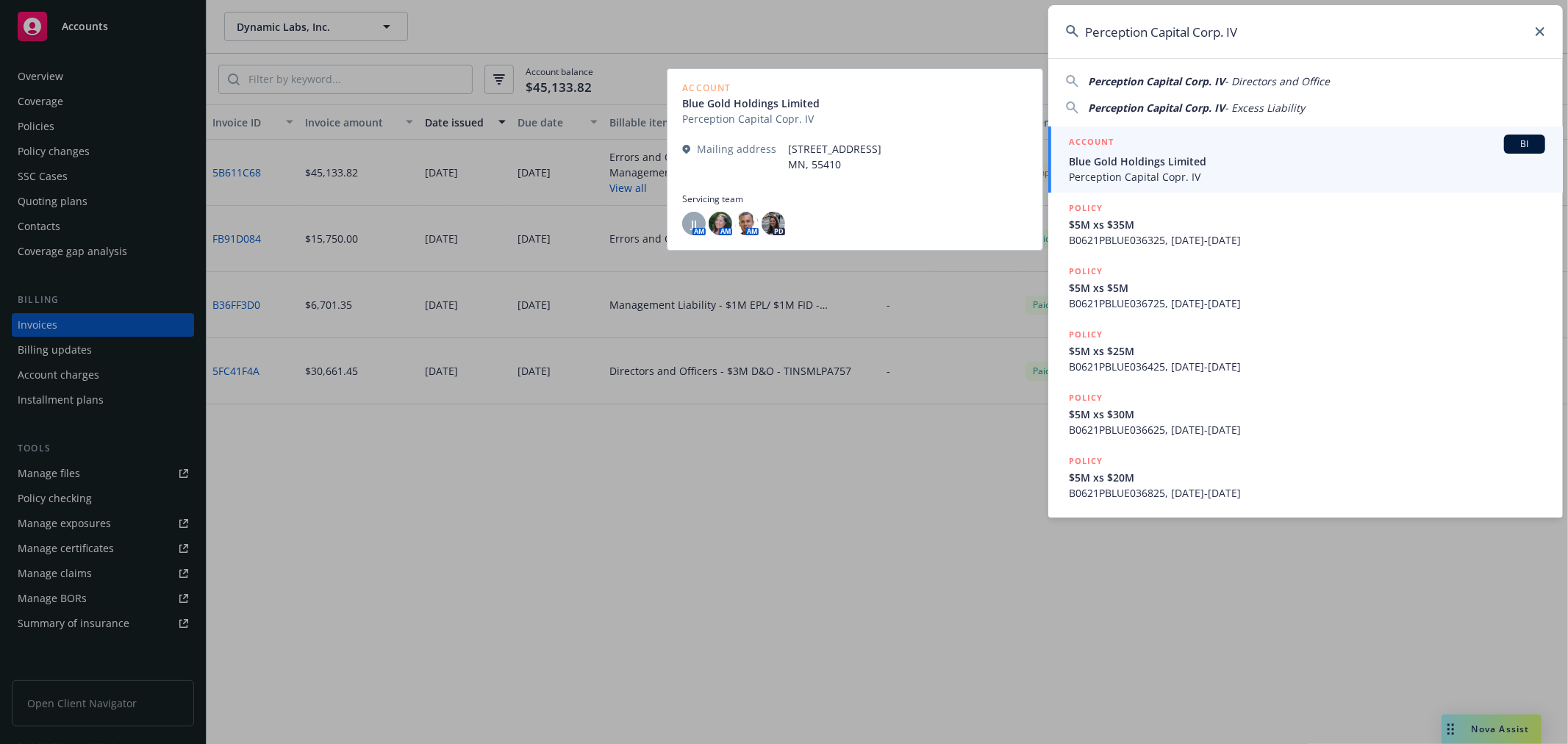
type input "Perception Capital Corp. IV"
click at [1093, 182] on span "Perception Capital Copr. IV" at bounding box center [1307, 177] width 476 height 16
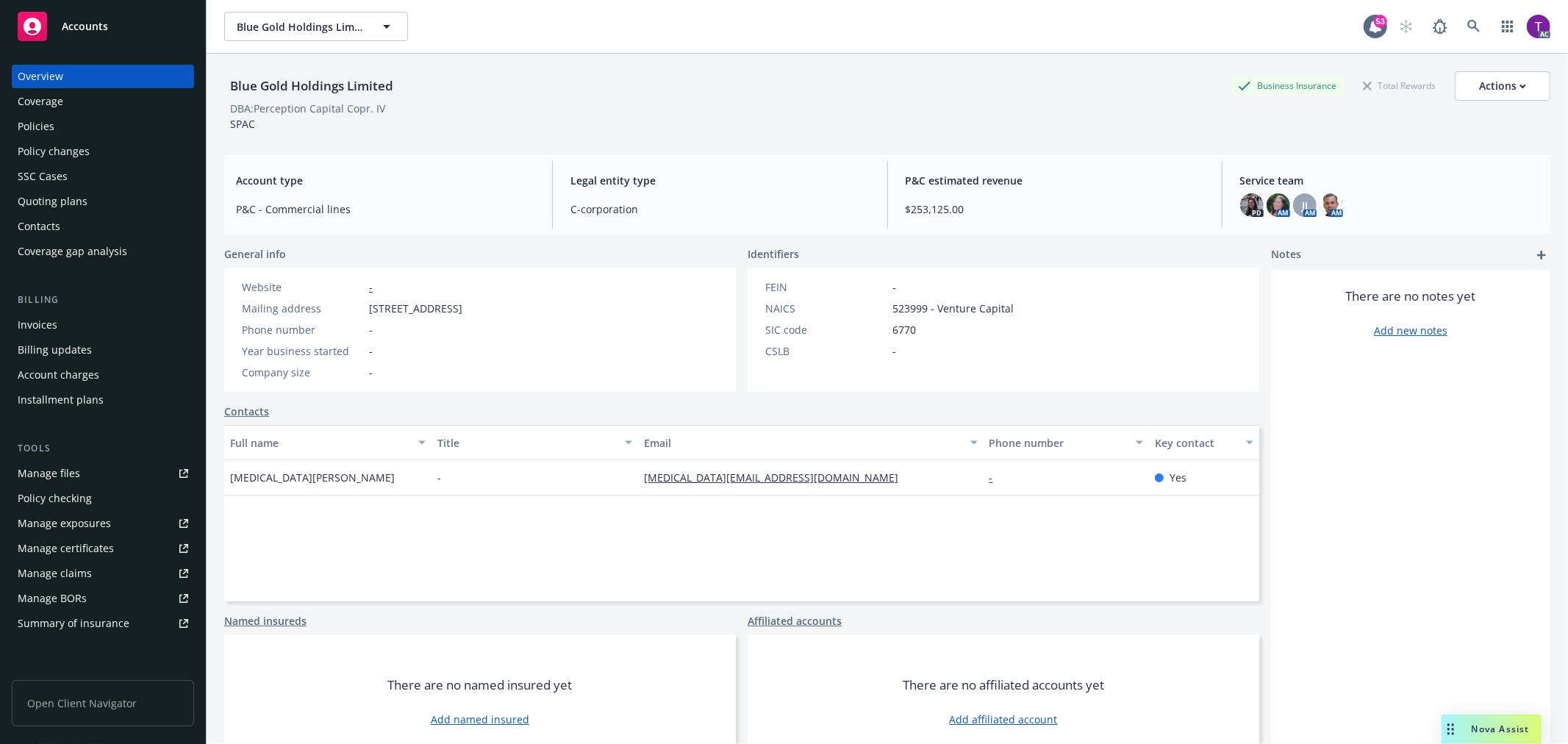
click at [53, 322] on div "Invoices" at bounding box center [37, 324] width 39 height 24
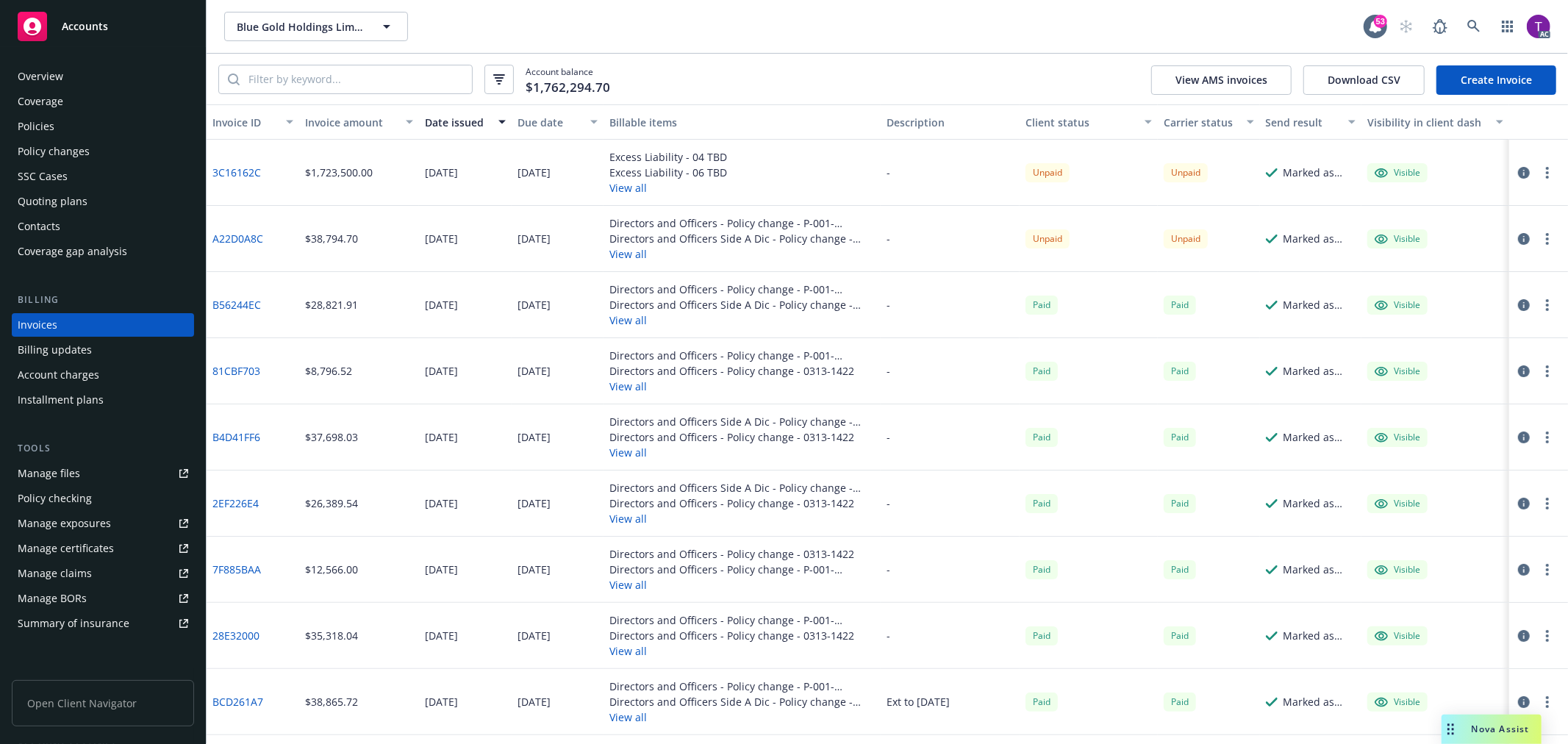
click at [229, 178] on link "3C16162C" at bounding box center [237, 172] width 49 height 16
click at [1475, 31] on icon at bounding box center [1474, 26] width 13 height 13
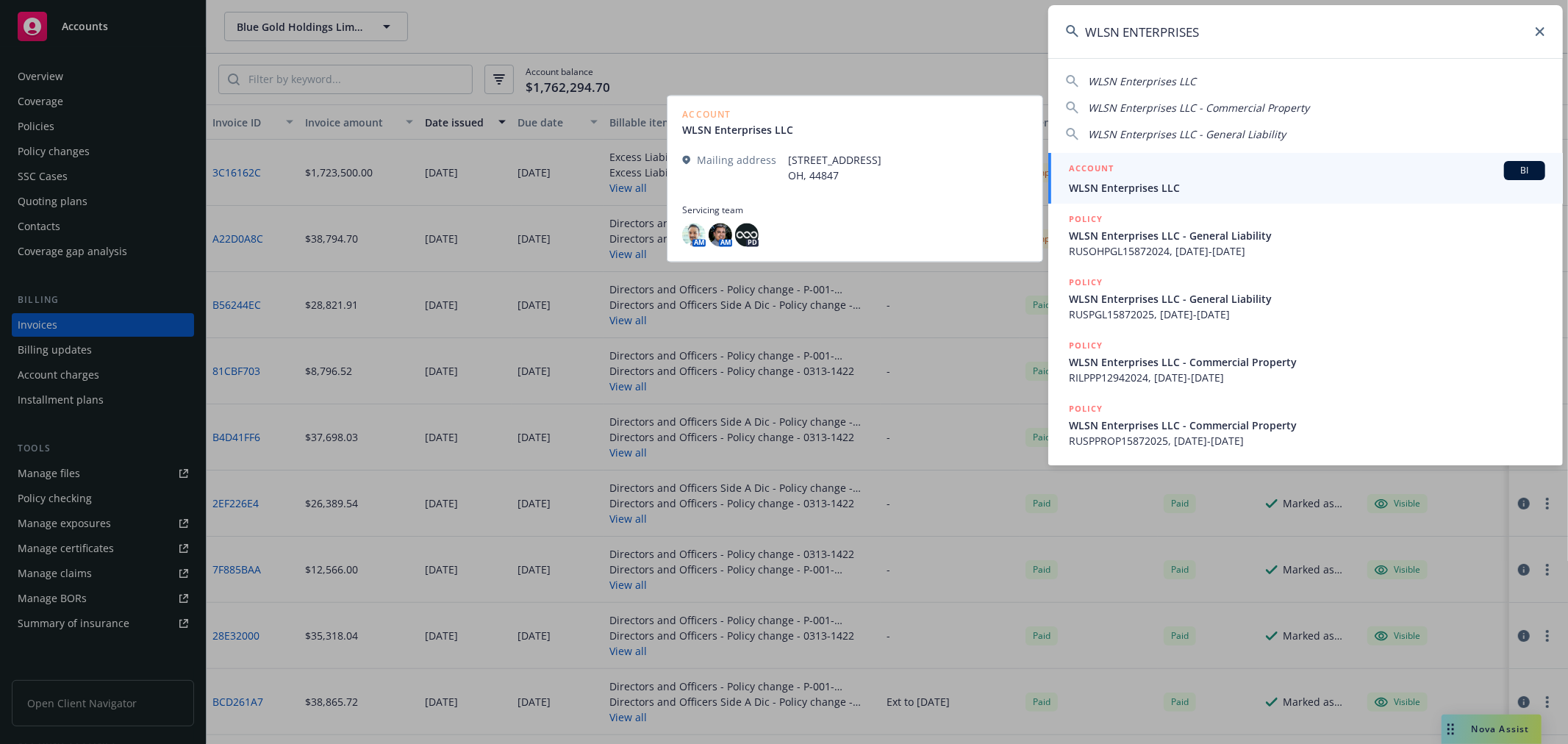
type input "WLSN ENTERPRISES"
click at [1197, 180] on span "WLSN Enterprises LLC" at bounding box center [1307, 188] width 476 height 16
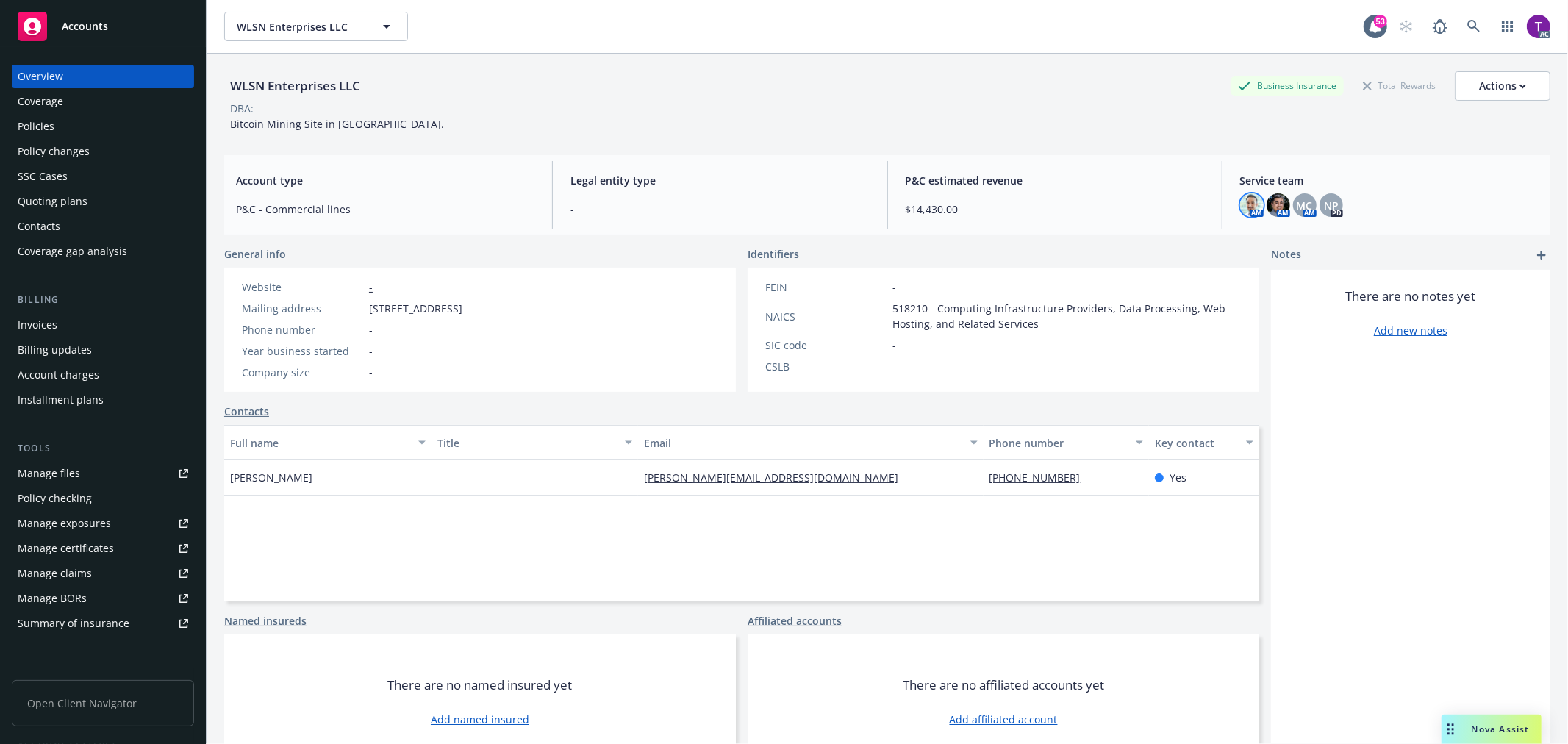
click at [1240, 206] on img at bounding box center [1252, 205] width 24 height 24
click at [1303, 196] on div "MC" at bounding box center [1304, 205] width 24 height 24
click at [53, 121] on div "Policies" at bounding box center [36, 126] width 37 height 24
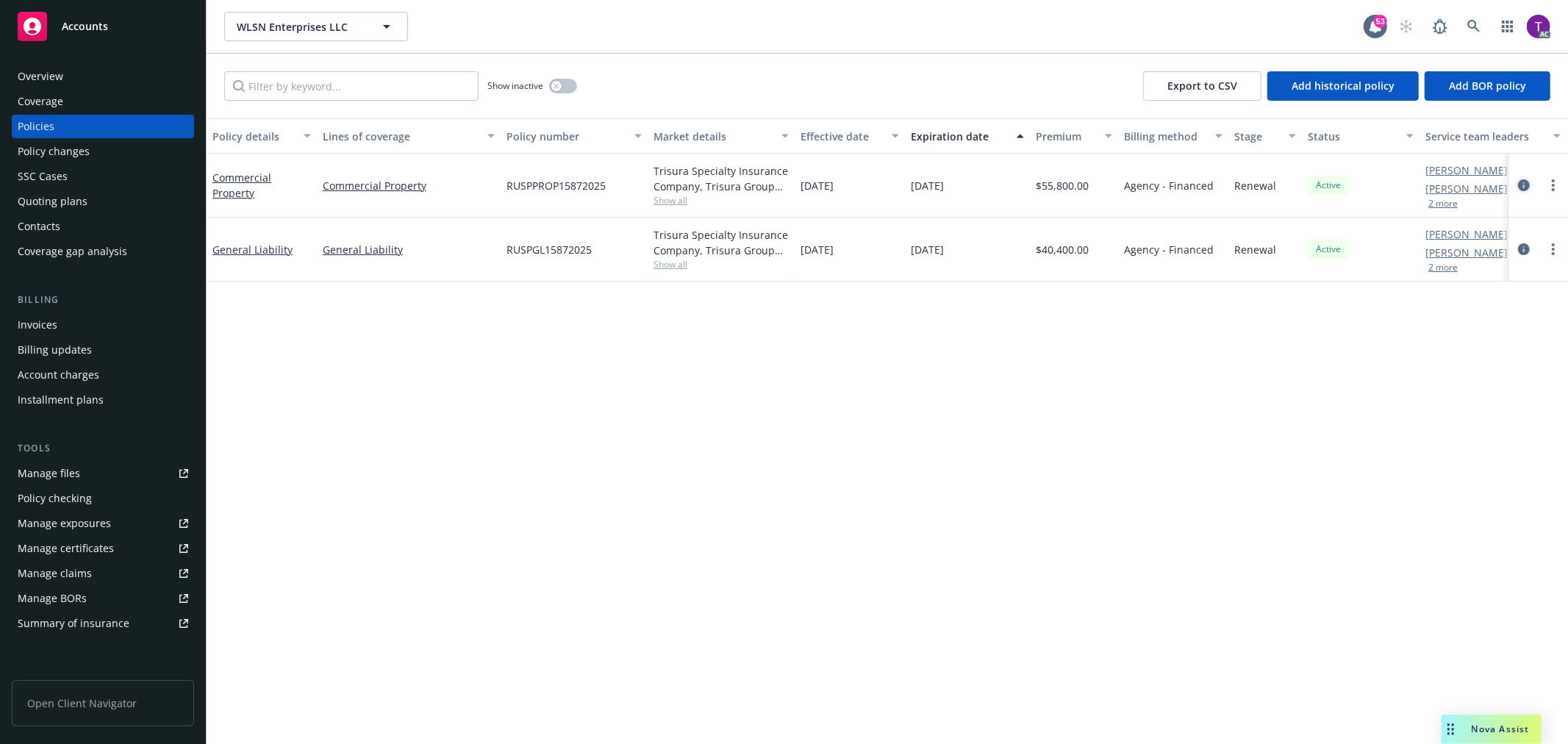
click at [1525, 187] on icon "circleInformation" at bounding box center [1523, 184] width 11 height 11
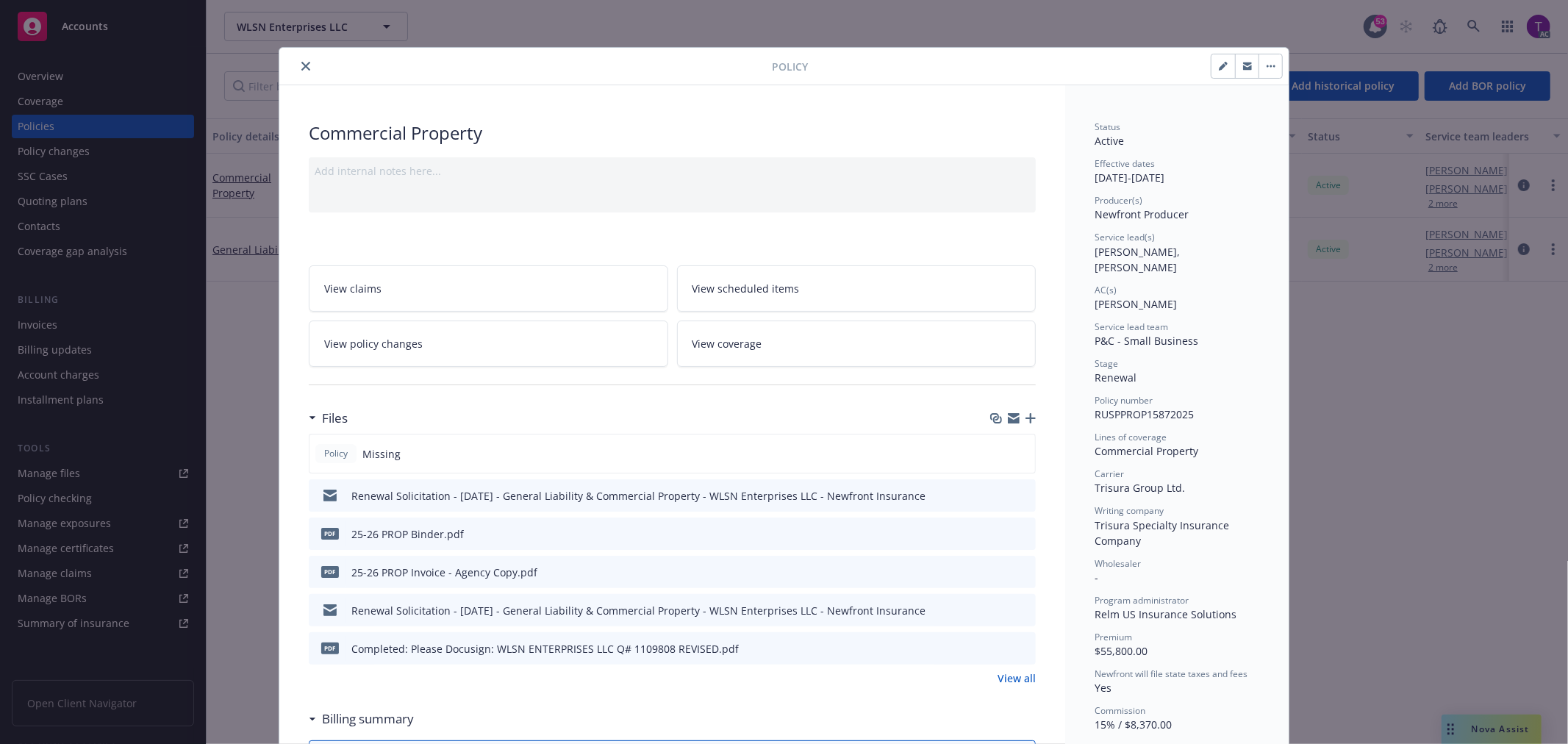
click at [302, 65] on icon "close" at bounding box center [306, 66] width 9 height 9
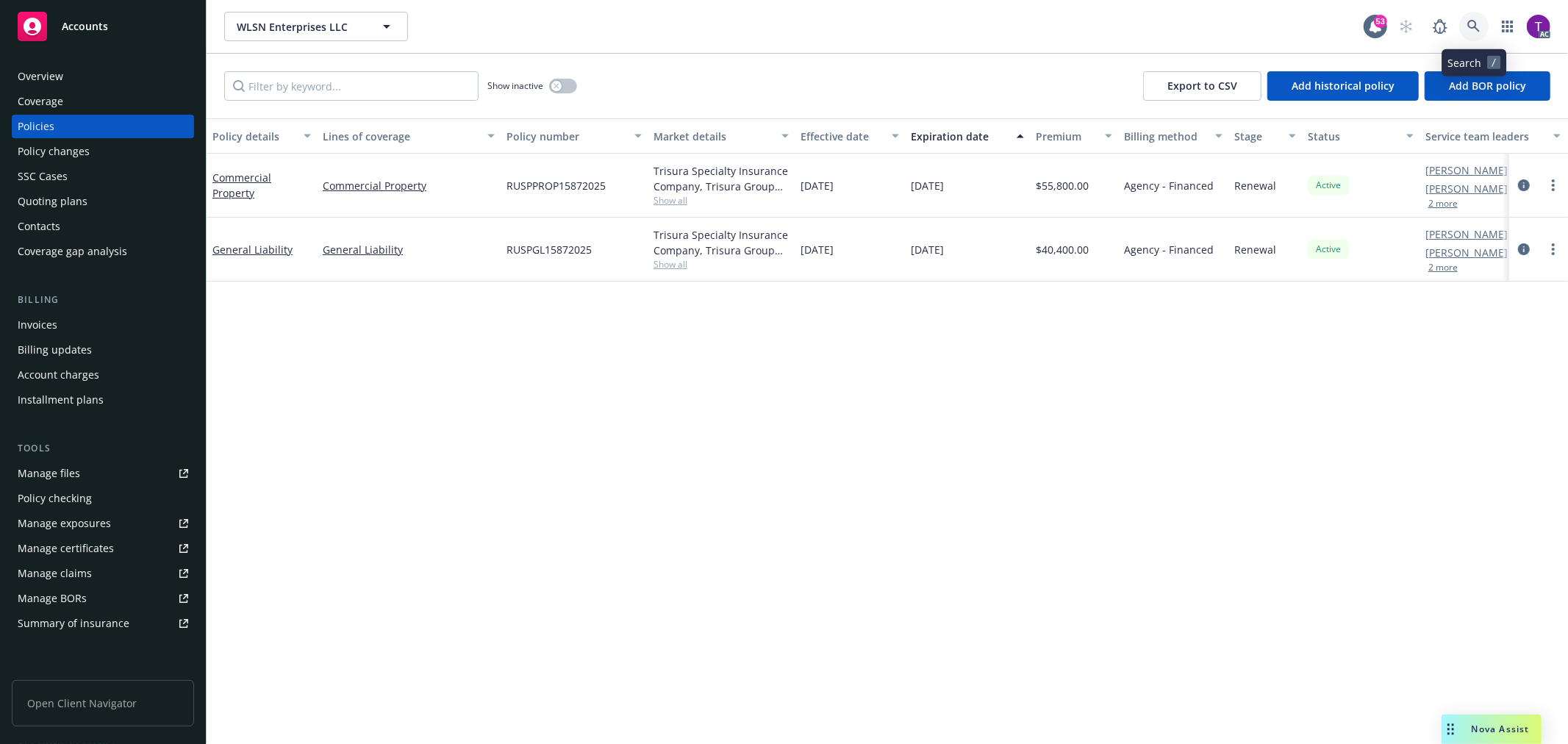
click at [1477, 24] on icon at bounding box center [1474, 26] width 13 height 13
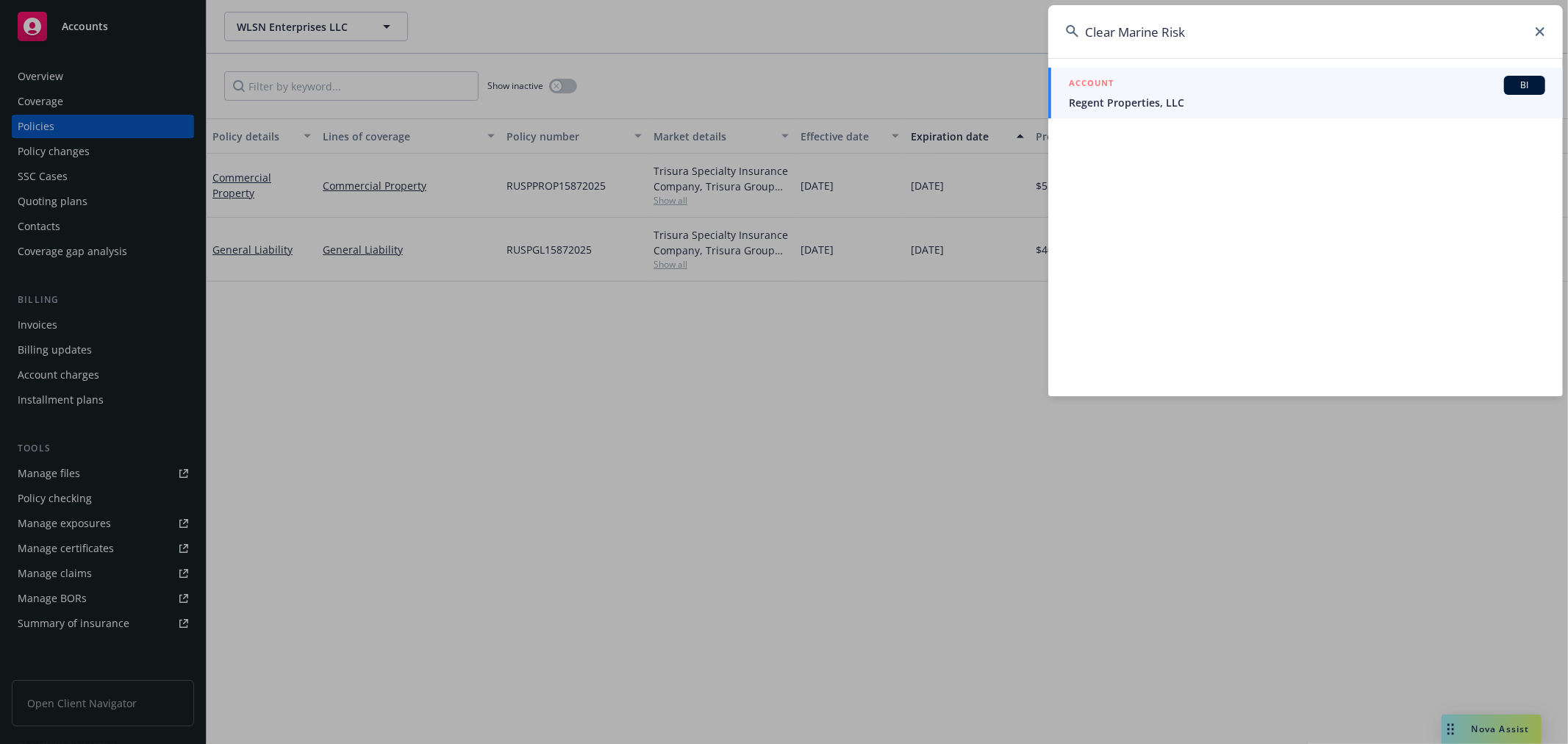
drag, startPoint x: 1397, startPoint y: 46, endPoint x: 1355, endPoint y: 43, distance: 42.1
click at [1380, 47] on input "Clear Marine Risk" at bounding box center [1305, 31] width 515 height 53
drag, startPoint x: 1270, startPoint y: 38, endPoint x: 513, endPoint y: -14, distance: 758.8
click at [513, 0] on html "Accounts Overview Coverage Policies Policy changes SSC Cases Quoting plans Cont…" at bounding box center [784, 372] width 1568 height 744
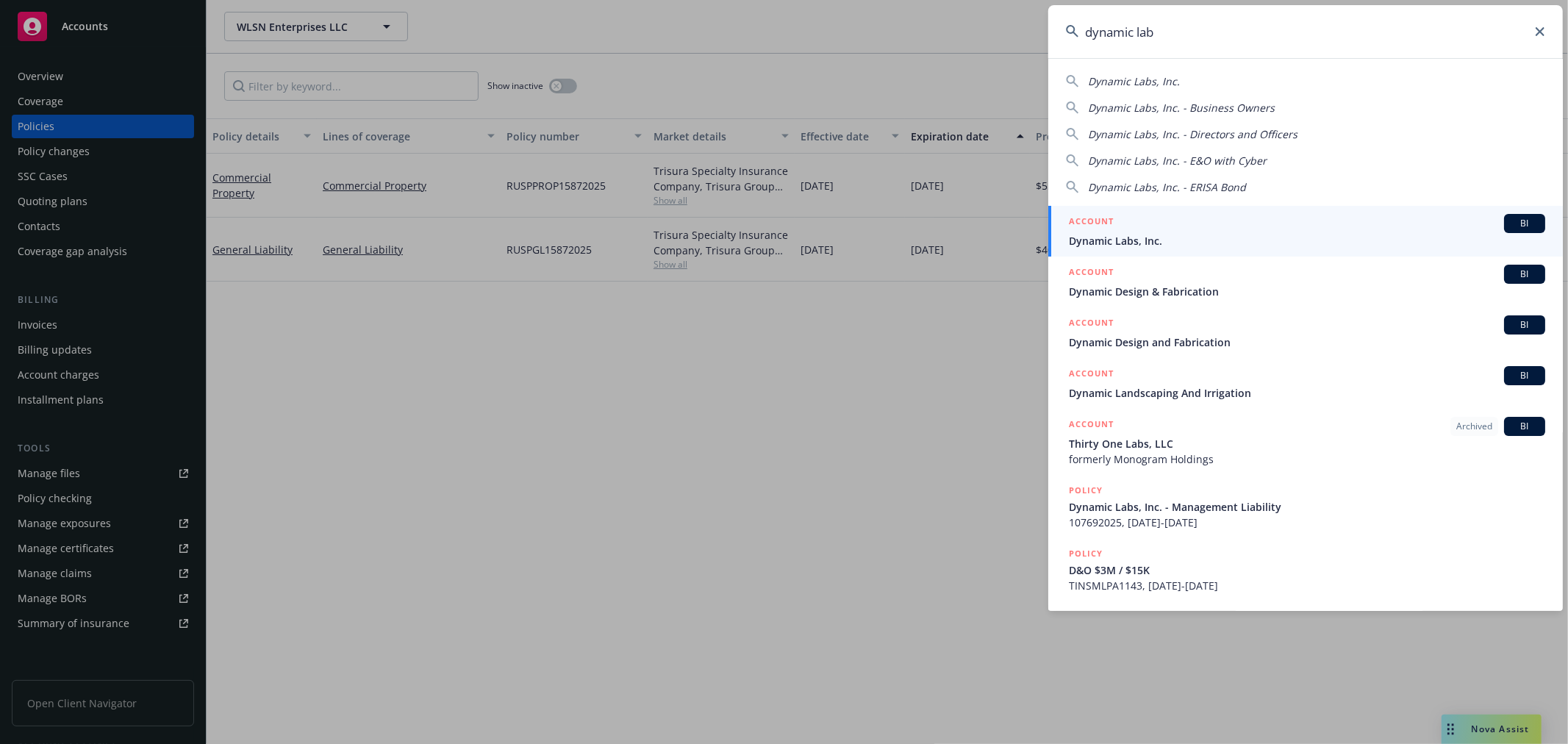
type input "dynamic lab"
click at [1155, 231] on div "ACCOUNT BI" at bounding box center [1307, 224] width 476 height 19
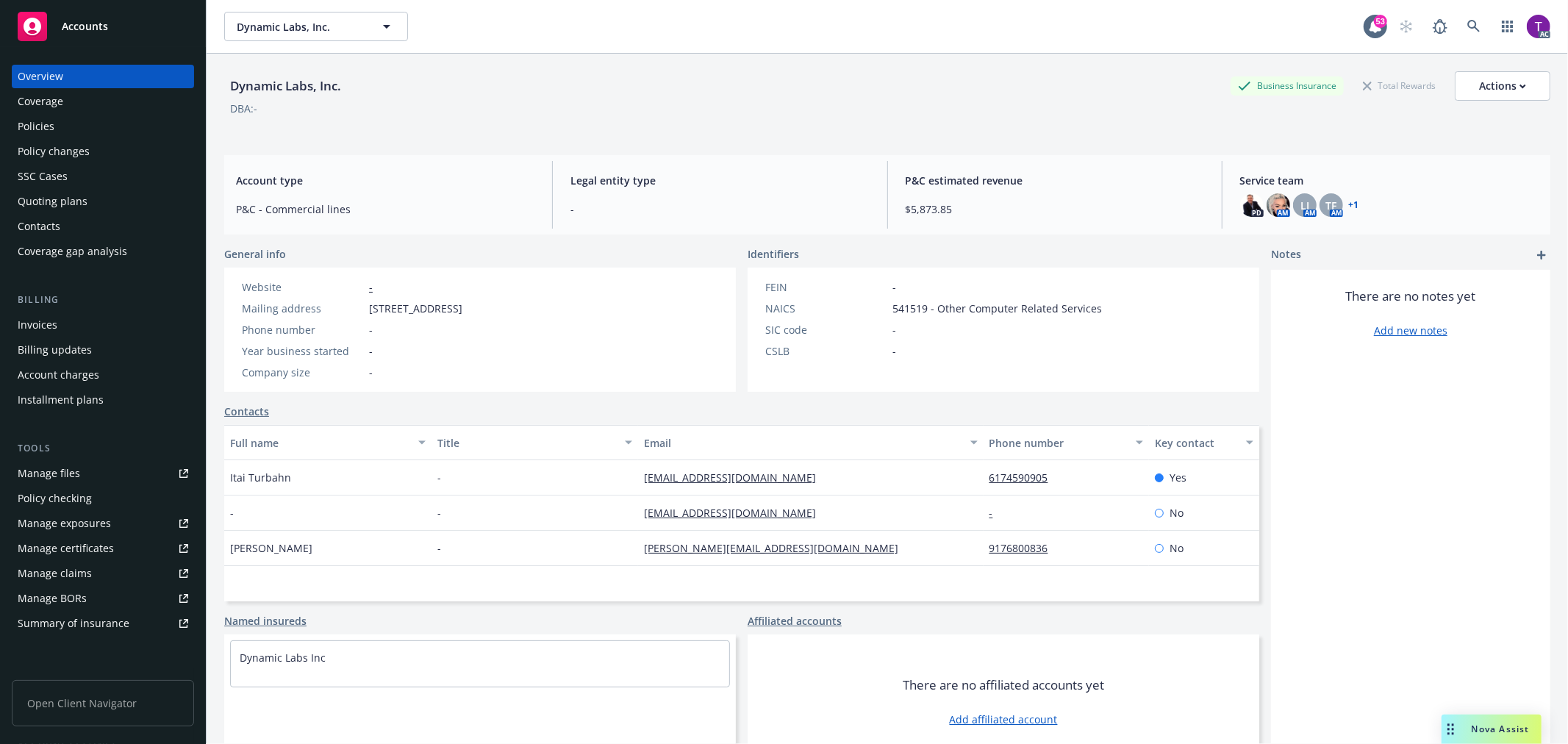
click at [52, 316] on div "Invoices" at bounding box center [37, 324] width 39 height 24
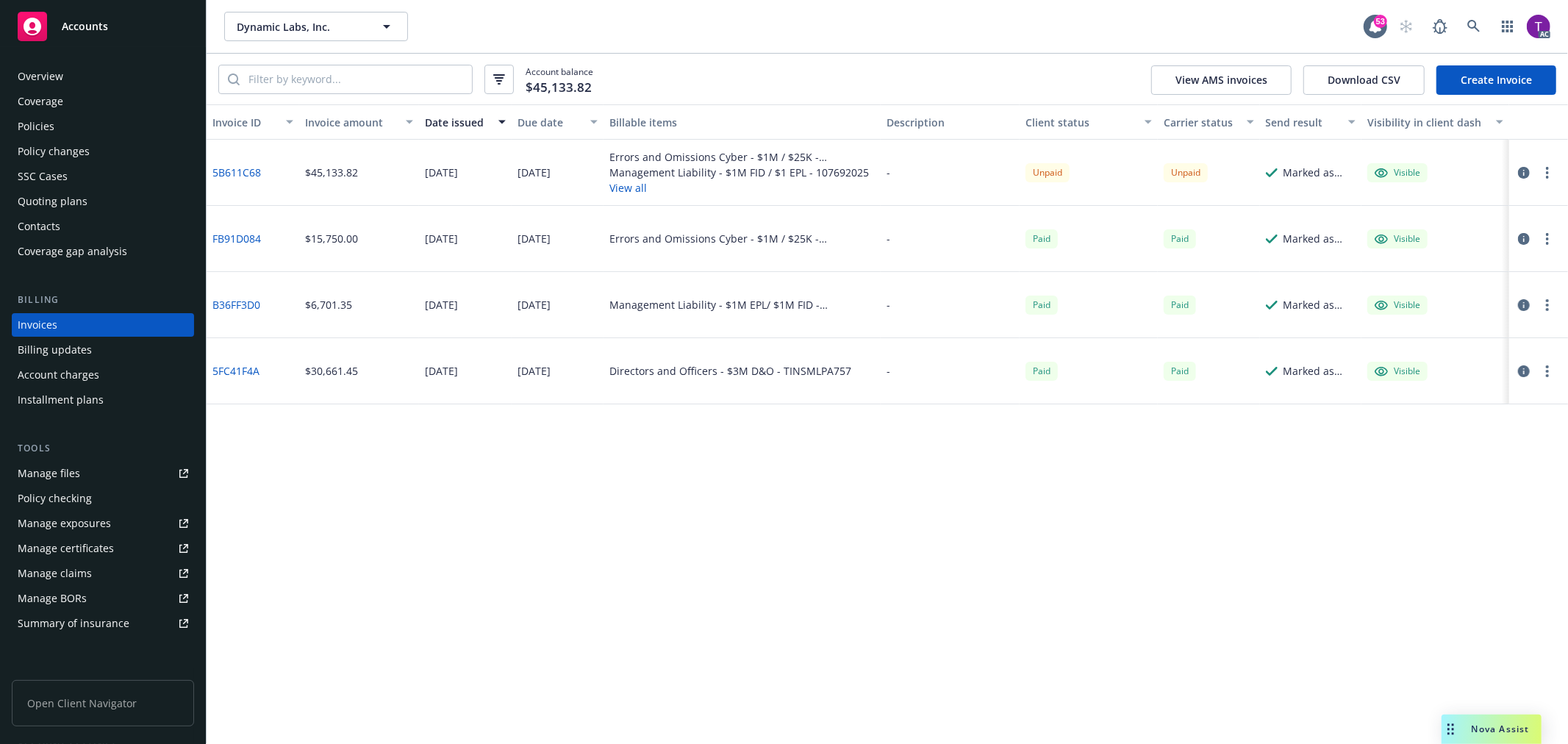
click at [229, 167] on link "5B611C68" at bounding box center [237, 172] width 49 height 16
click at [67, 122] on div "Policies" at bounding box center [102, 126] width 170 height 24
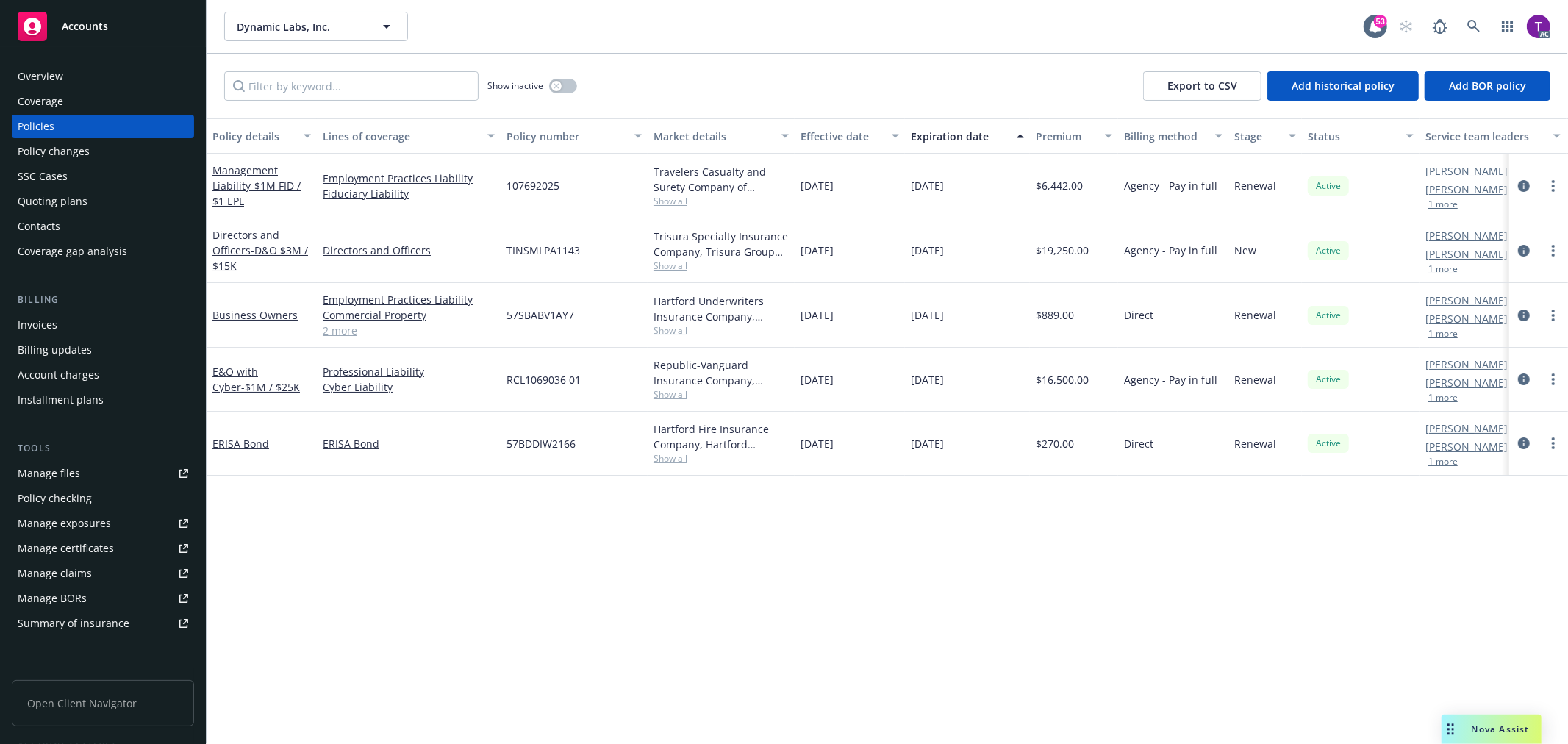
click at [48, 72] on div "Overview" at bounding box center [40, 76] width 45 height 24
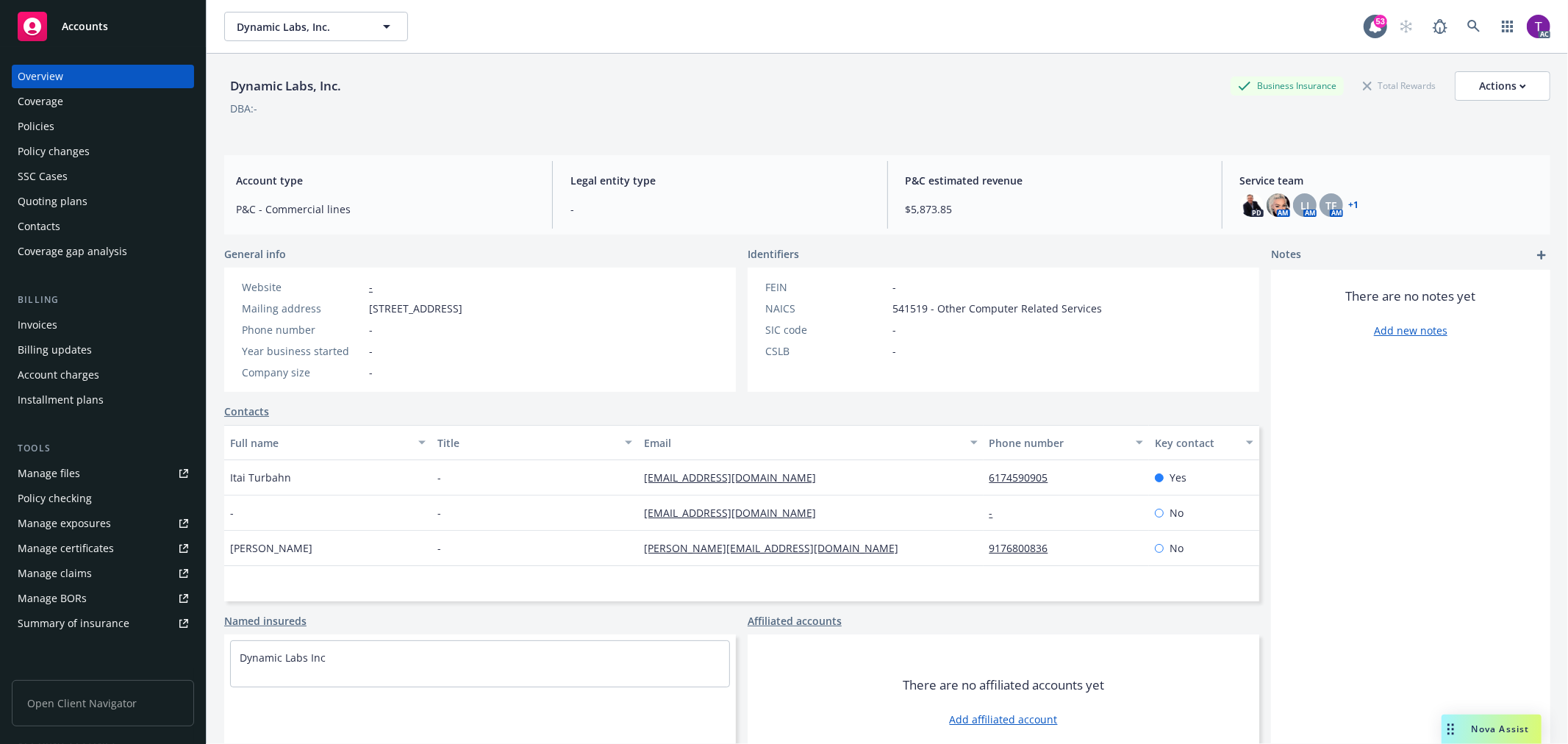
click at [1349, 204] on link "+ 1" at bounding box center [1354, 205] width 10 height 9
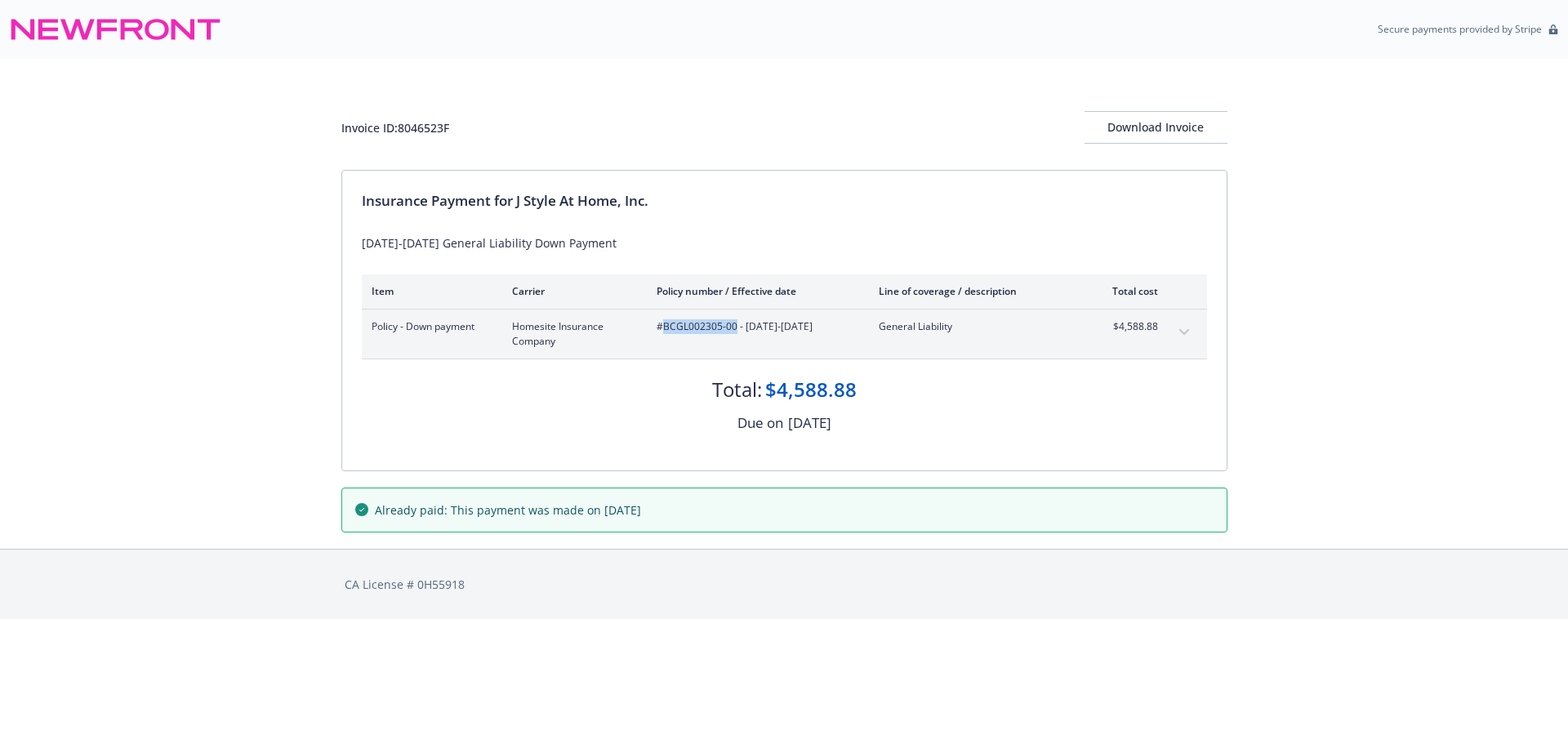
drag, startPoint x: 735, startPoint y: 331, endPoint x: 661, endPoint y: 331, distance: 74.0
click at [661, 331] on span "#BCGL002305-00 - [DATE]-[DATE]" at bounding box center [754, 326] width 196 height 15
copy span "BCGL002305-00"
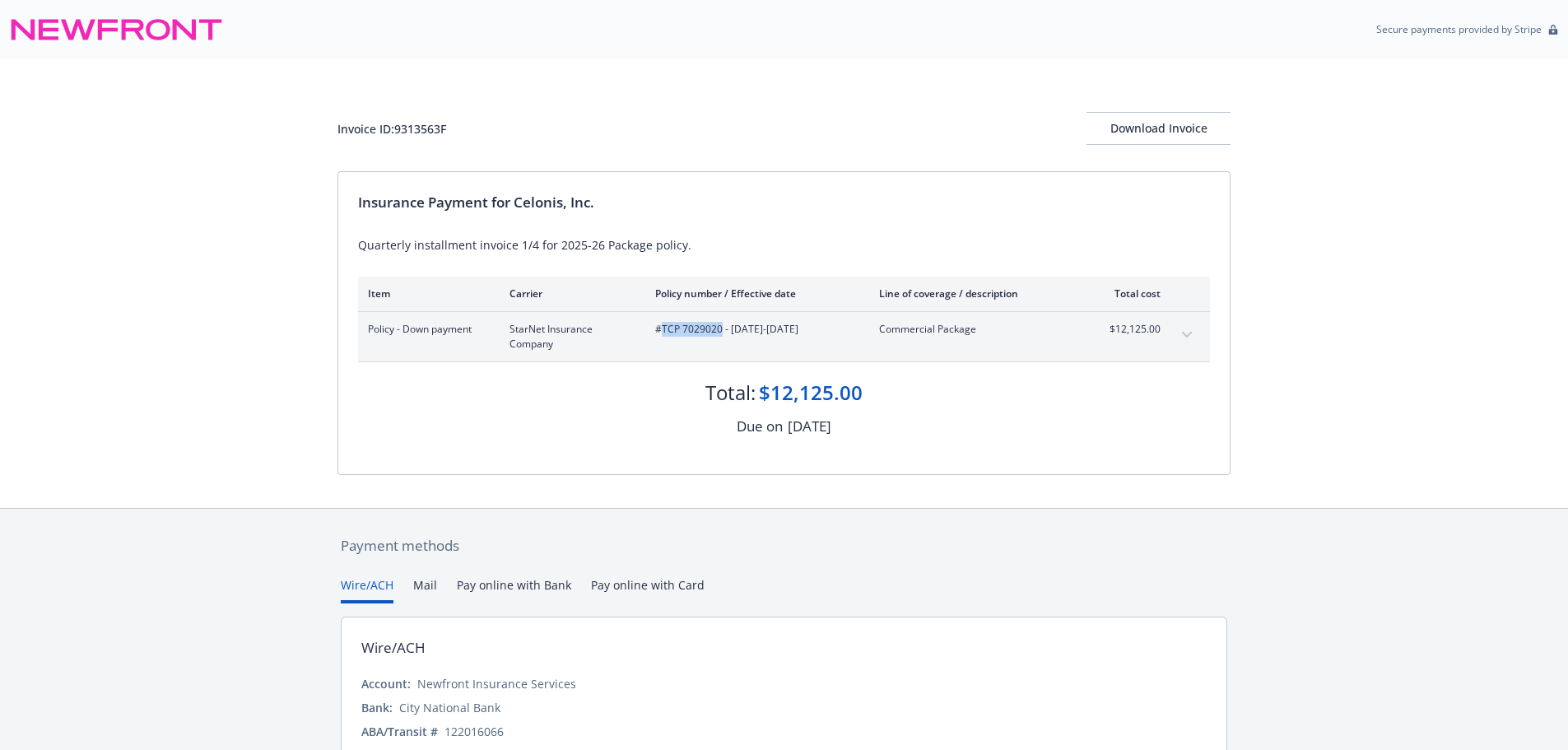
drag, startPoint x: 720, startPoint y: 330, endPoint x: 665, endPoint y: 331, distance: 55.0
click at [665, 331] on span "#TCP 7029020 - 06/01/2025-06/01/2026" at bounding box center [754, 329] width 198 height 15
drag, startPoint x: 721, startPoint y: 332, endPoint x: 661, endPoint y: 331, distance: 60.0
click at [661, 331] on span "#TCP 7029020 - [DATE]-[DATE]" at bounding box center [754, 329] width 198 height 15
copy span "TCP 7029020"
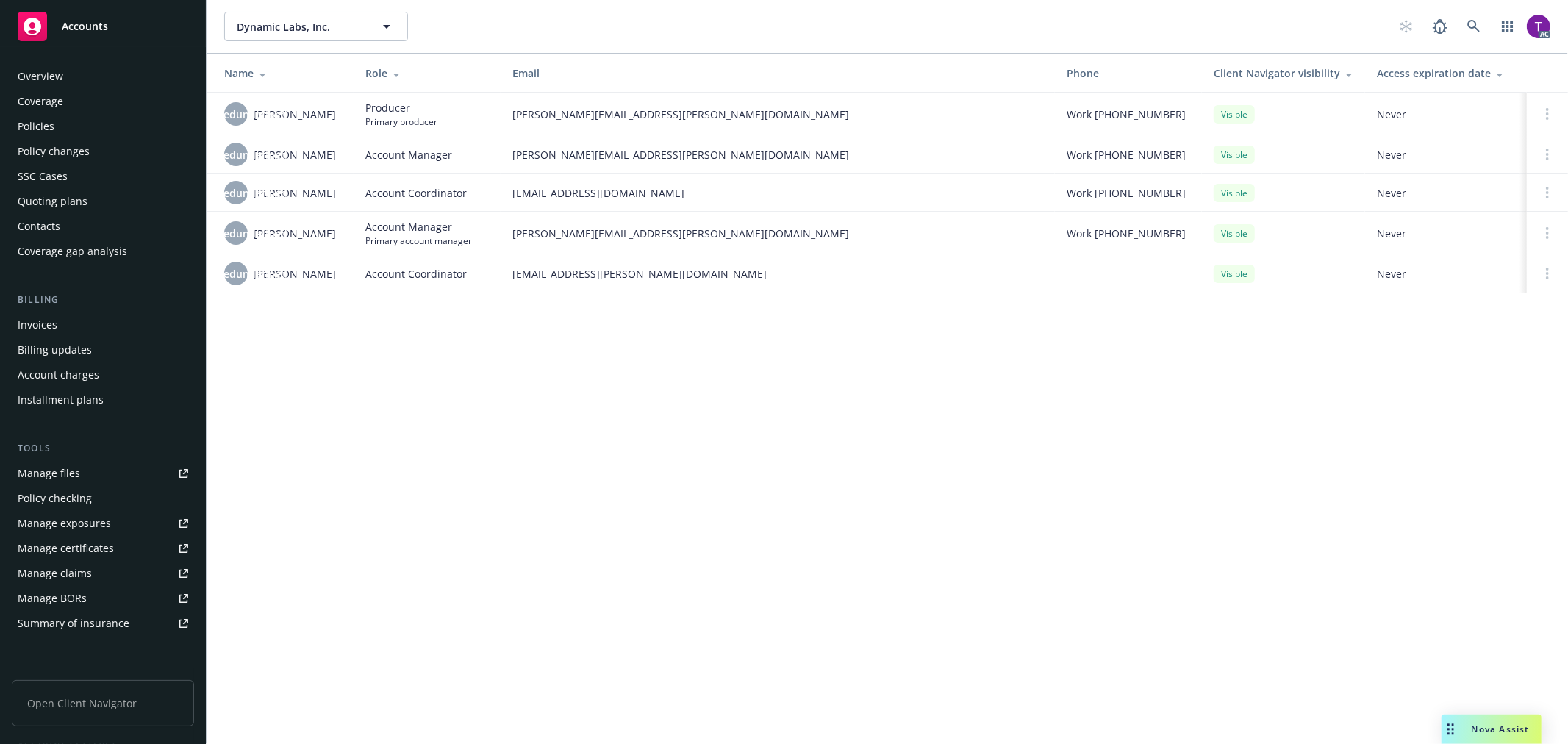
scroll to position [214, 0]
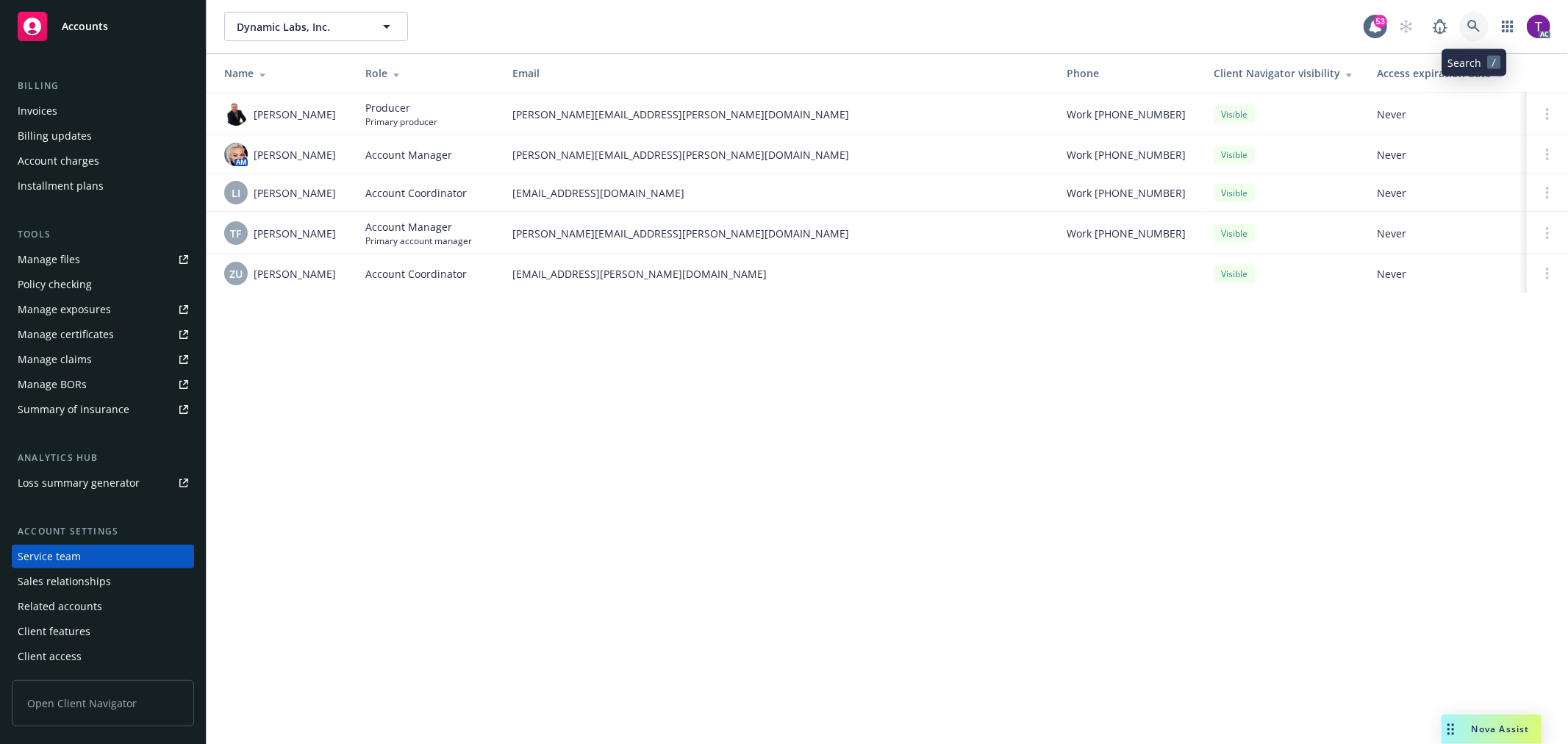
click at [1470, 30] on icon at bounding box center [1474, 26] width 13 height 13
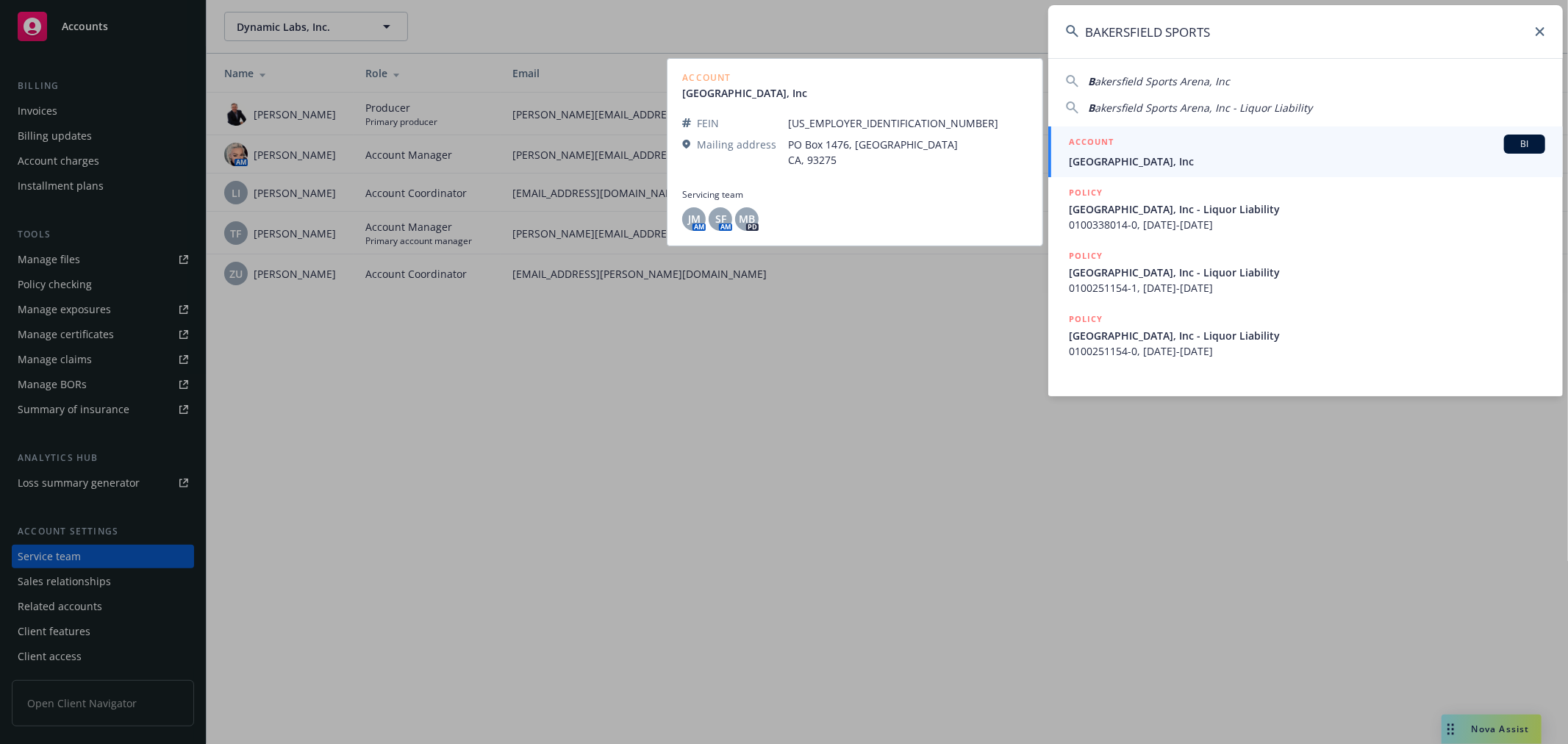
type input "BAKERSFIELD SPORTS"
click at [1143, 150] on div "ACCOUNT BI" at bounding box center [1307, 144] width 476 height 19
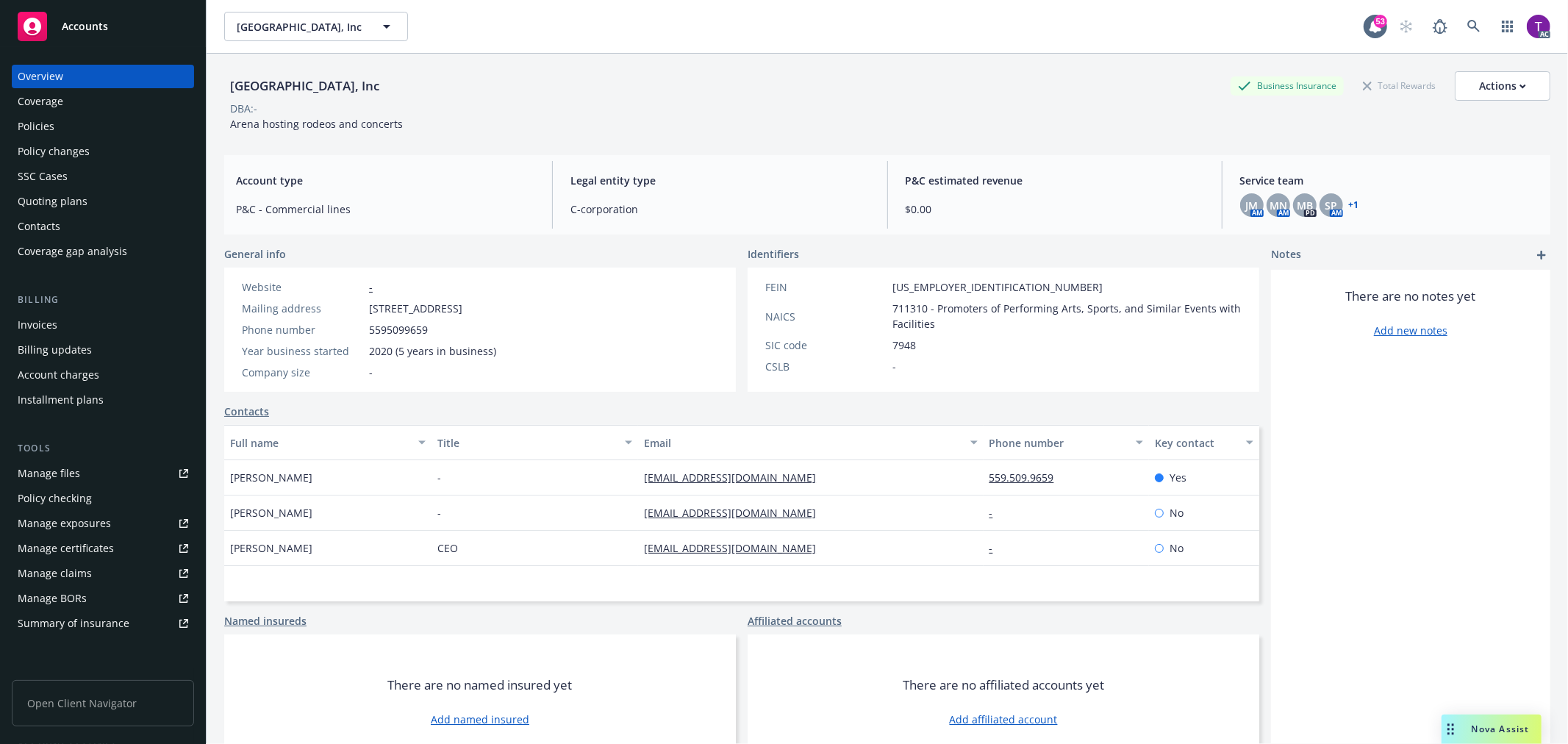
click at [72, 318] on div "Invoices" at bounding box center [102, 324] width 170 height 24
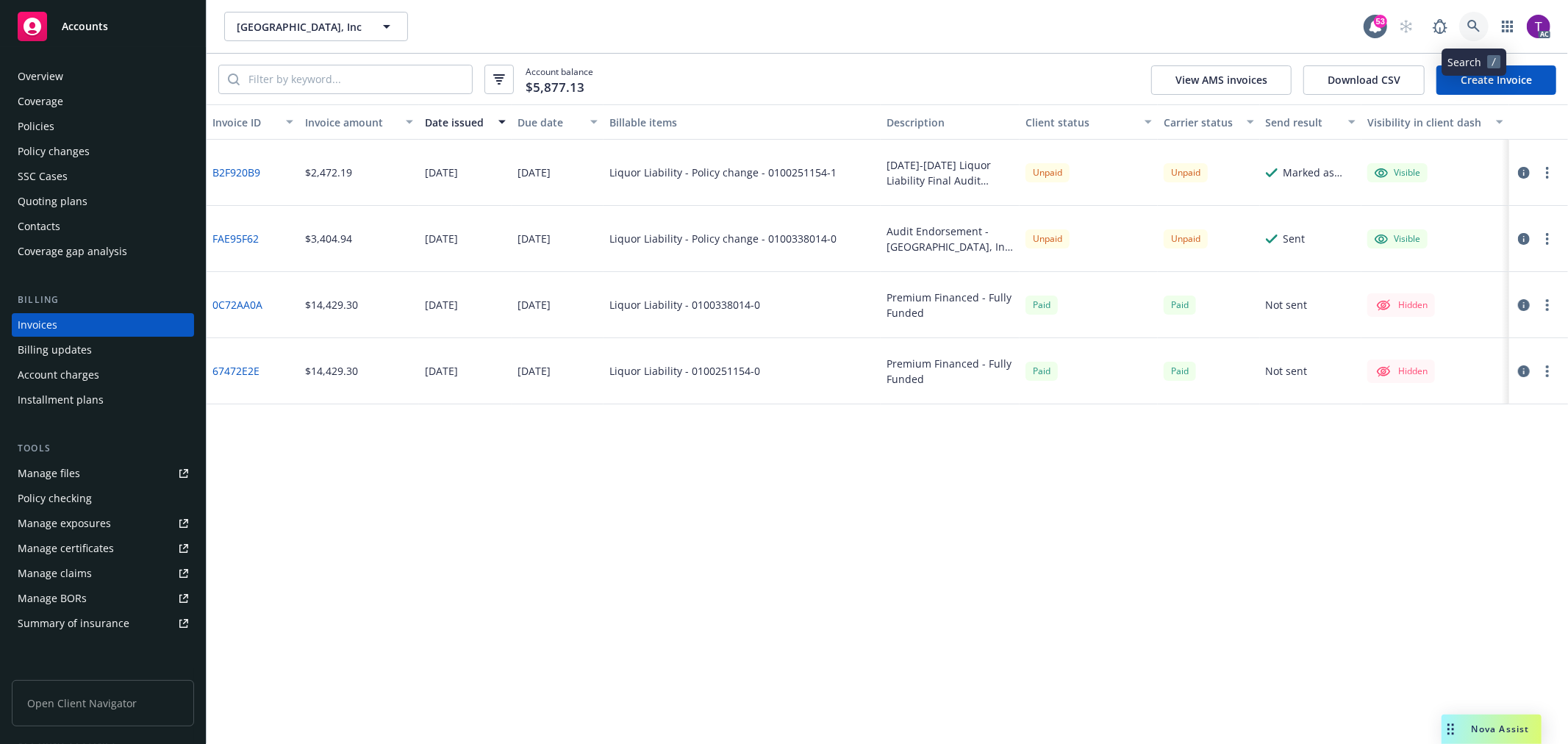
click at [1480, 28] on icon at bounding box center [1474, 26] width 13 height 13
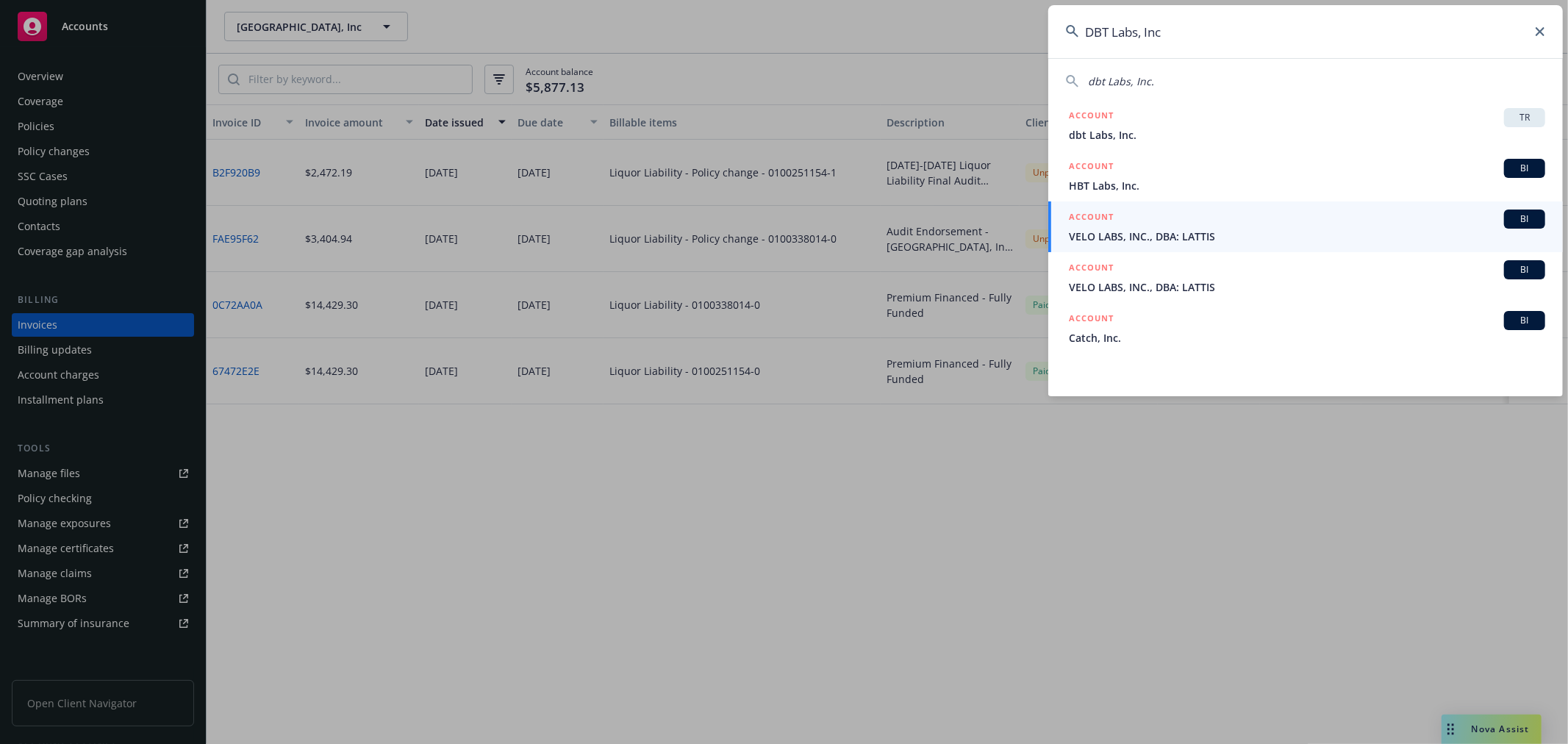
drag, startPoint x: 1189, startPoint y: 31, endPoint x: 912, endPoint y: -35, distance: 284.8
click at [912, 0] on html "Accounts Overview Coverage Policies Policy changes SSC Cases Quoting plans Cont…" at bounding box center [784, 372] width 1568 height 744
paste input "AMWIN10125"
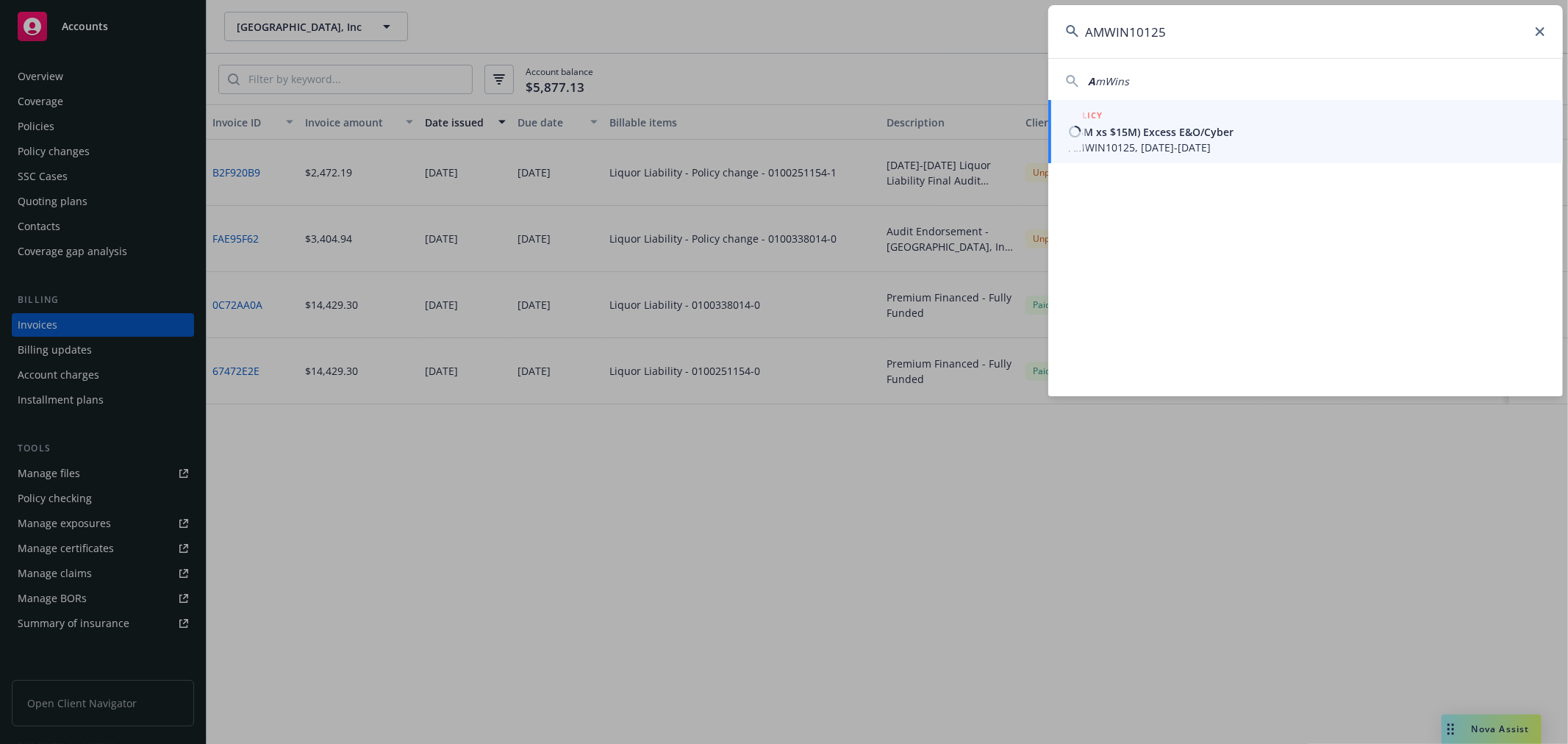
type input "AMWIN10125"
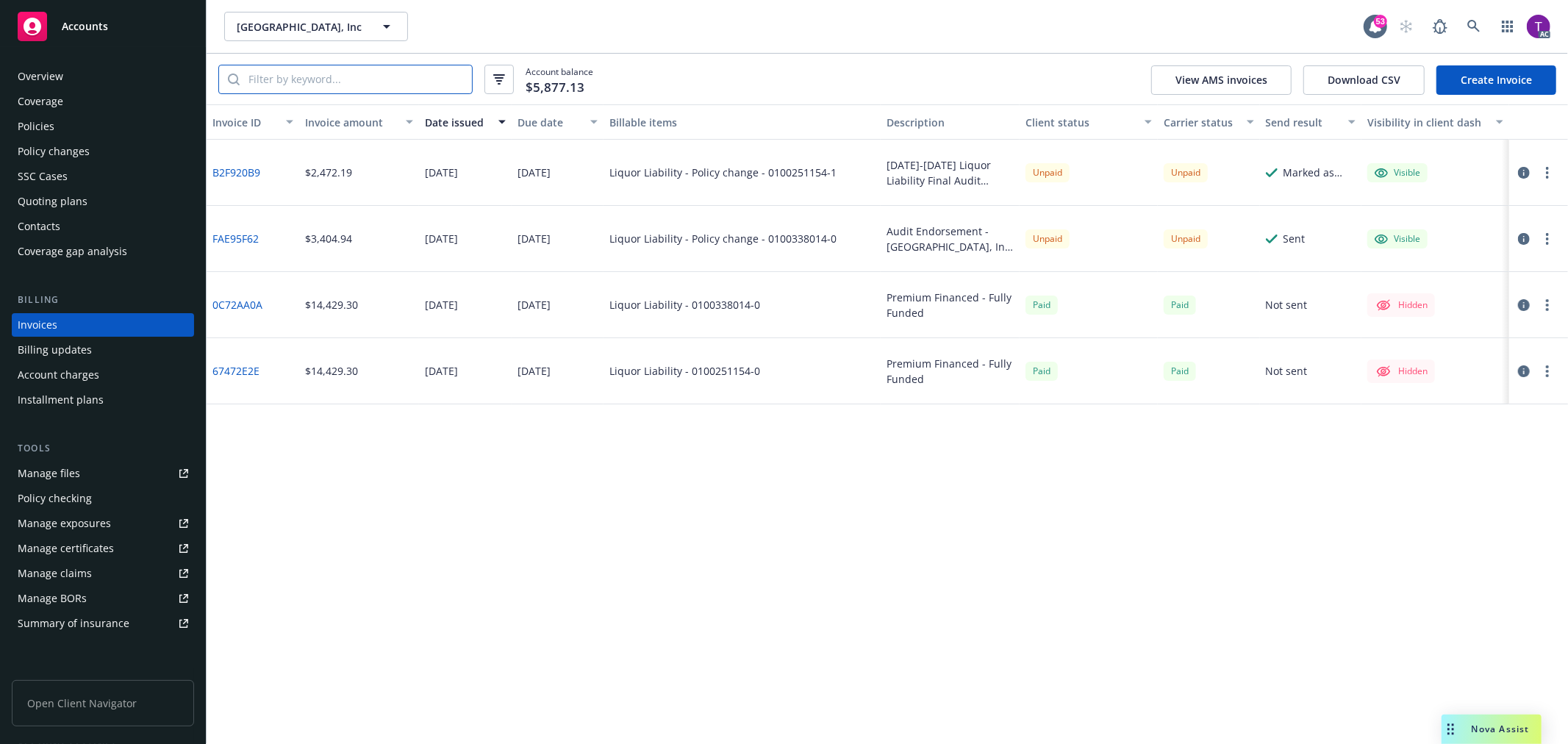
click at [326, 79] on input "search" at bounding box center [356, 80] width 232 height 28
paste input "Bakersfield Sports Arena, Inc."
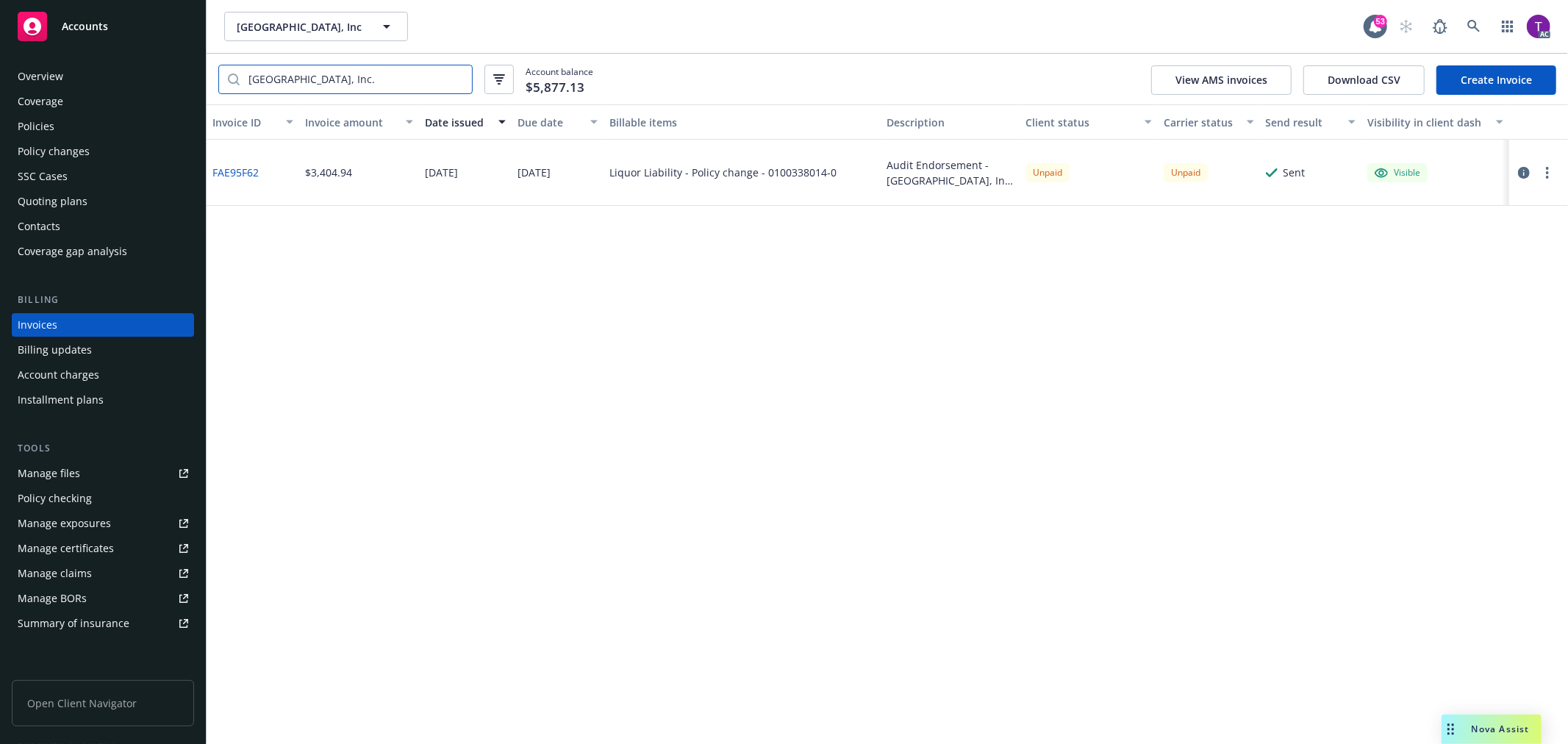
click at [408, 72] on input "Bakersfield Sports Arena, Inc." at bounding box center [356, 80] width 232 height 28
drag, startPoint x: 403, startPoint y: 76, endPoint x: 68, endPoint y: 13, distance: 340.9
click at [68, 13] on div "Accounts Overview Coverage Policies Policy changes SSC Cases Quoting plans Cont…" at bounding box center [784, 372] width 1568 height 744
paste input "0100338014-0"
type input "0100338014-0"
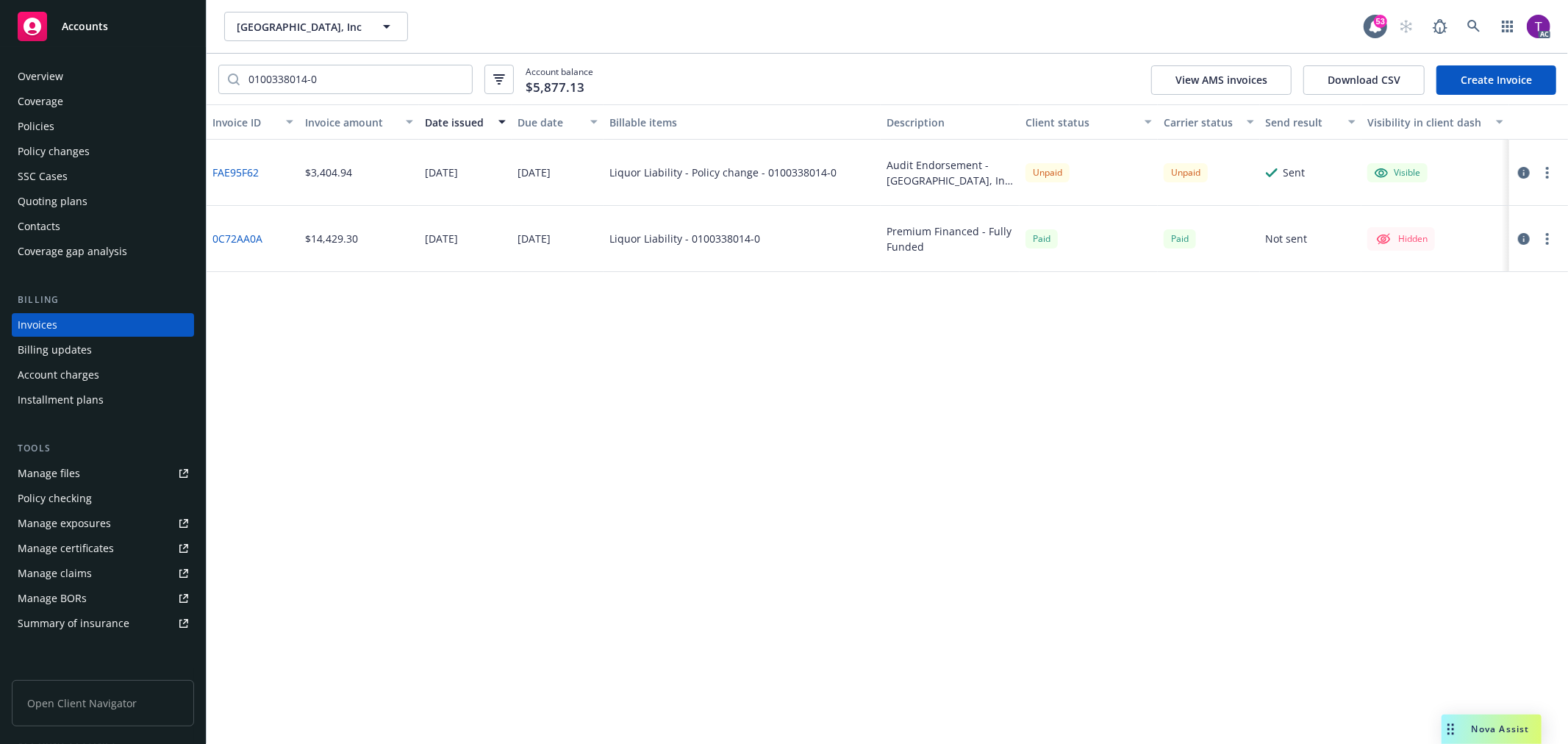
click at [232, 239] on link "0C72AA0A" at bounding box center [237, 239] width 50 height 16
click at [53, 120] on div "Policies" at bounding box center [102, 126] width 170 height 24
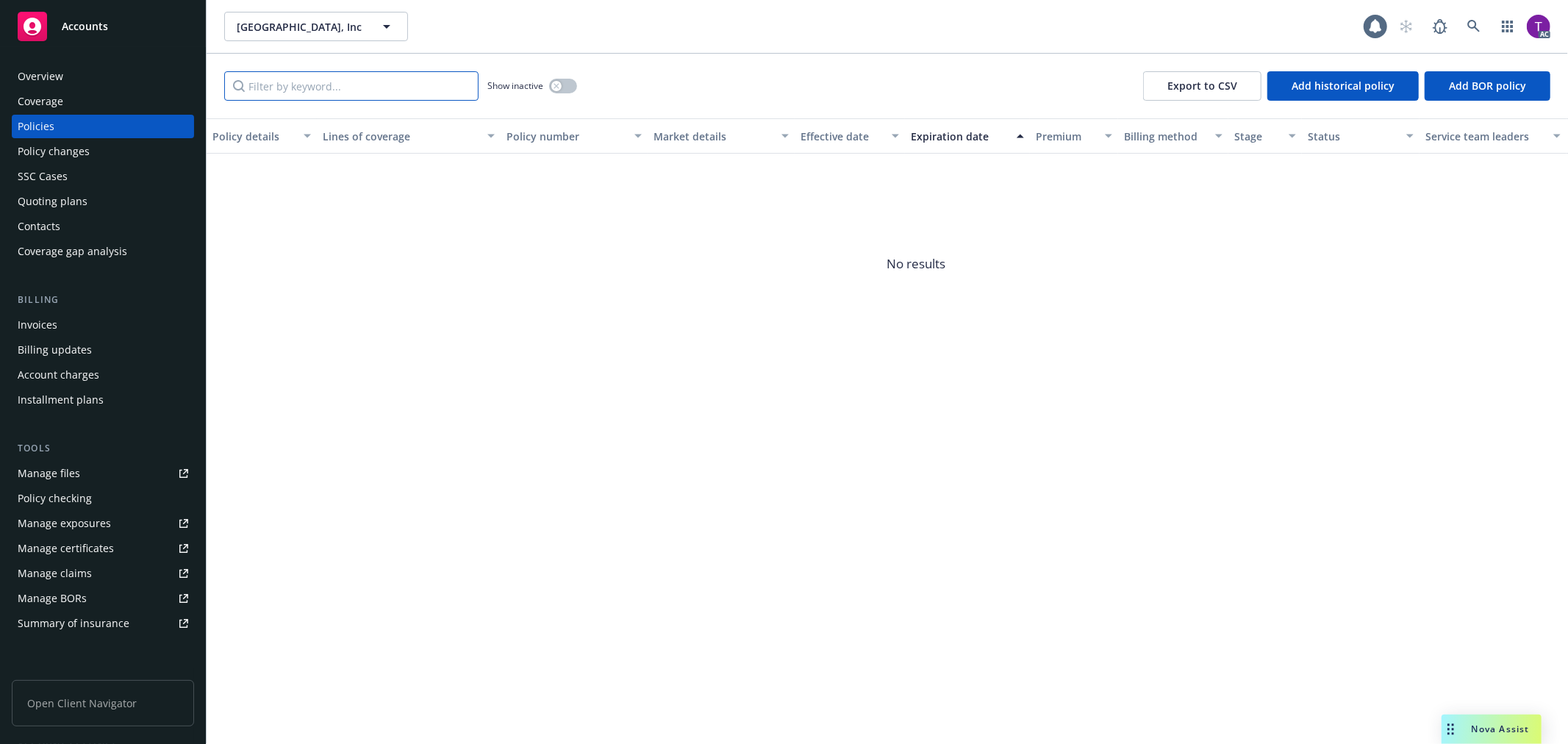
click at [294, 76] on input "Filter by keyword..." at bounding box center [351, 87] width 254 height 30
paste input "0100338014-0"
type input "0100338014-0"
click at [1473, 31] on icon at bounding box center [1474, 26] width 13 height 13
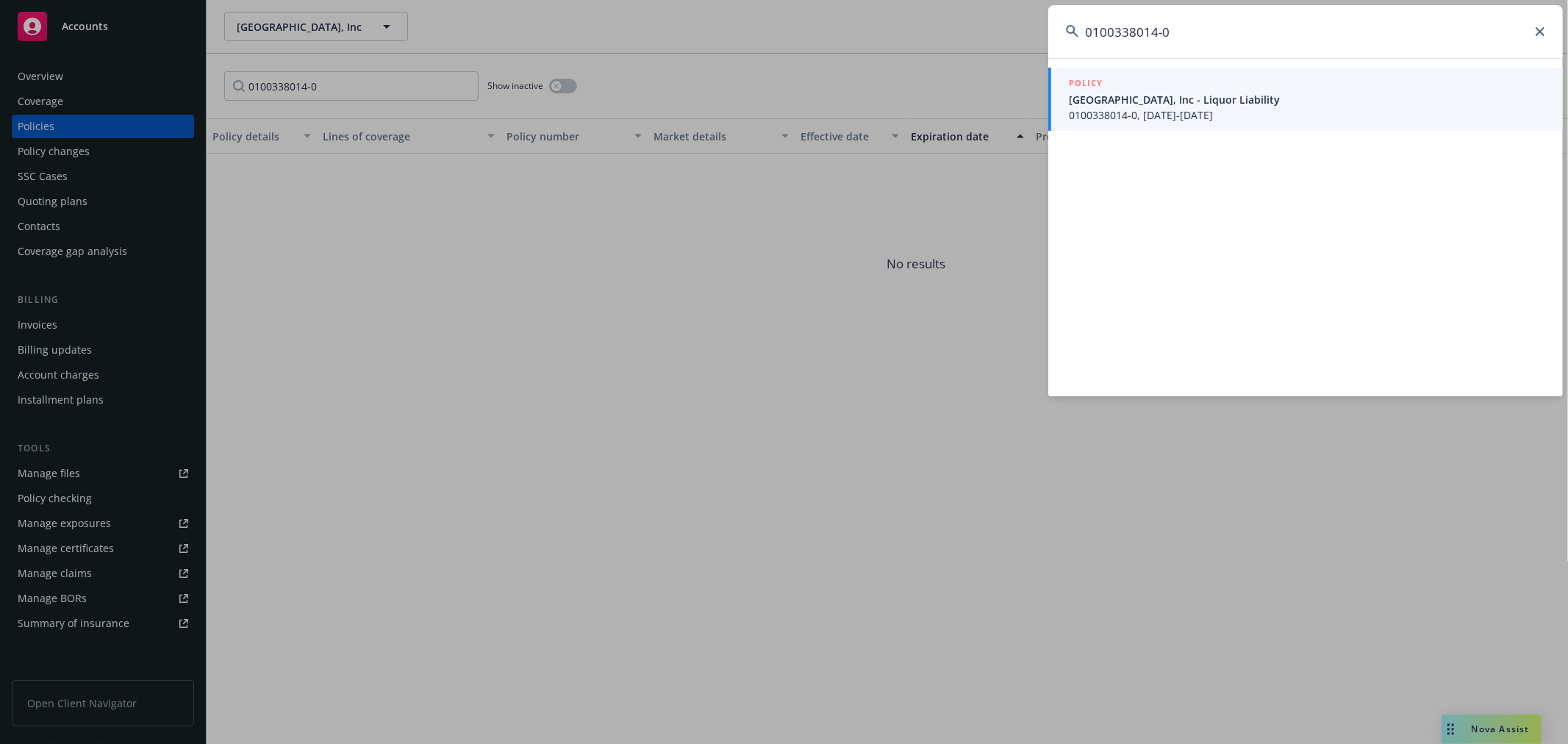
type input "0100338014-0"
click at [1172, 127] on link "POLICY Bakersfield Sports Arena, Inc - Liquor Liability 0100338014-0, 11/26/202…" at bounding box center [1305, 99] width 515 height 63
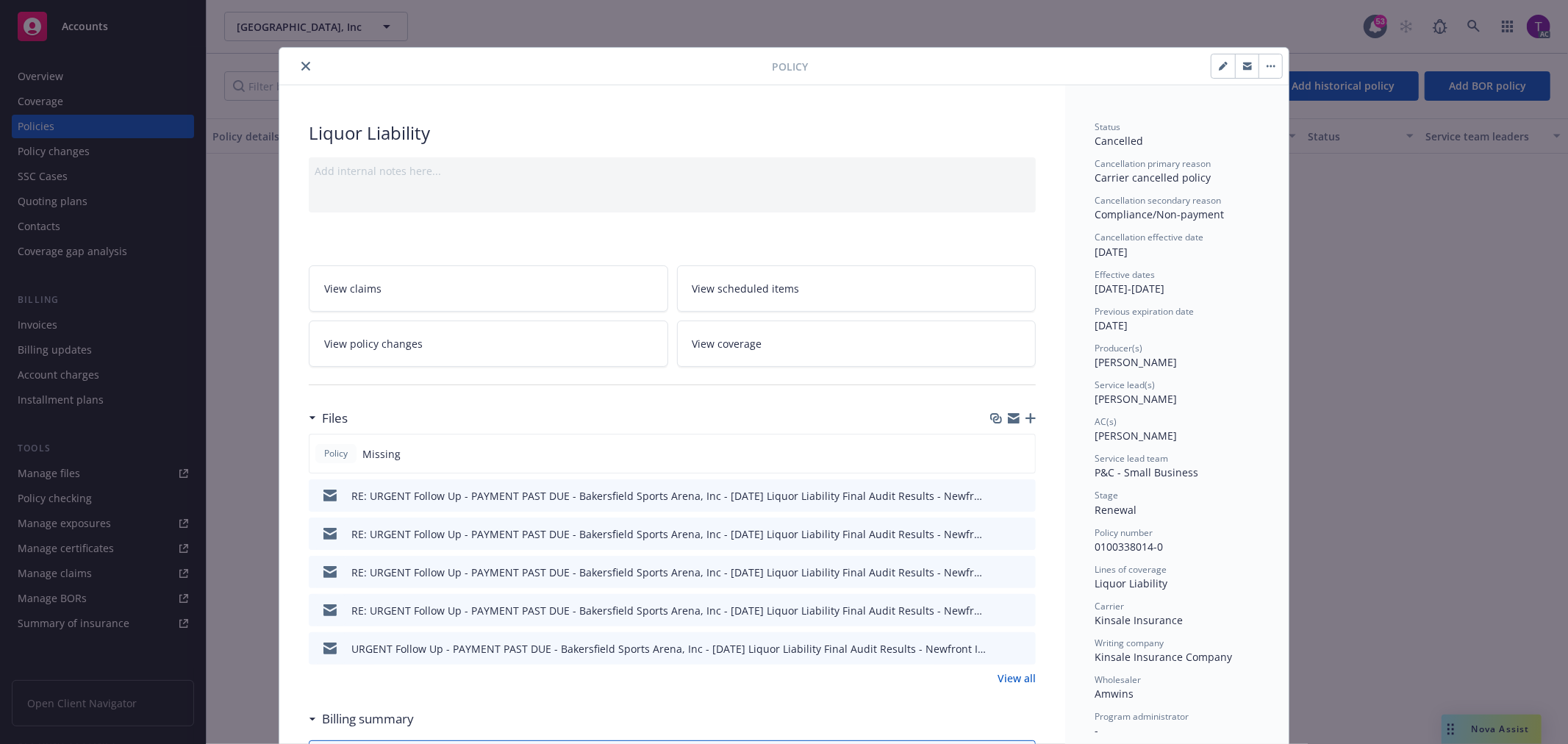
click at [1004, 675] on link "View all" at bounding box center [1016, 678] width 38 height 16
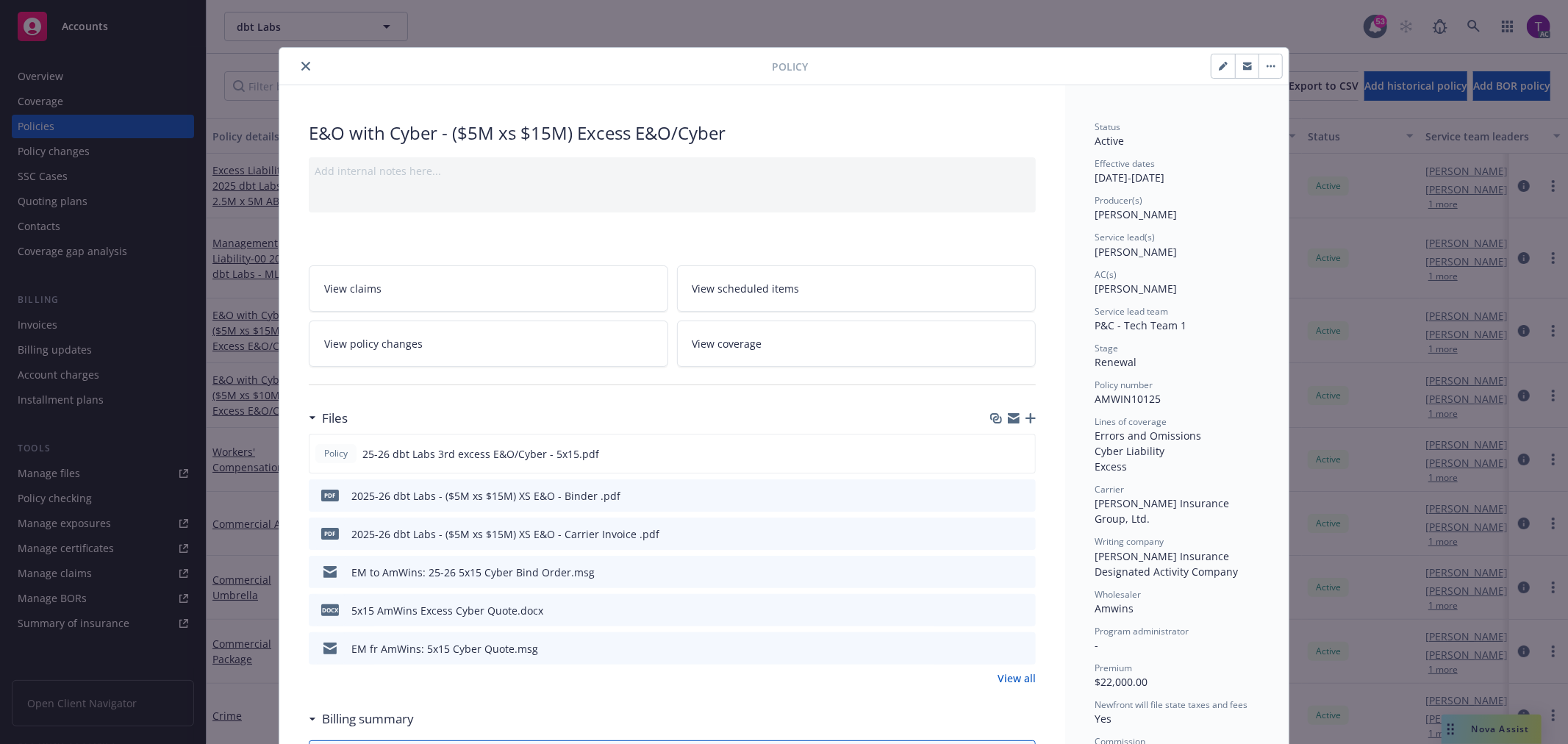
click at [303, 66] on icon "close" at bounding box center [306, 66] width 9 height 9
click at [58, 335] on div "Invoices" at bounding box center [102, 324] width 170 height 24
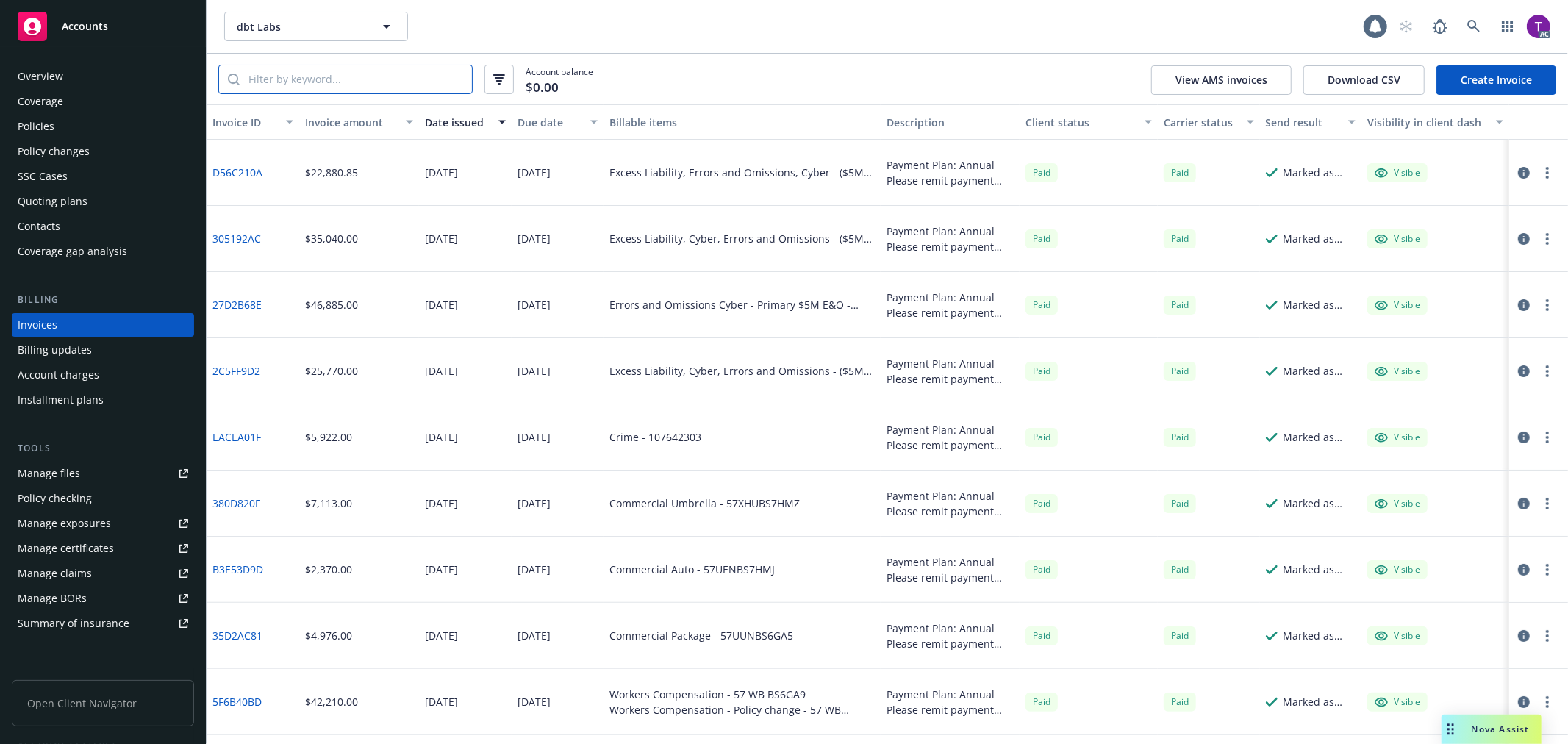
click at [383, 81] on input "search" at bounding box center [356, 80] width 232 height 28
paste input "AMWIN10125"
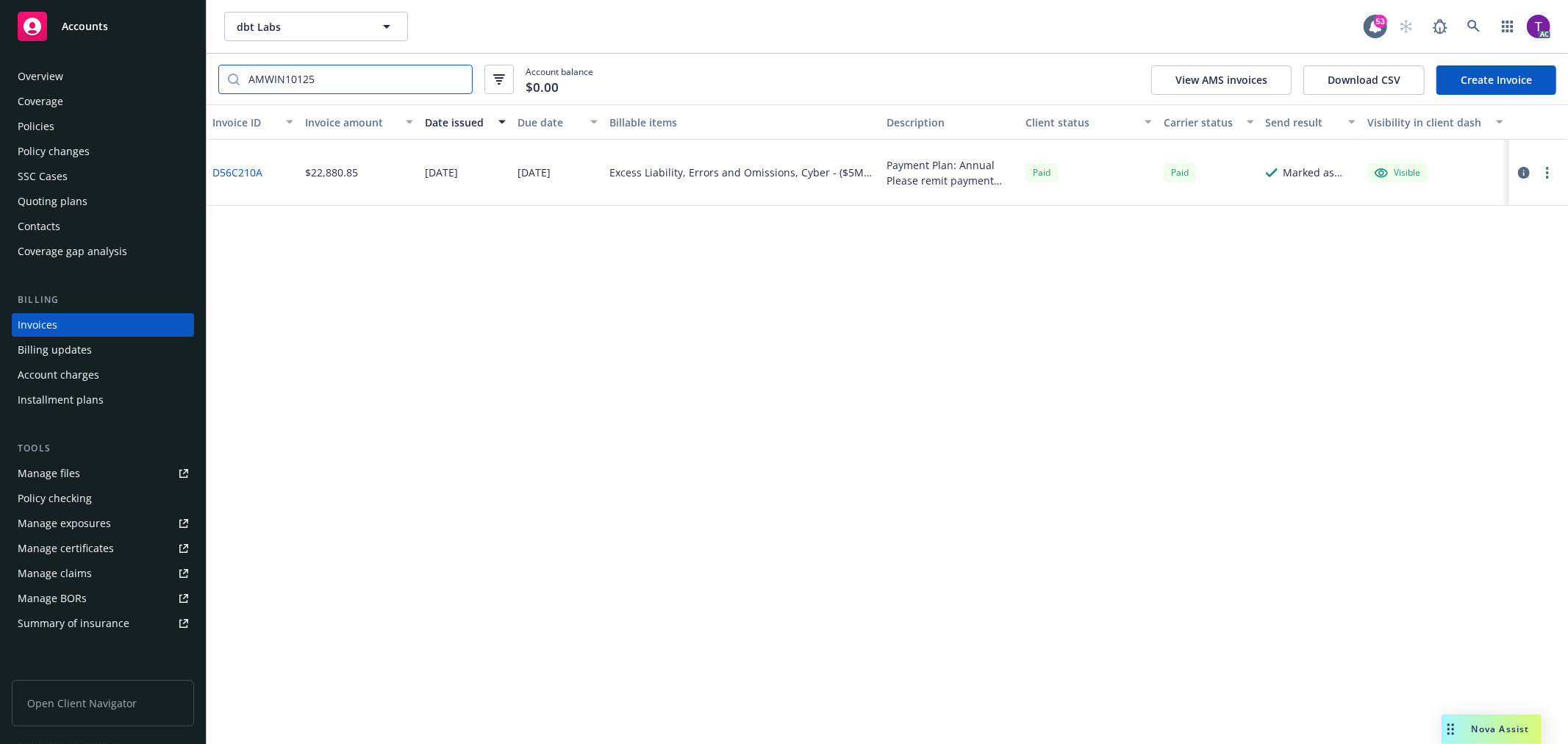
type input "AMWIN10125"
click at [247, 164] on link "D56C210A" at bounding box center [237, 172] width 50 height 16
click at [232, 178] on link "D56C210A" at bounding box center [237, 172] width 50 height 16
click at [1467, 24] on icon at bounding box center [1474, 26] width 13 height 13
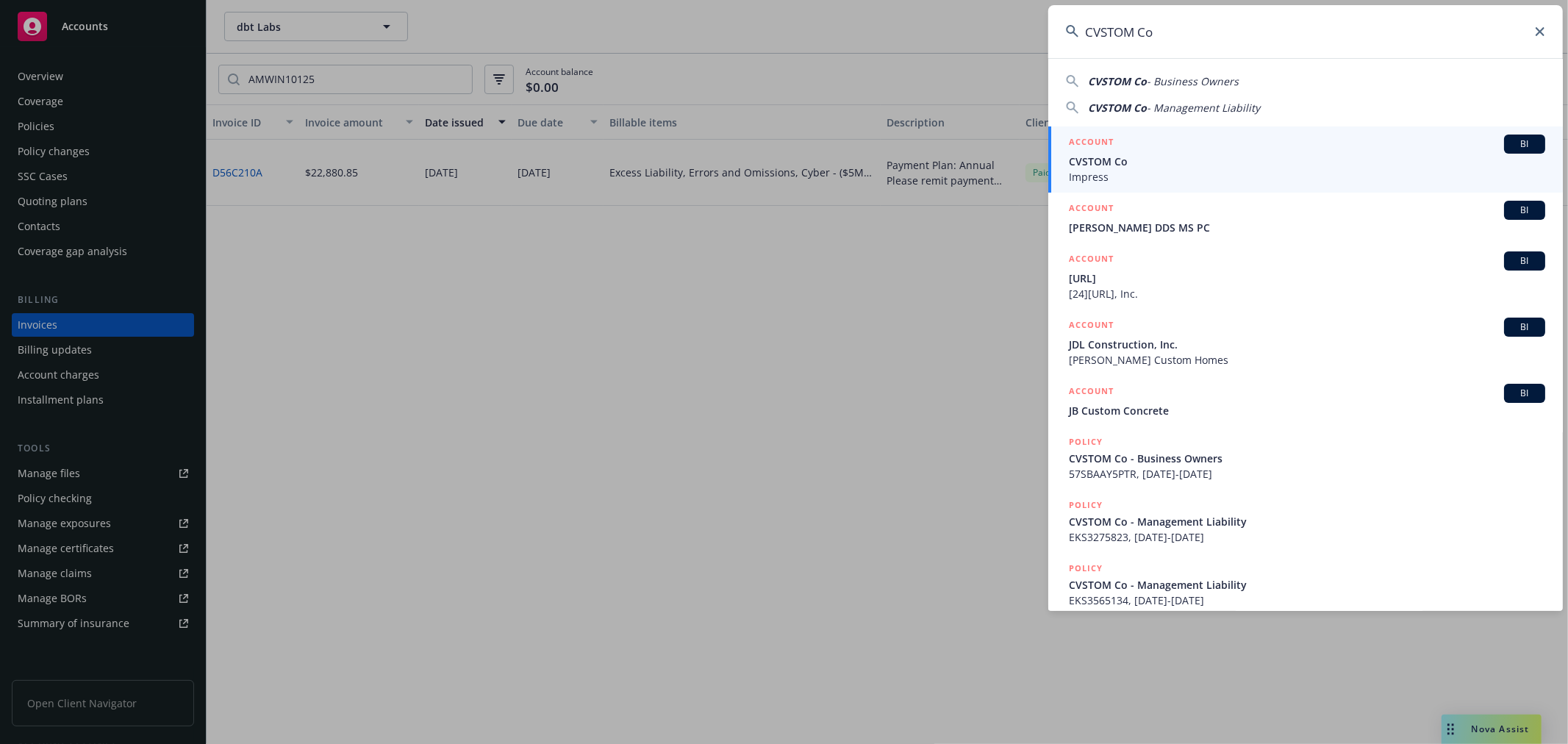
type input "CVSTOM Co"
click at [1147, 166] on span "CVSTOM Co" at bounding box center [1307, 162] width 476 height 16
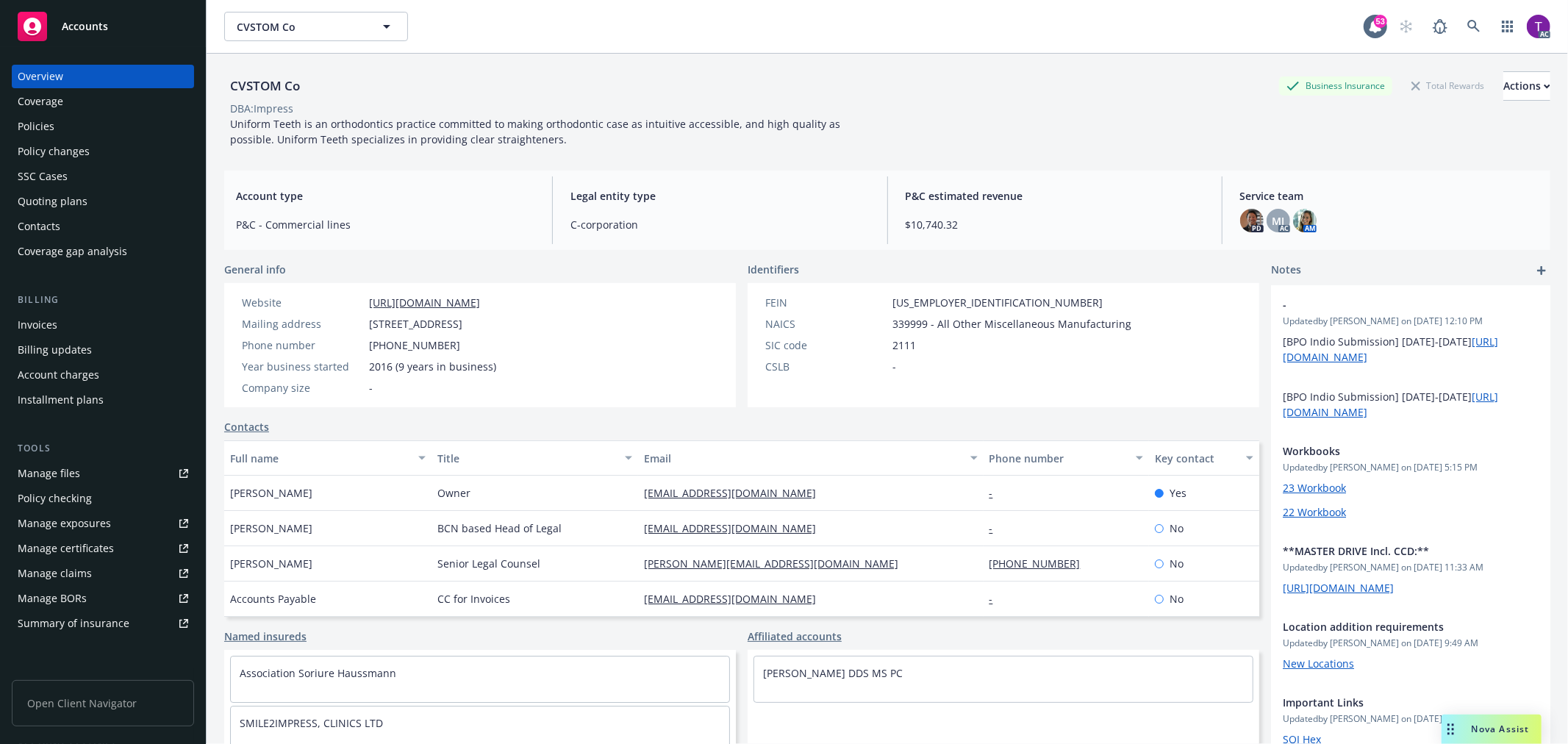
click at [45, 317] on div "Invoices" at bounding box center [37, 324] width 39 height 24
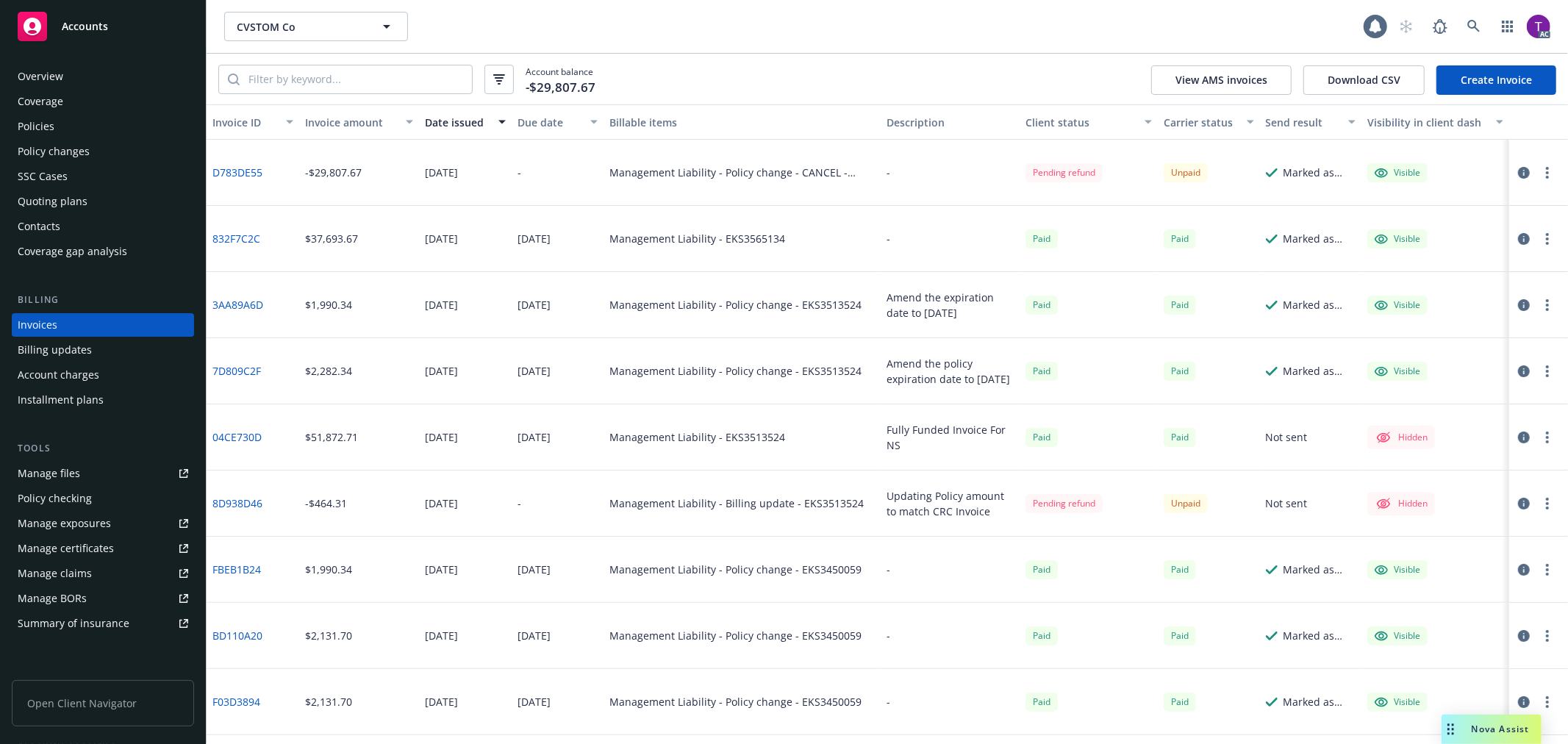
click at [355, 112] on button "Invoice amount" at bounding box center [358, 122] width 120 height 35
click at [355, 114] on button "Invoice amount" at bounding box center [358, 122] width 120 height 35
click at [339, 122] on div "Invoice amount" at bounding box center [350, 122] width 92 height 16
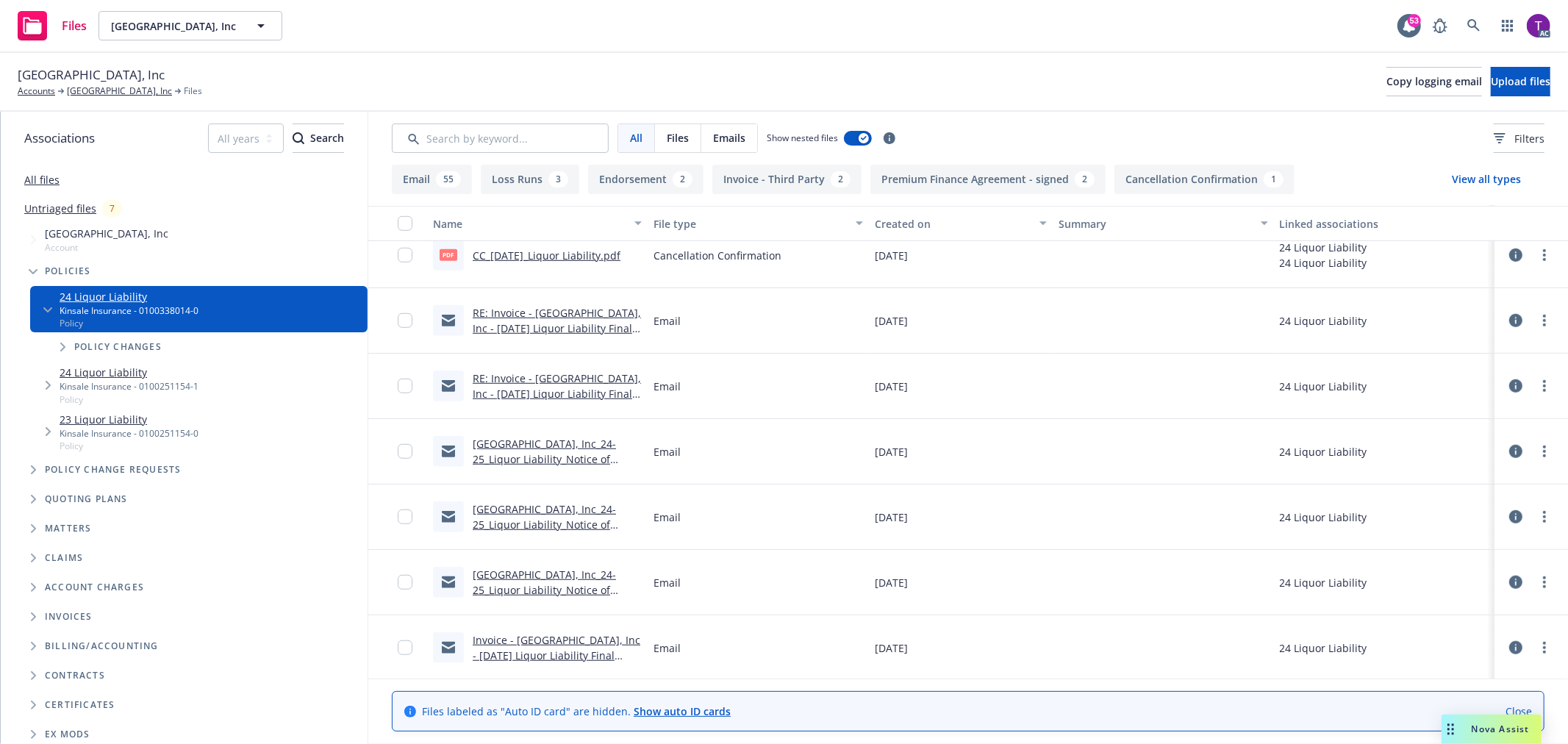
scroll to position [774, 0]
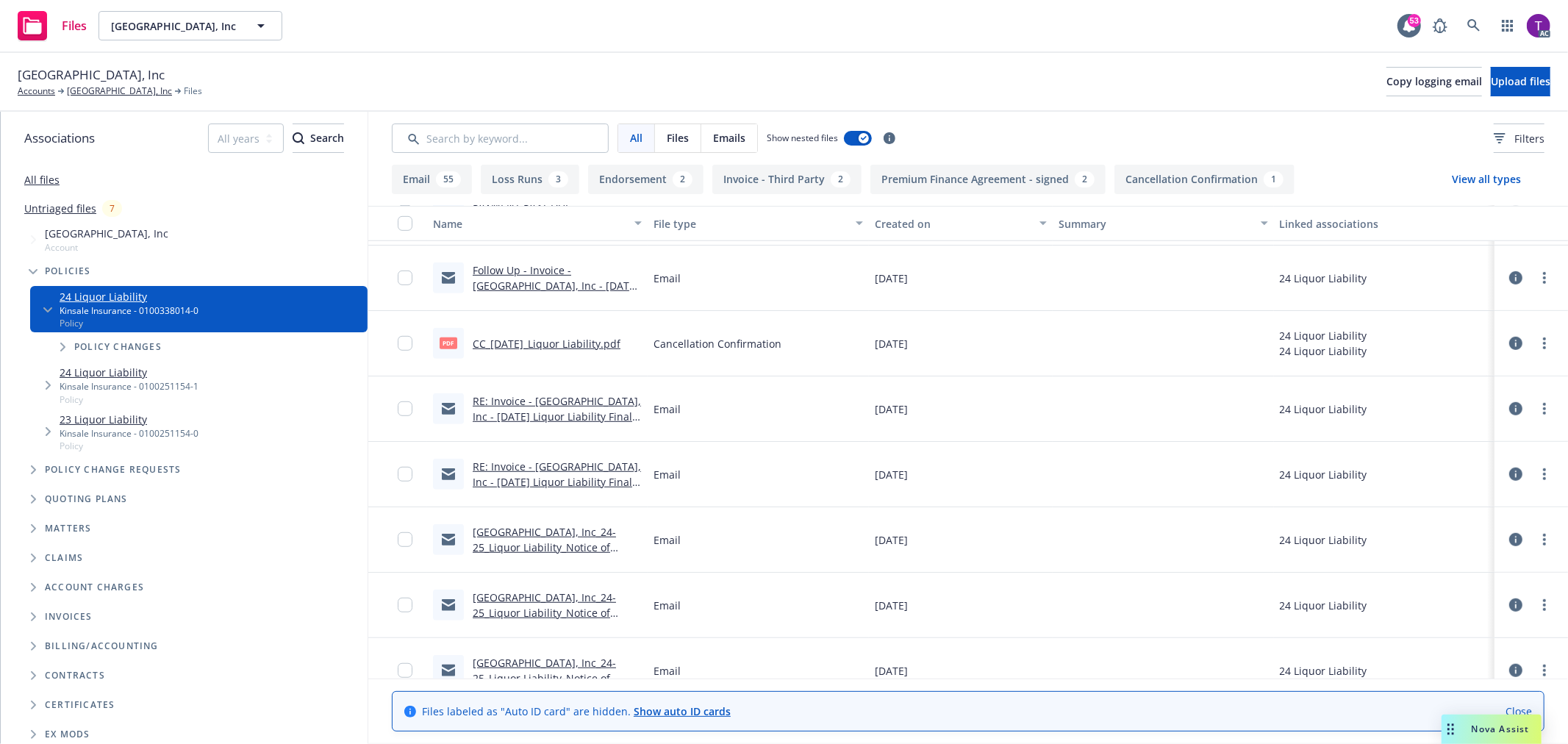
click at [552, 347] on link "CC_[DATE]_Liquor Liability.pdf" at bounding box center [546, 344] width 148 height 14
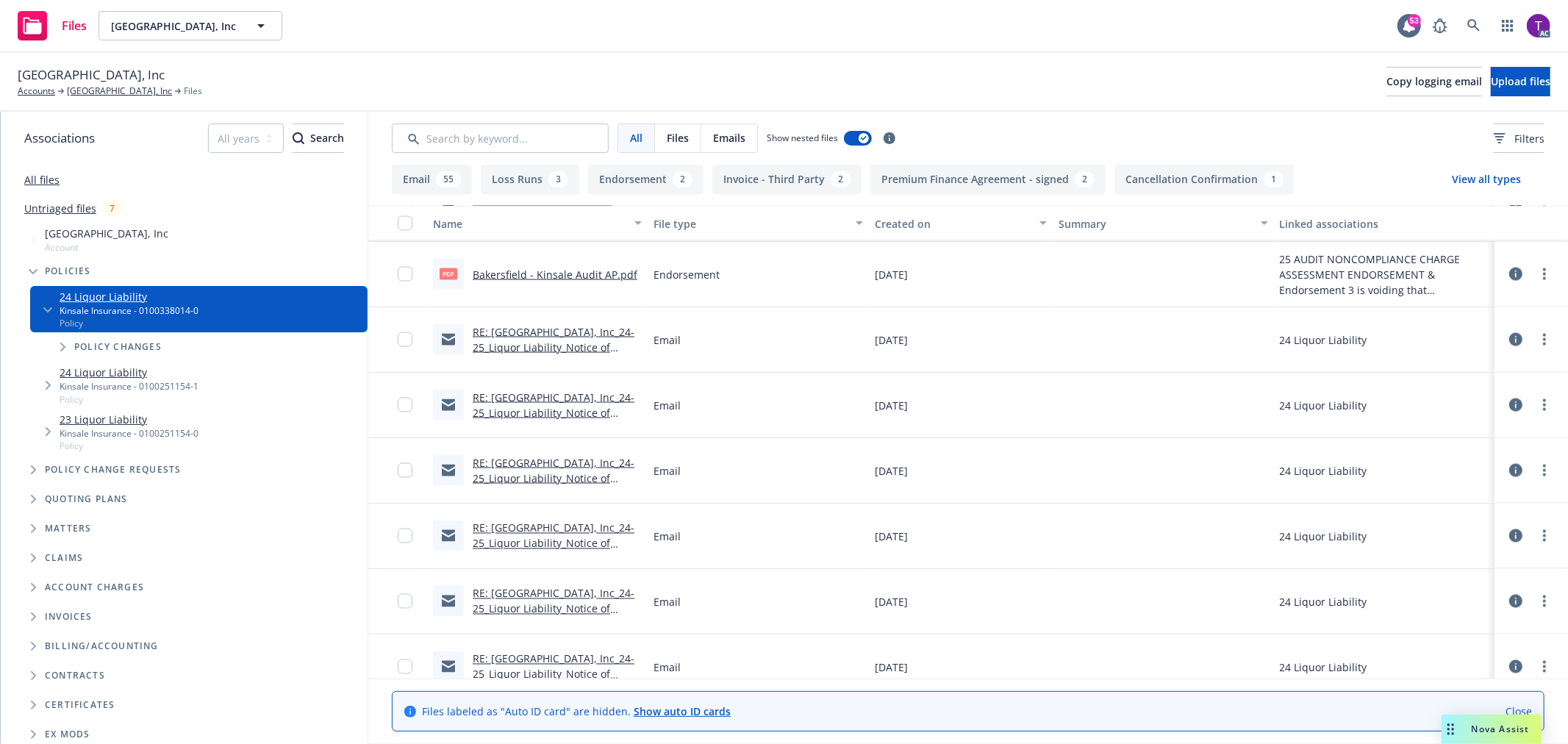
scroll to position [2056, 0]
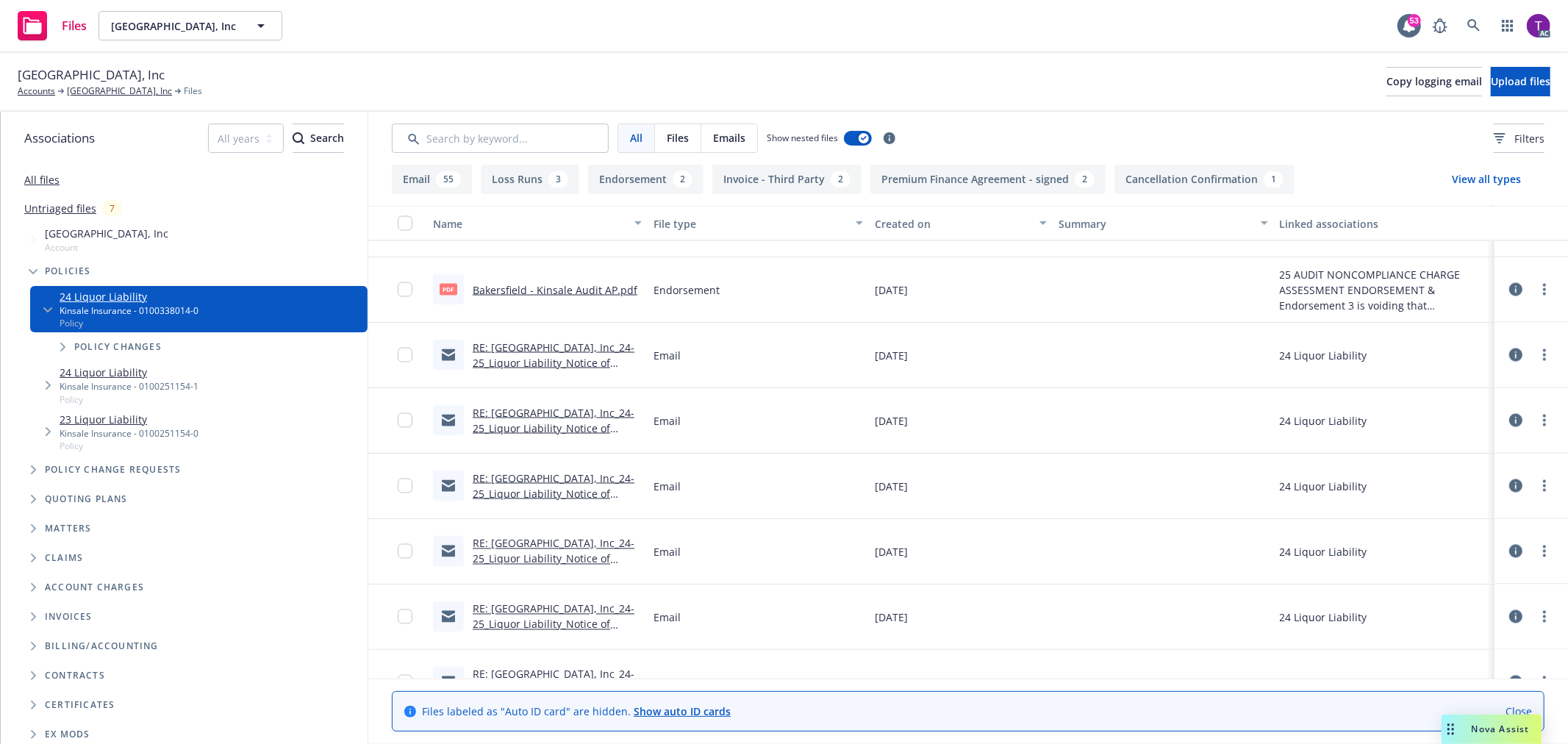
click at [570, 283] on link "Bakersfield - Kinsale Audit AP.pdf" at bounding box center [555, 290] width 164 height 14
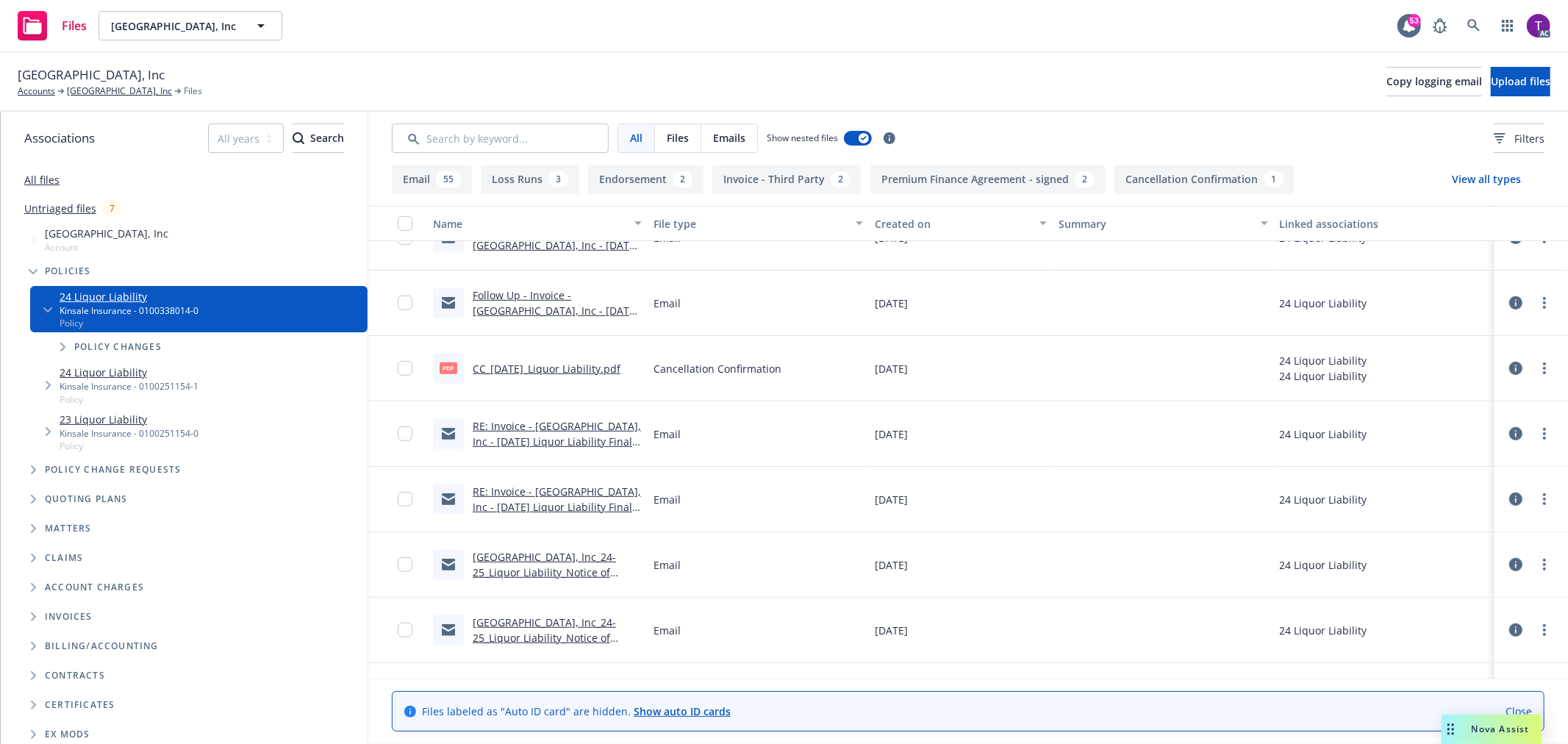
scroll to position [0, 0]
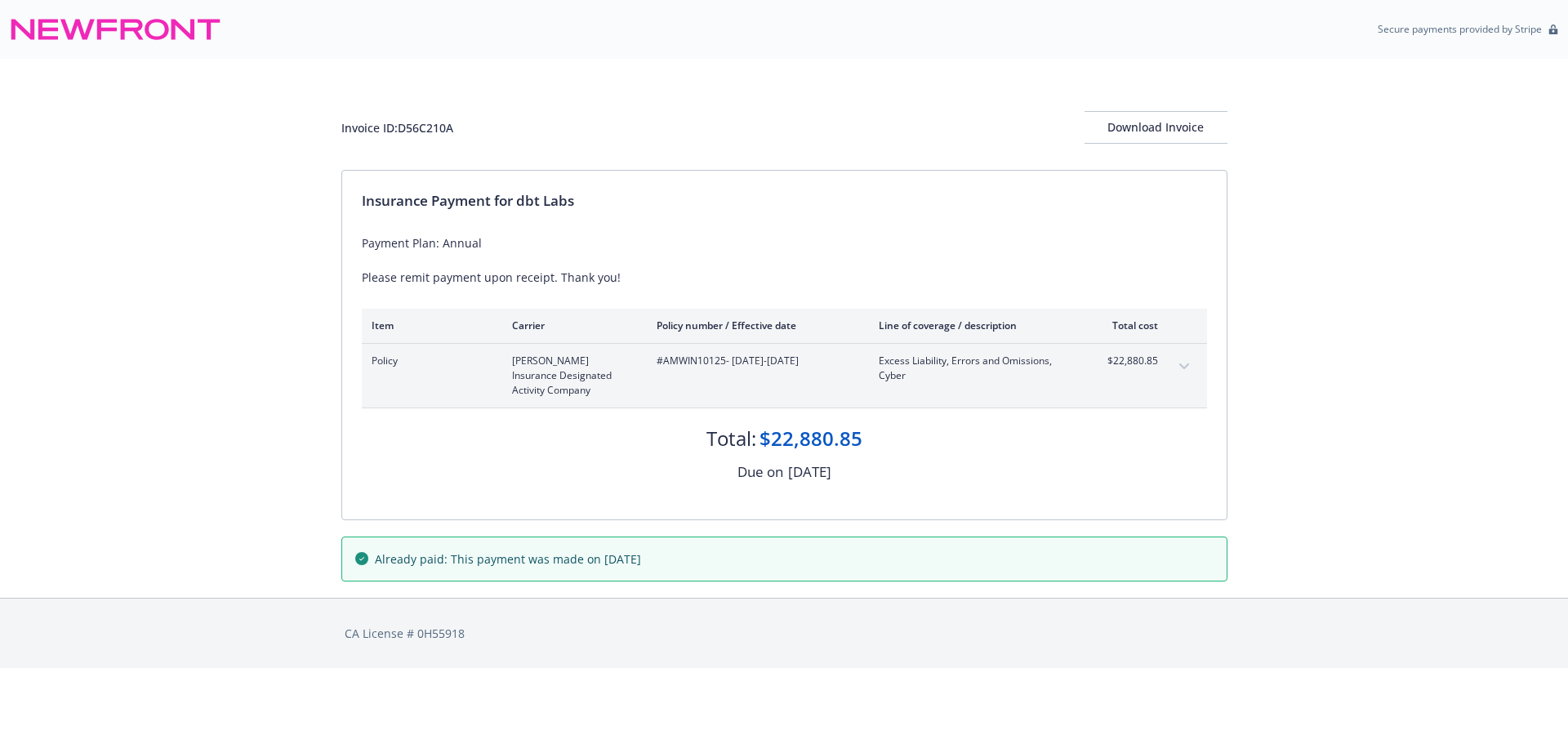
click at [1189, 363] on button "expand content" at bounding box center [1184, 366] width 26 height 26
